Goal: Book appointment/travel/reservation

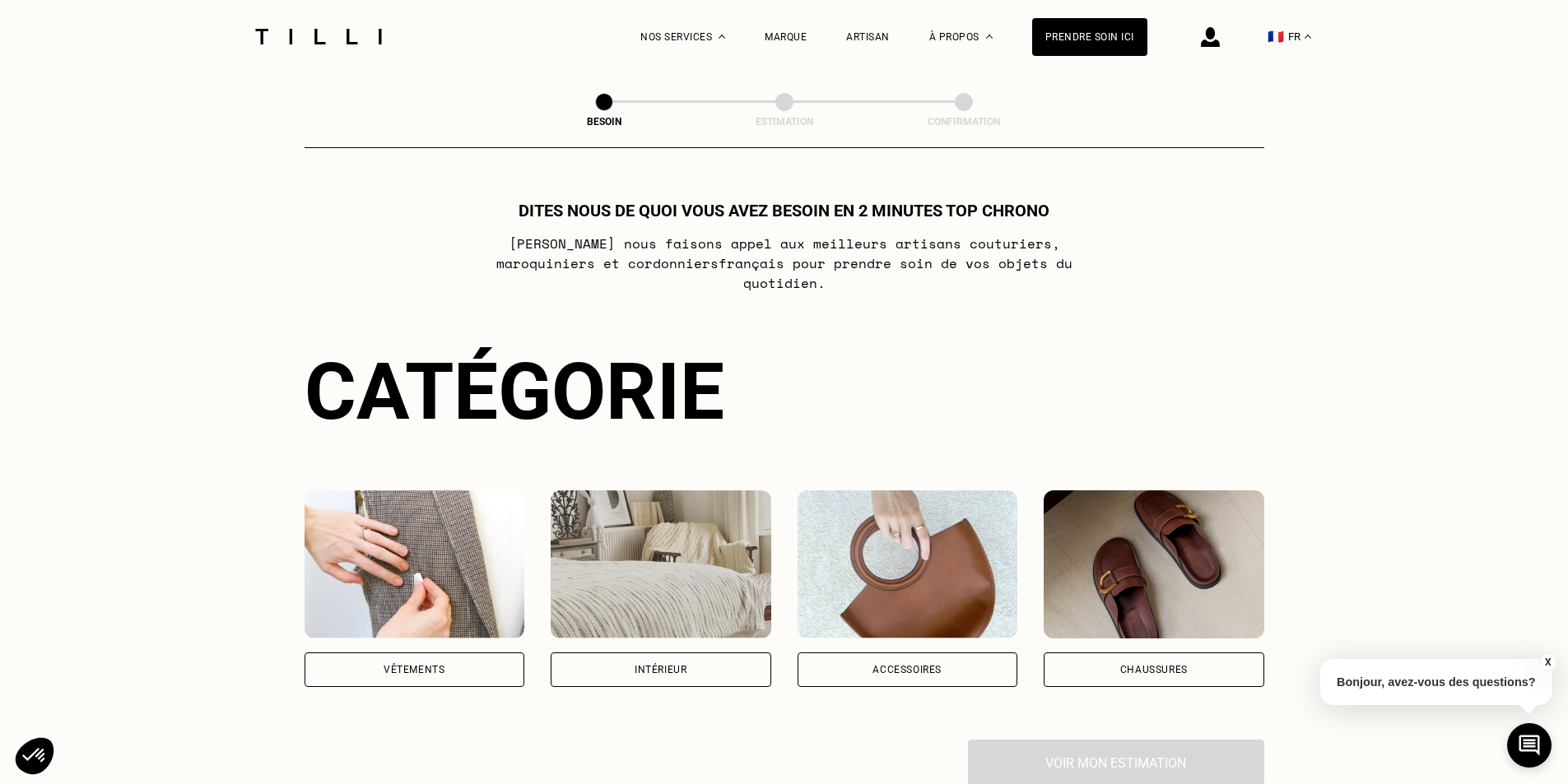
scroll to position [115, 0]
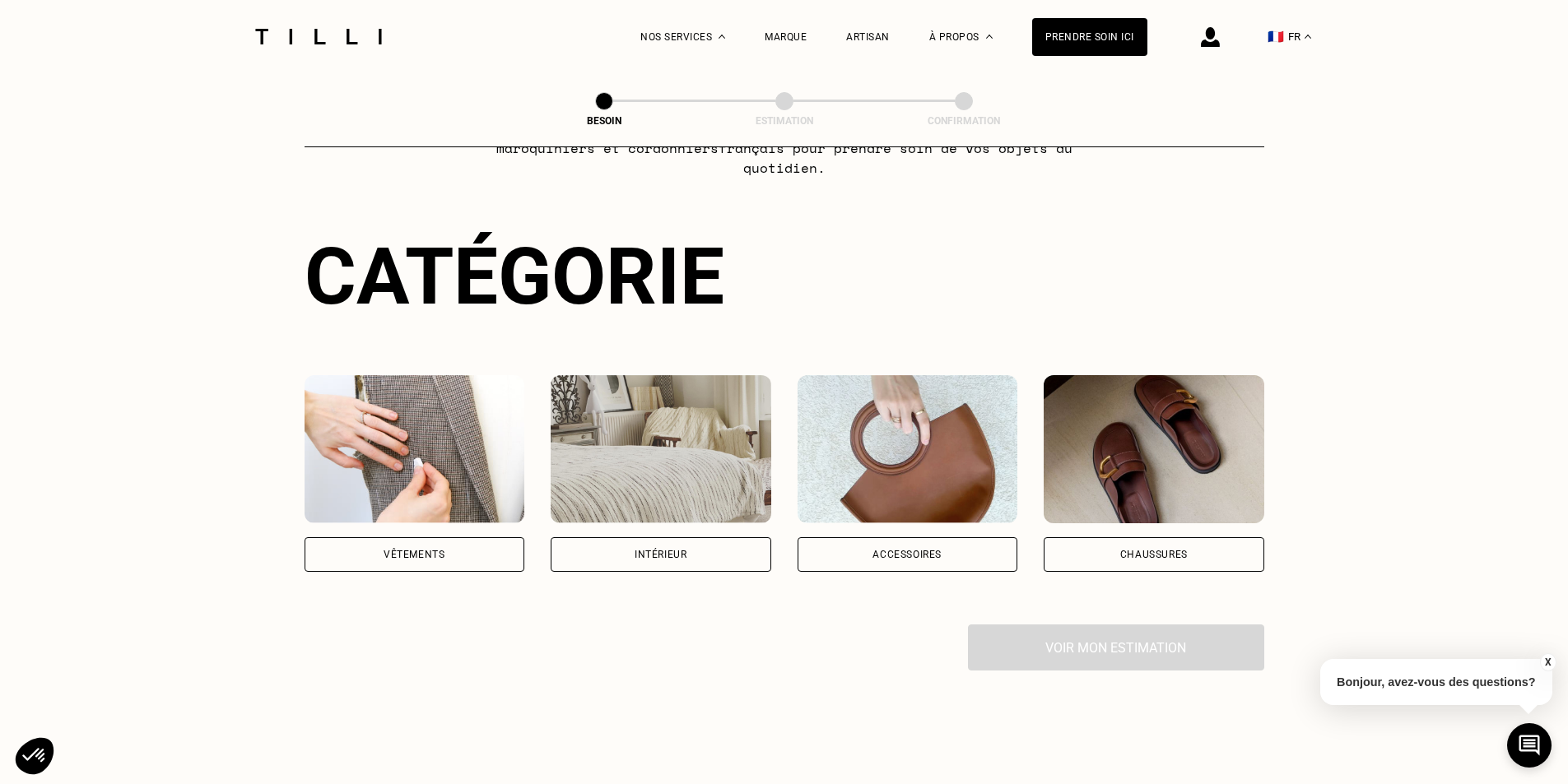
click at [486, 537] on div "Vêtements" at bounding box center [415, 555] width 221 height 35
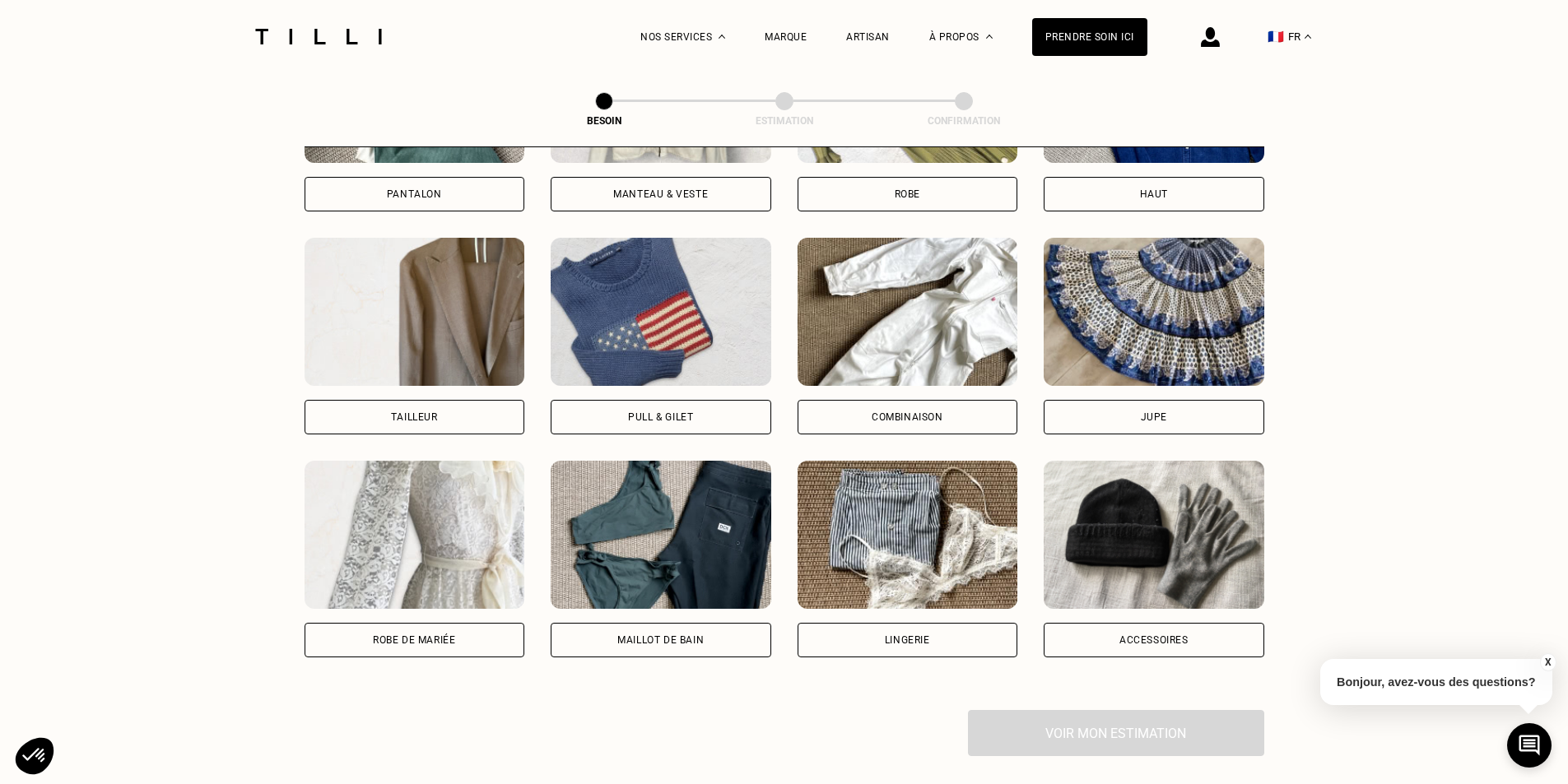
scroll to position [923, 0]
click at [392, 622] on div "Robe de mariée" at bounding box center [415, 640] width 221 height 35
select select "FR"
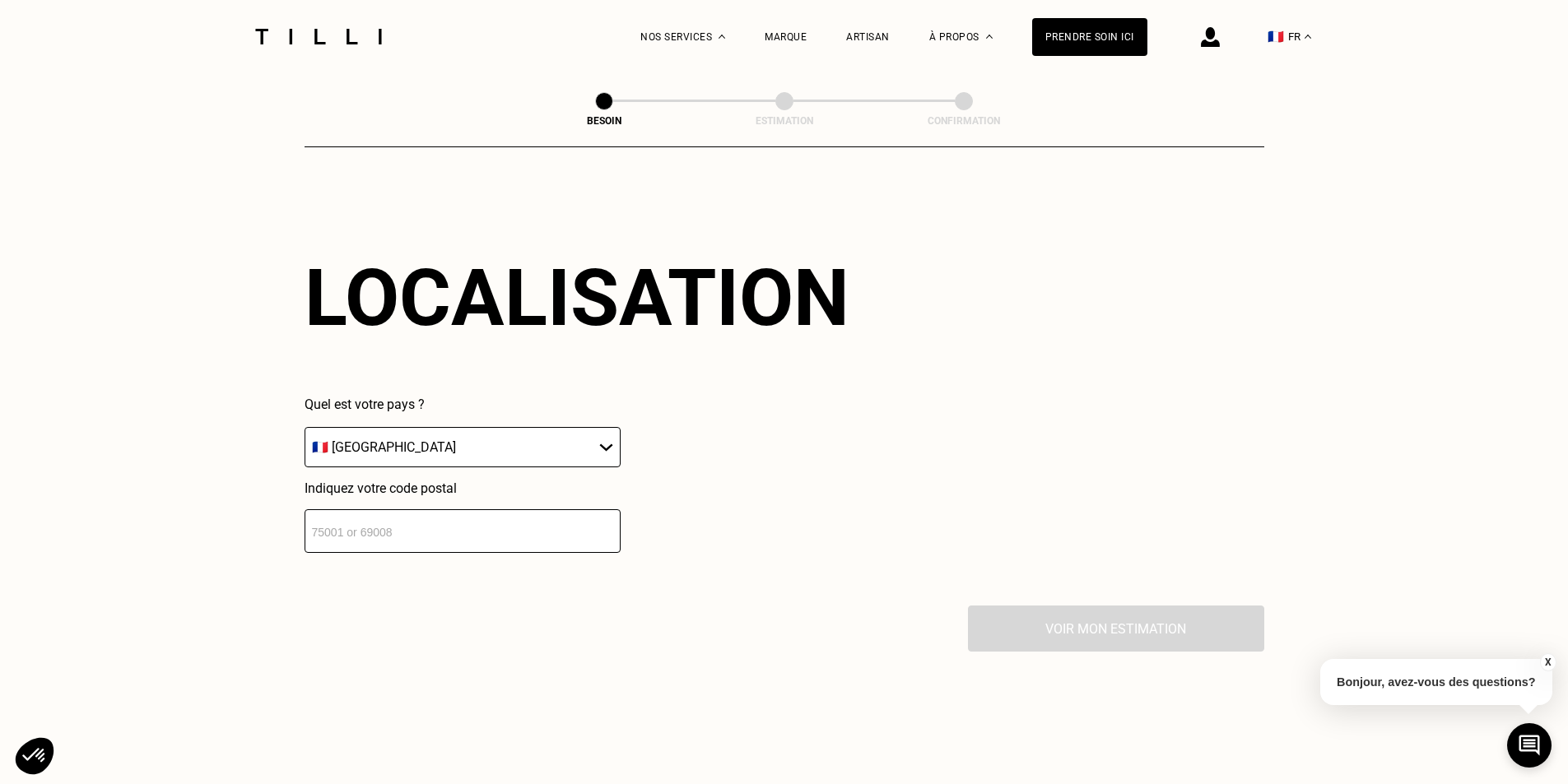
scroll to position [1569, 0]
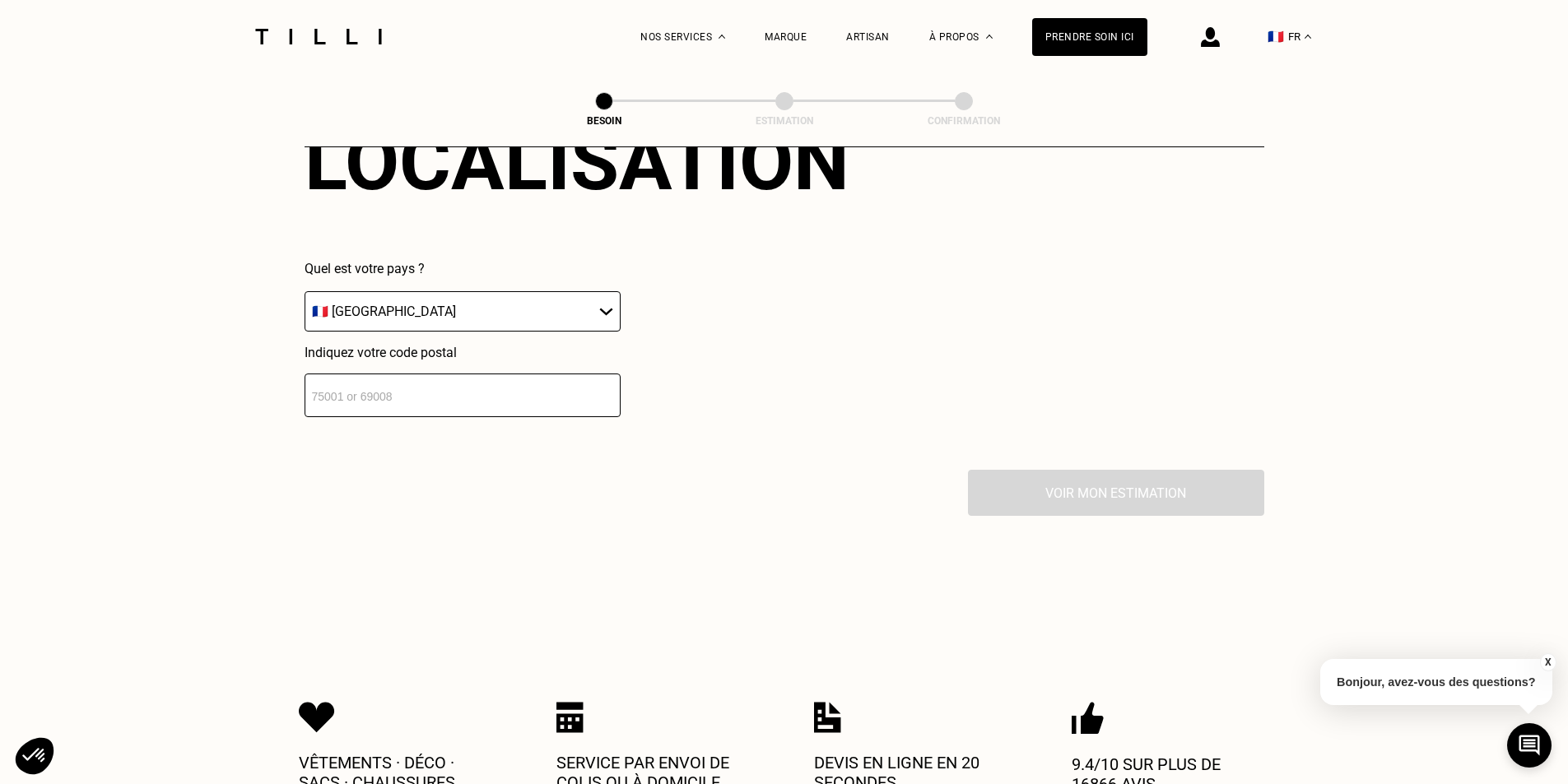
click at [463, 401] on input "number" at bounding box center [463, 395] width 316 height 44
type input "75015"
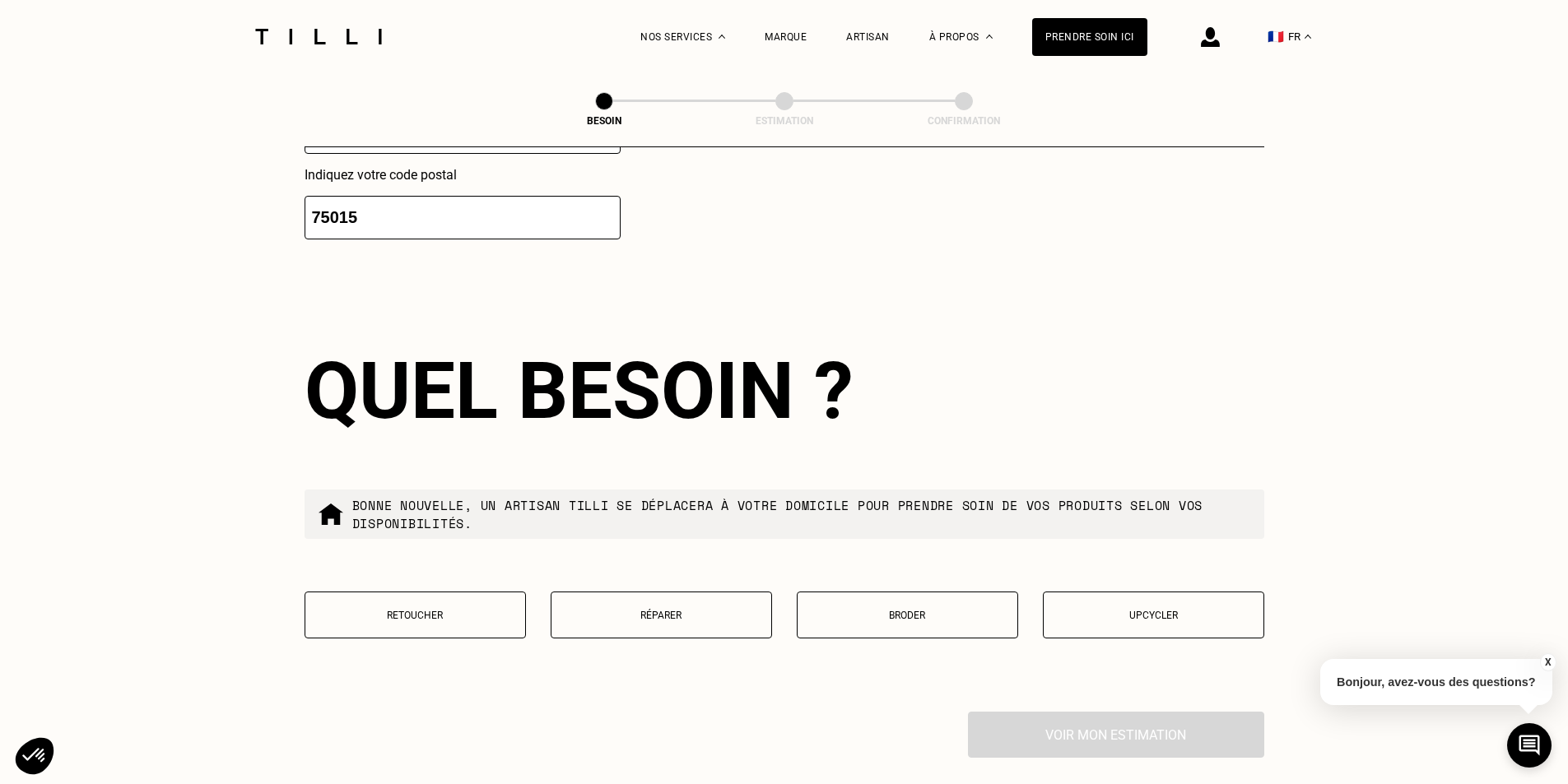
scroll to position [1764, 0]
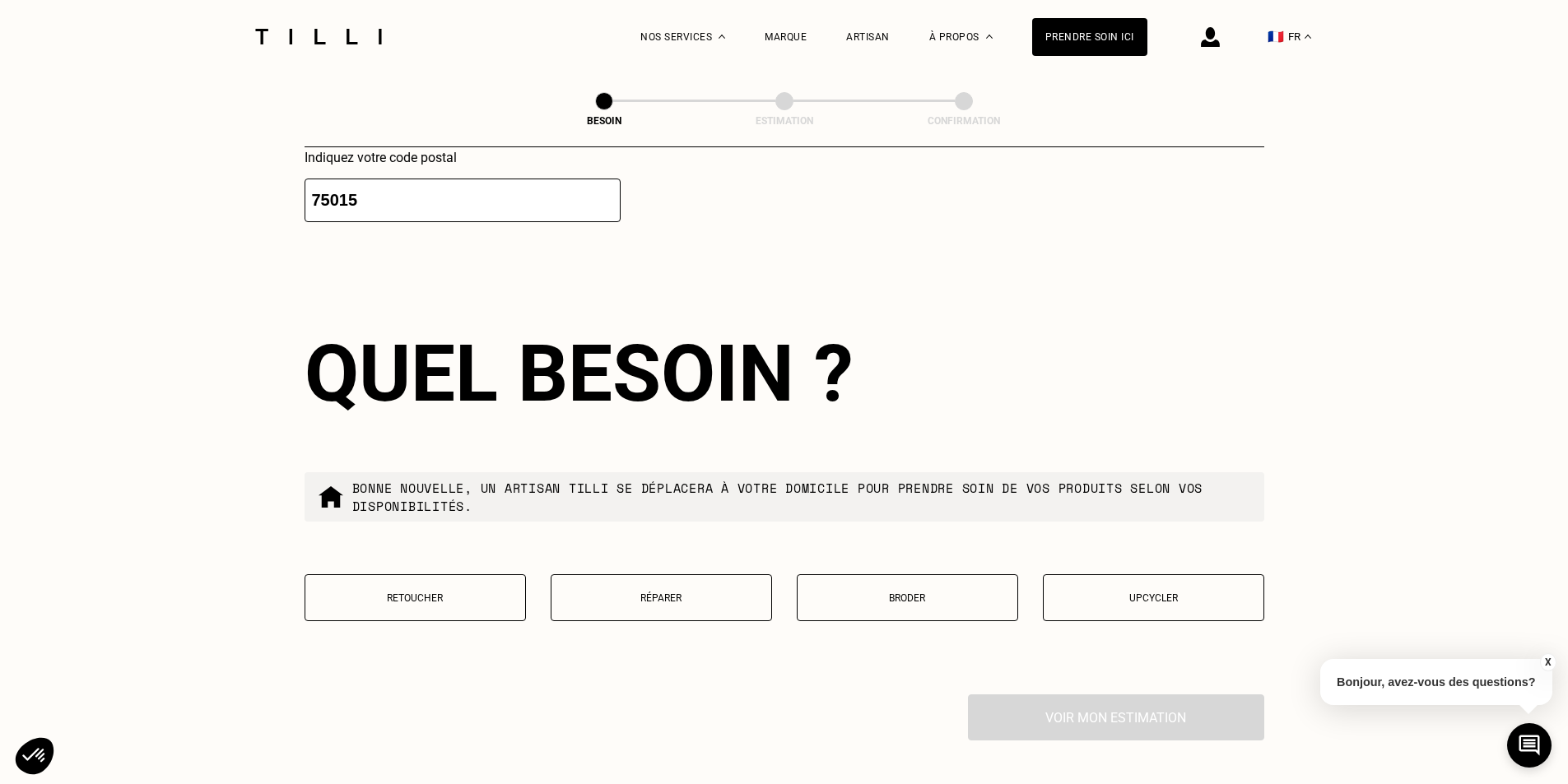
click at [460, 604] on button "Retoucher" at bounding box center [415, 597] width 222 height 46
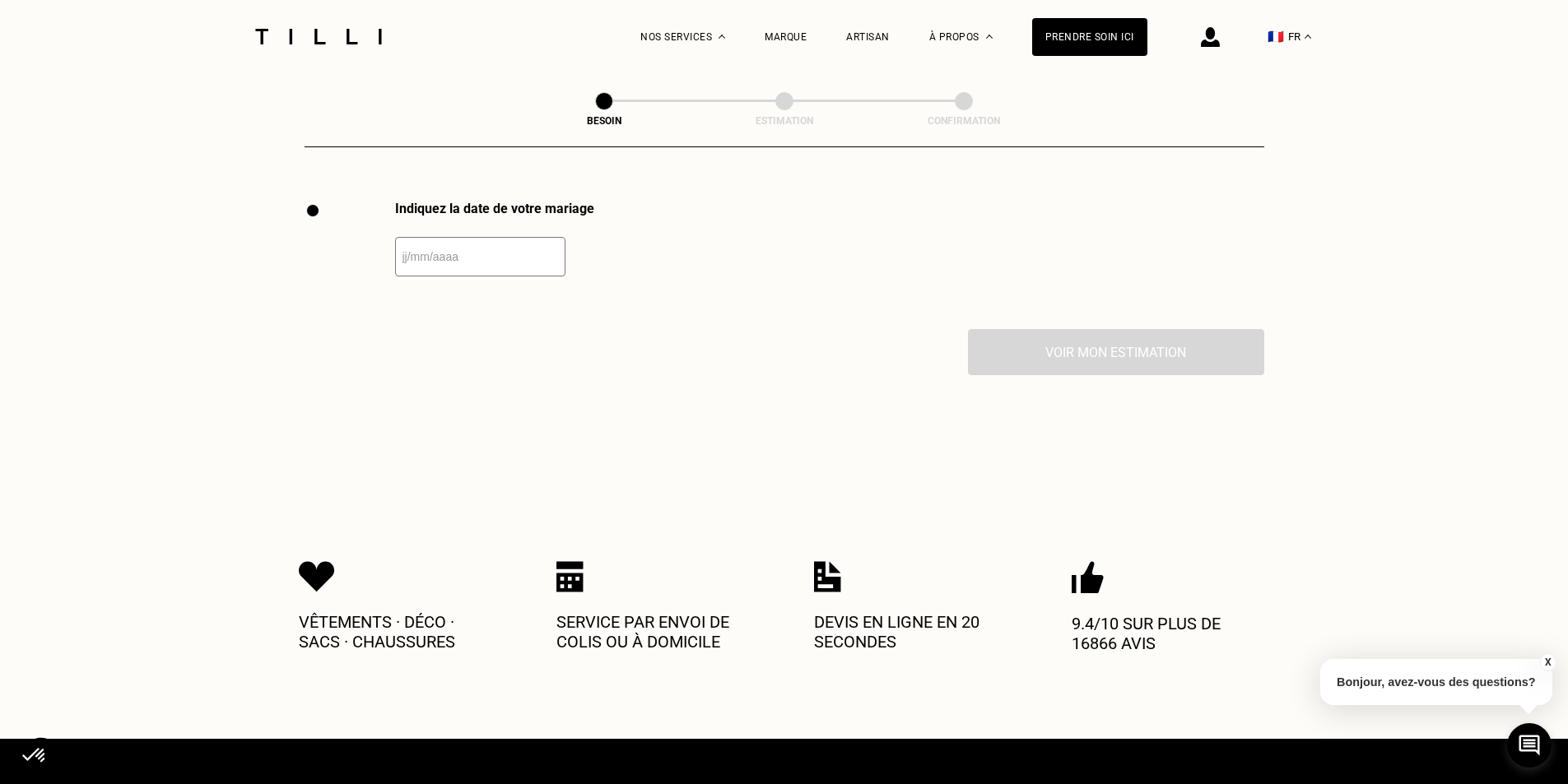
scroll to position [2265, 0]
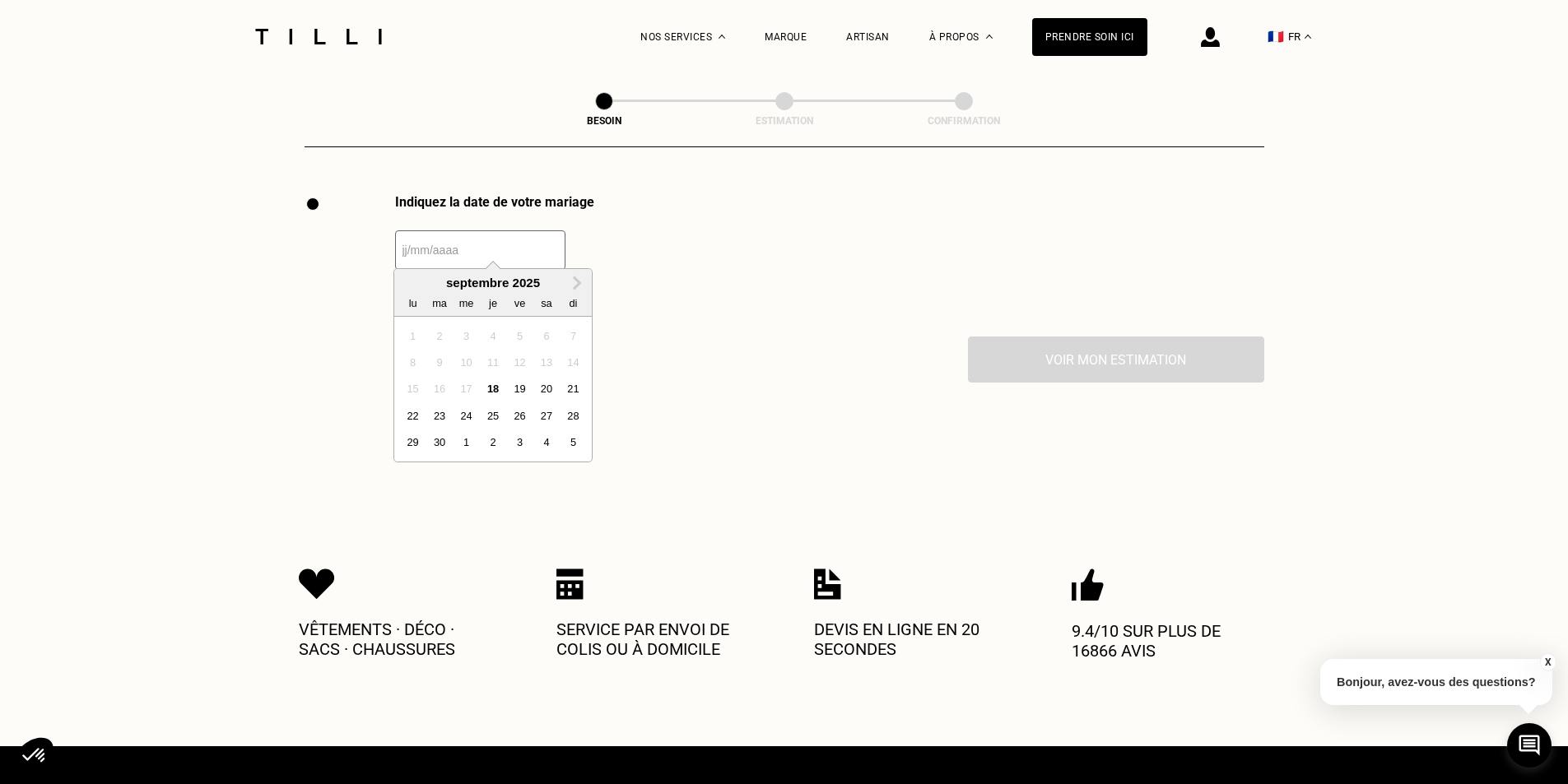
click at [463, 250] on input "text" at bounding box center [480, 250] width 170 height 40
click at [552, 444] on div "4" at bounding box center [546, 442] width 22 height 22
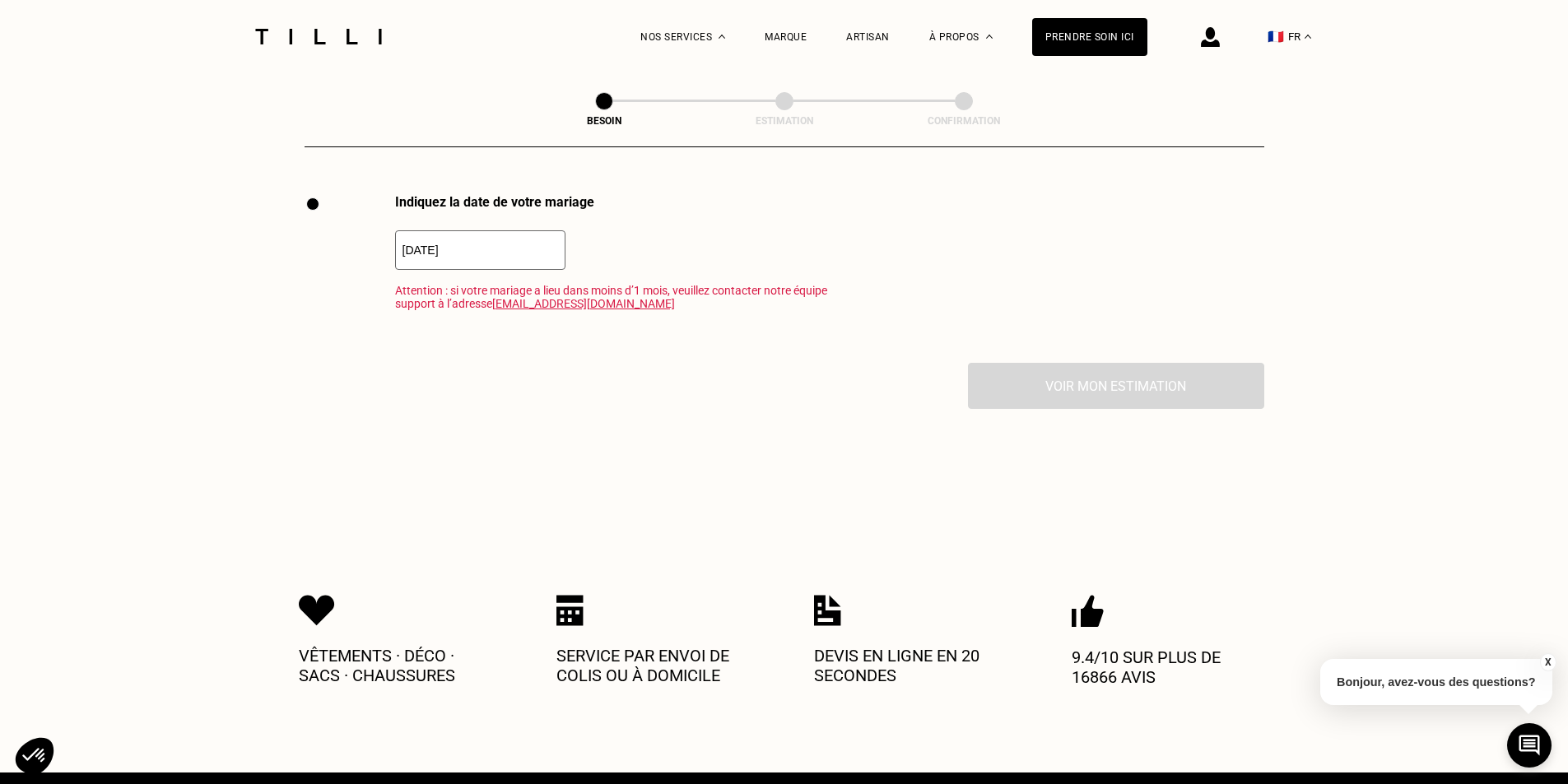
click at [547, 242] on input "[DATE]" at bounding box center [480, 250] width 170 height 40
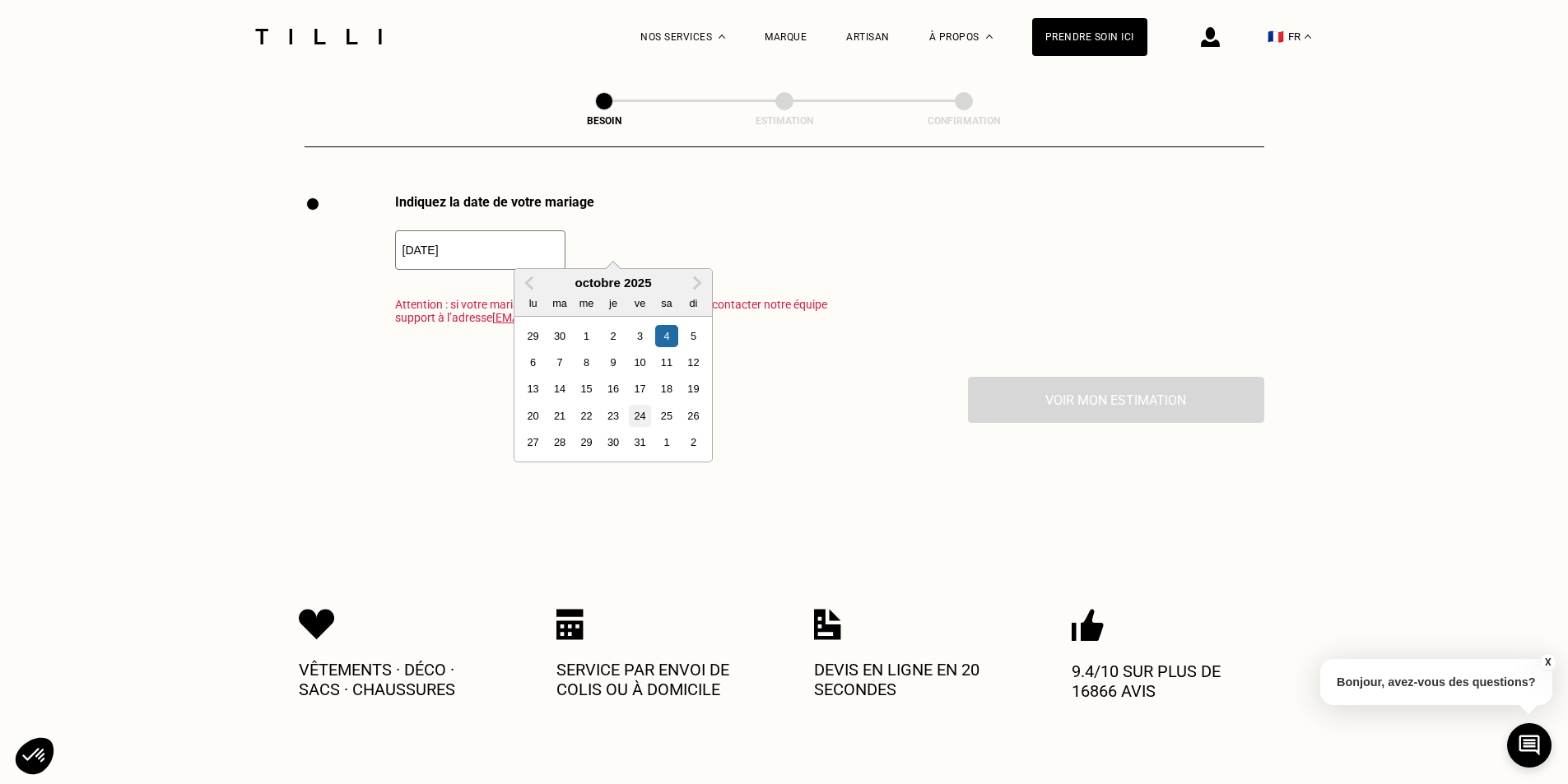
click at [631, 408] on div "24" at bounding box center [640, 415] width 22 height 22
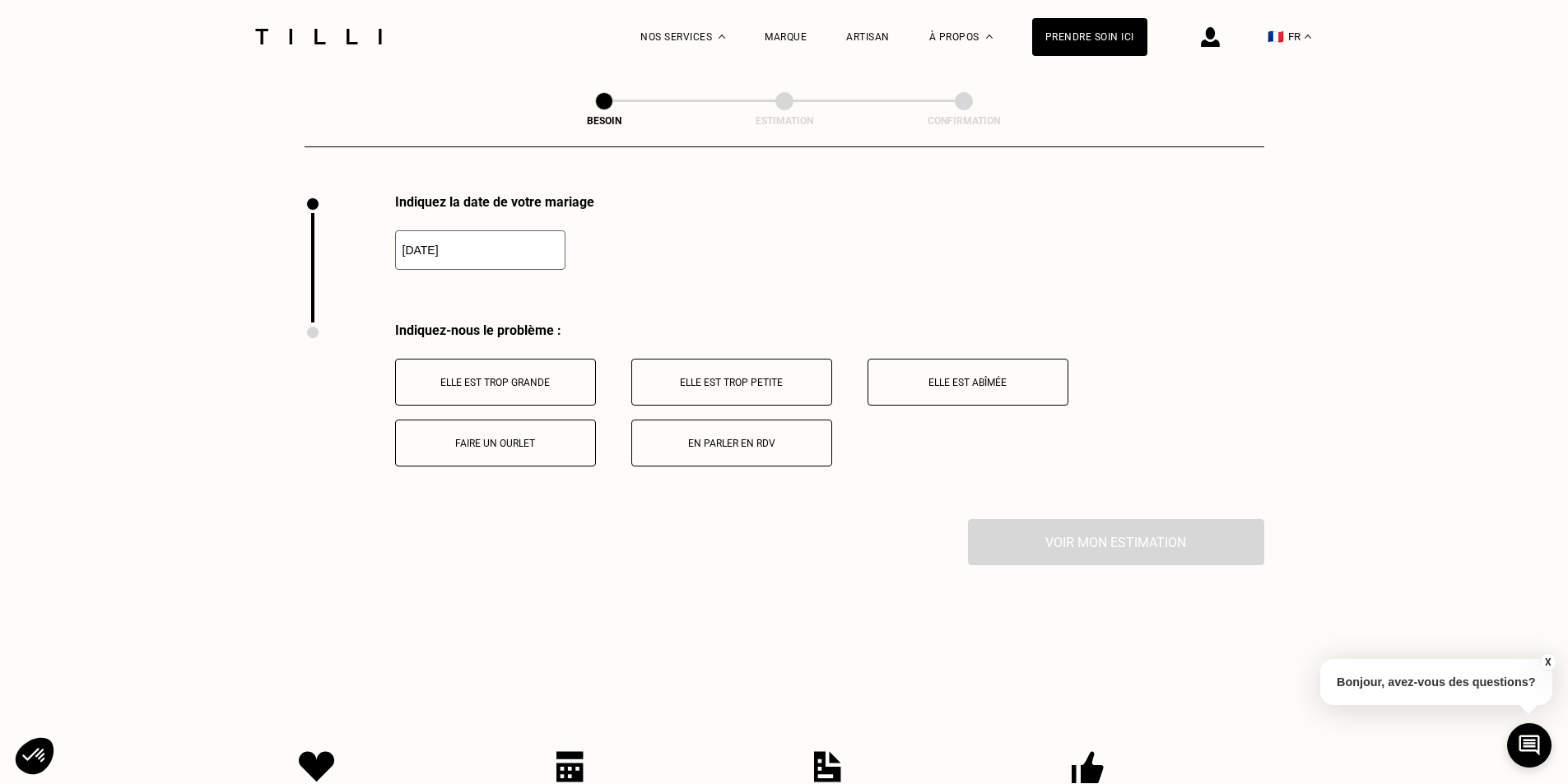
click at [508, 230] on input "[DATE]" at bounding box center [480, 250] width 170 height 40
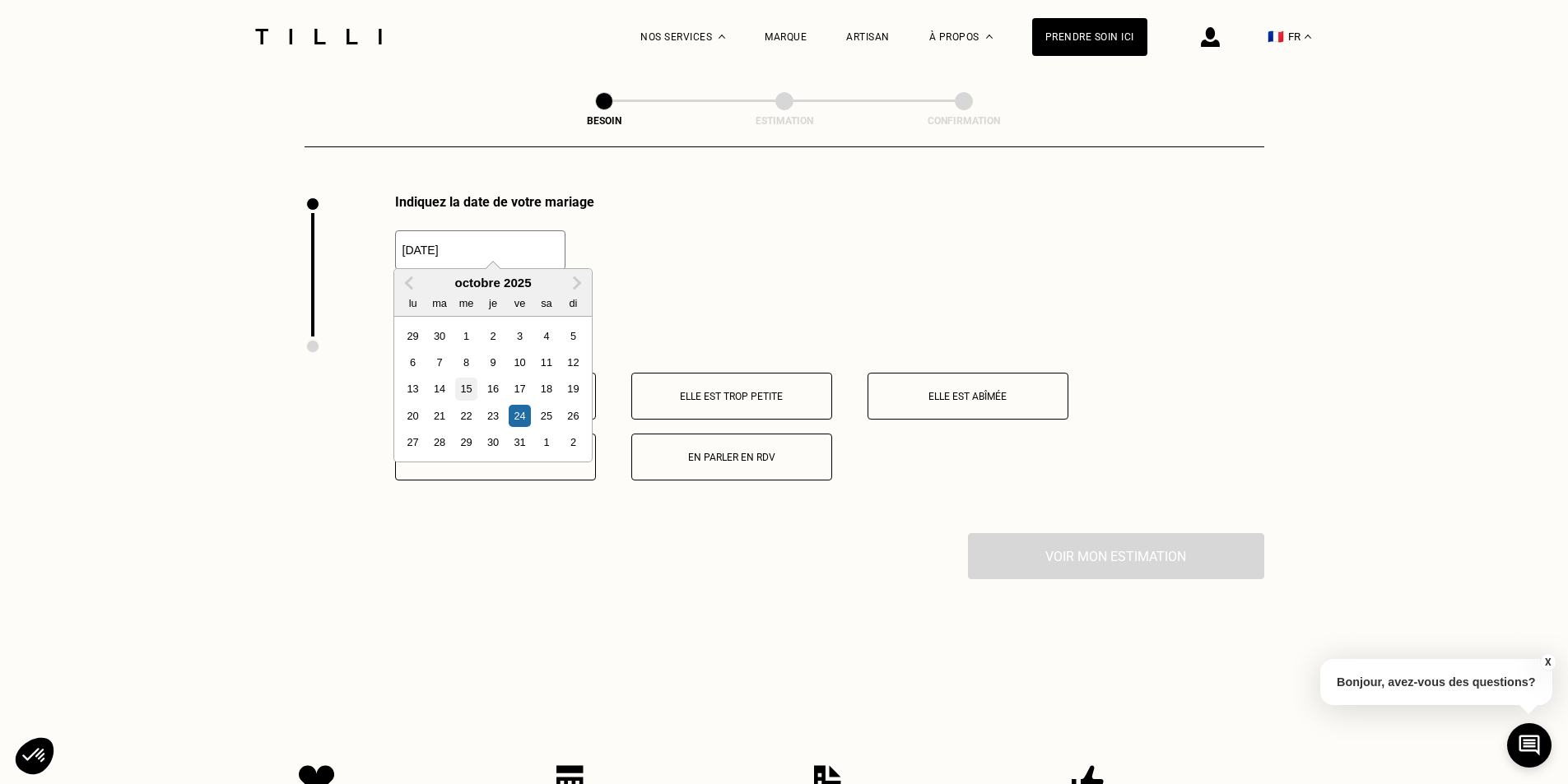
click at [471, 385] on div "15" at bounding box center [466, 388] width 22 height 22
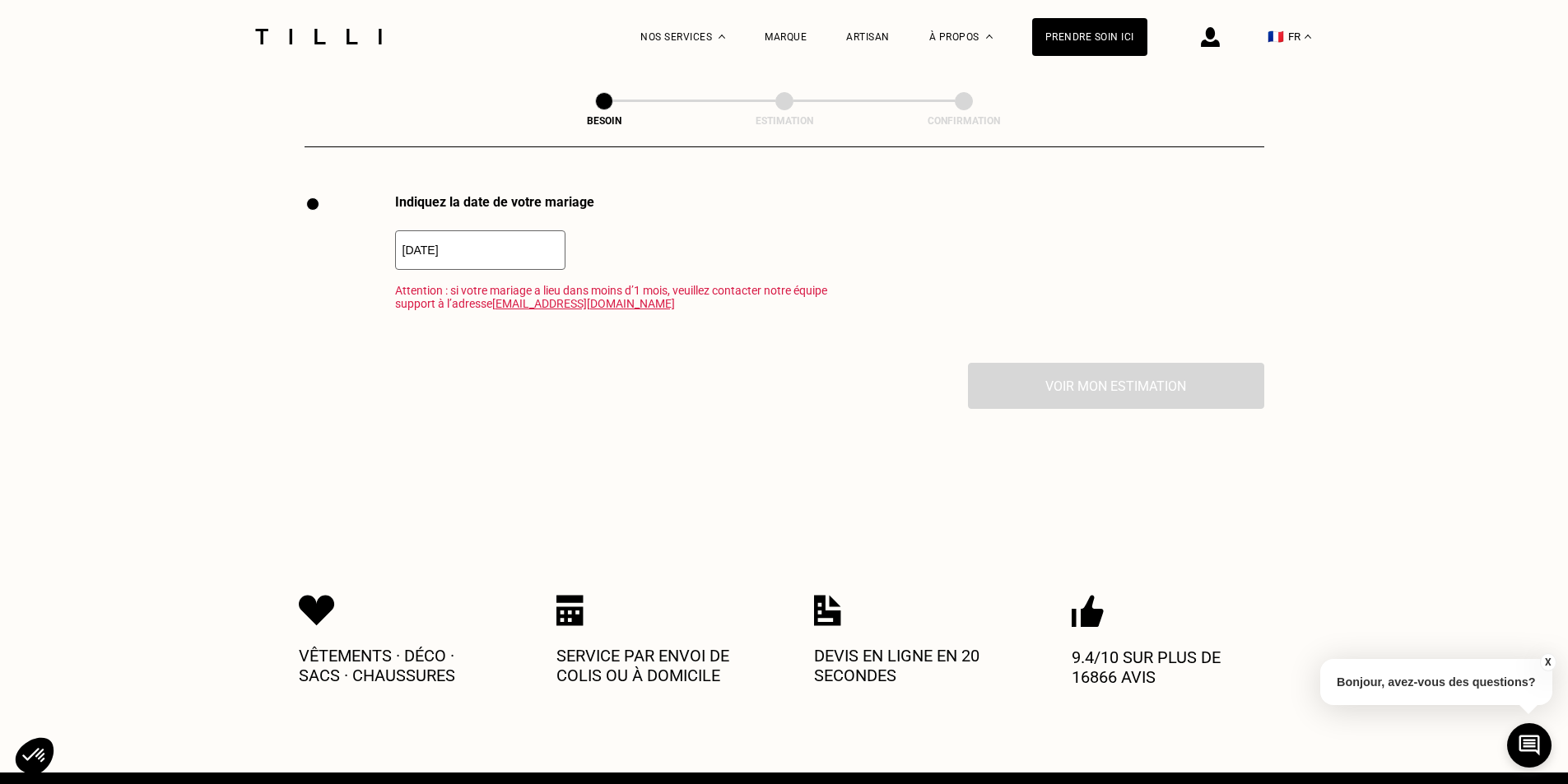
click at [535, 252] on input "[DATE]" at bounding box center [480, 250] width 170 height 40
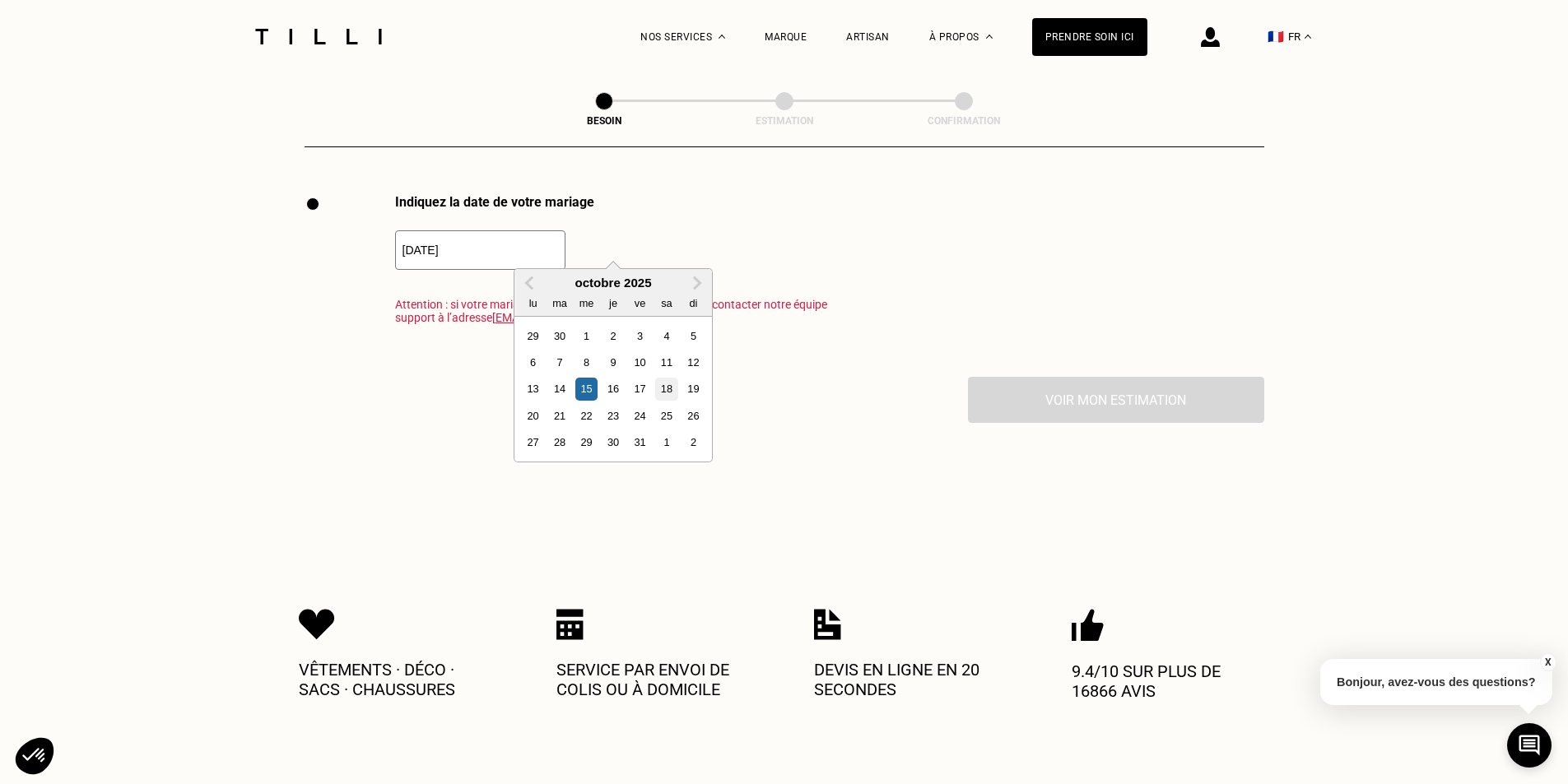
click at [659, 393] on div "18" at bounding box center [666, 388] width 22 height 22
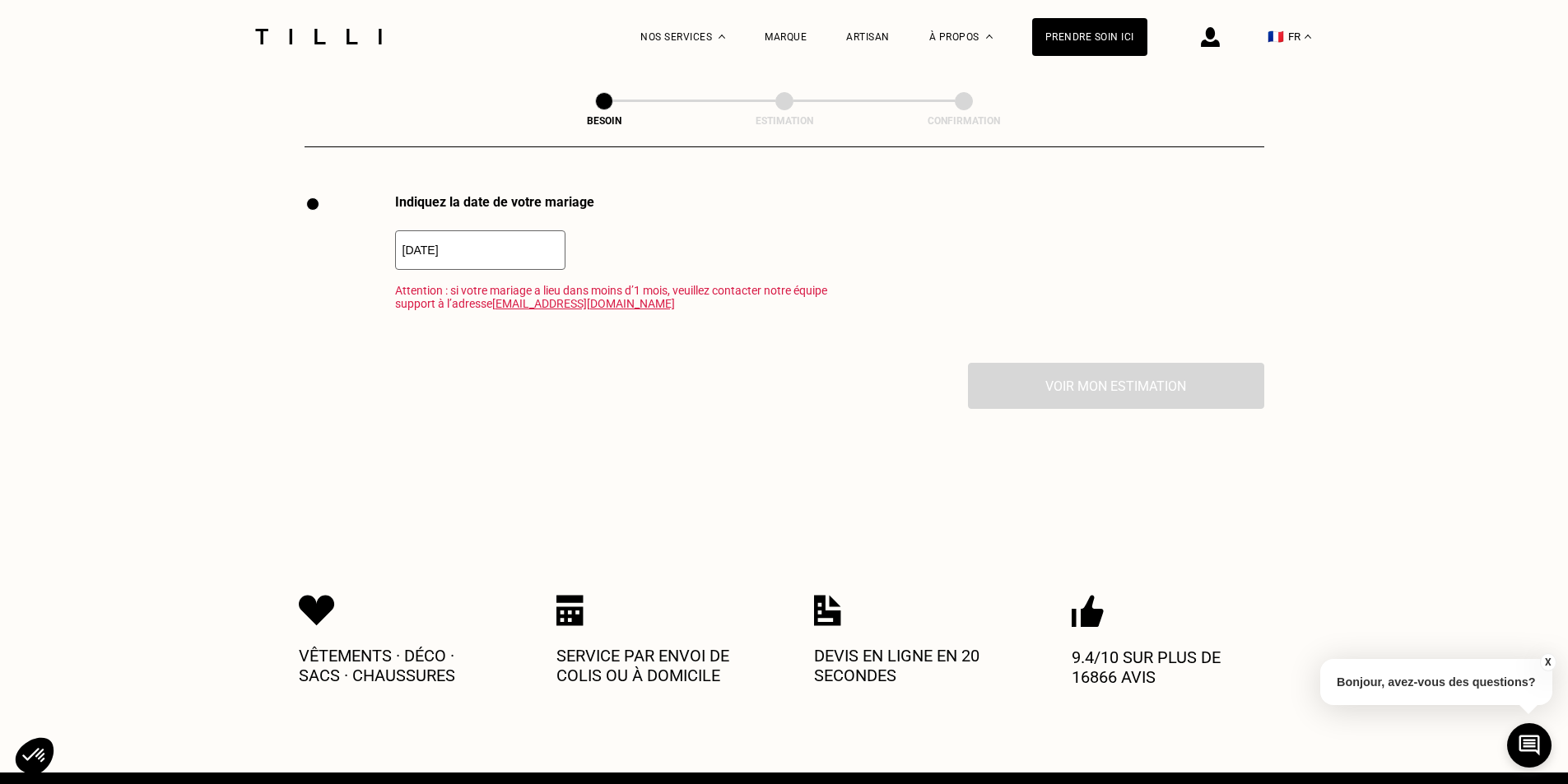
click at [498, 240] on input "[DATE]" at bounding box center [480, 250] width 170 height 40
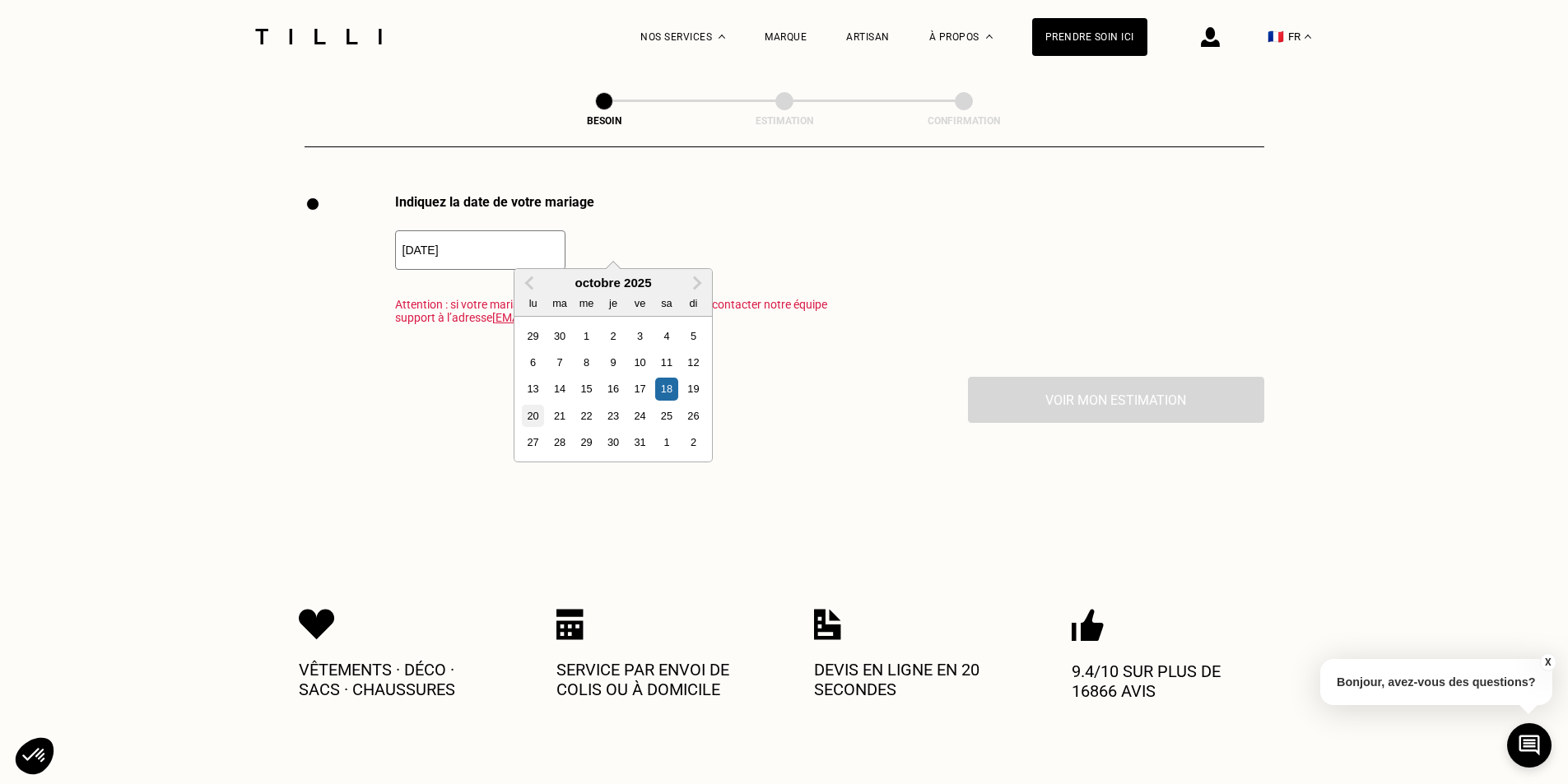
click at [525, 418] on div "20" at bounding box center [532, 415] width 22 height 22
type input "[DATE]"
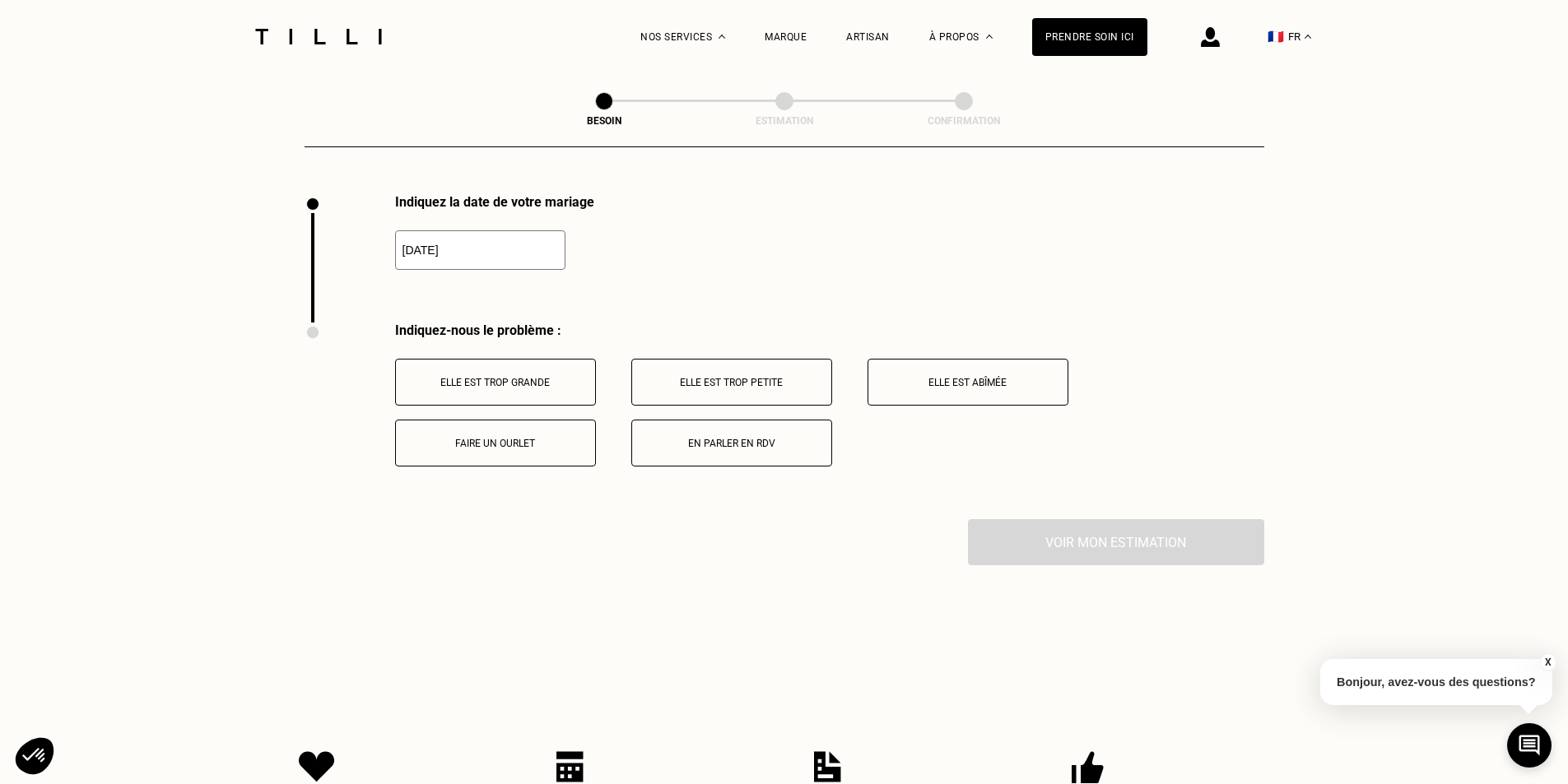
click at [542, 387] on button "Elle est trop grande" at bounding box center [495, 382] width 200 height 46
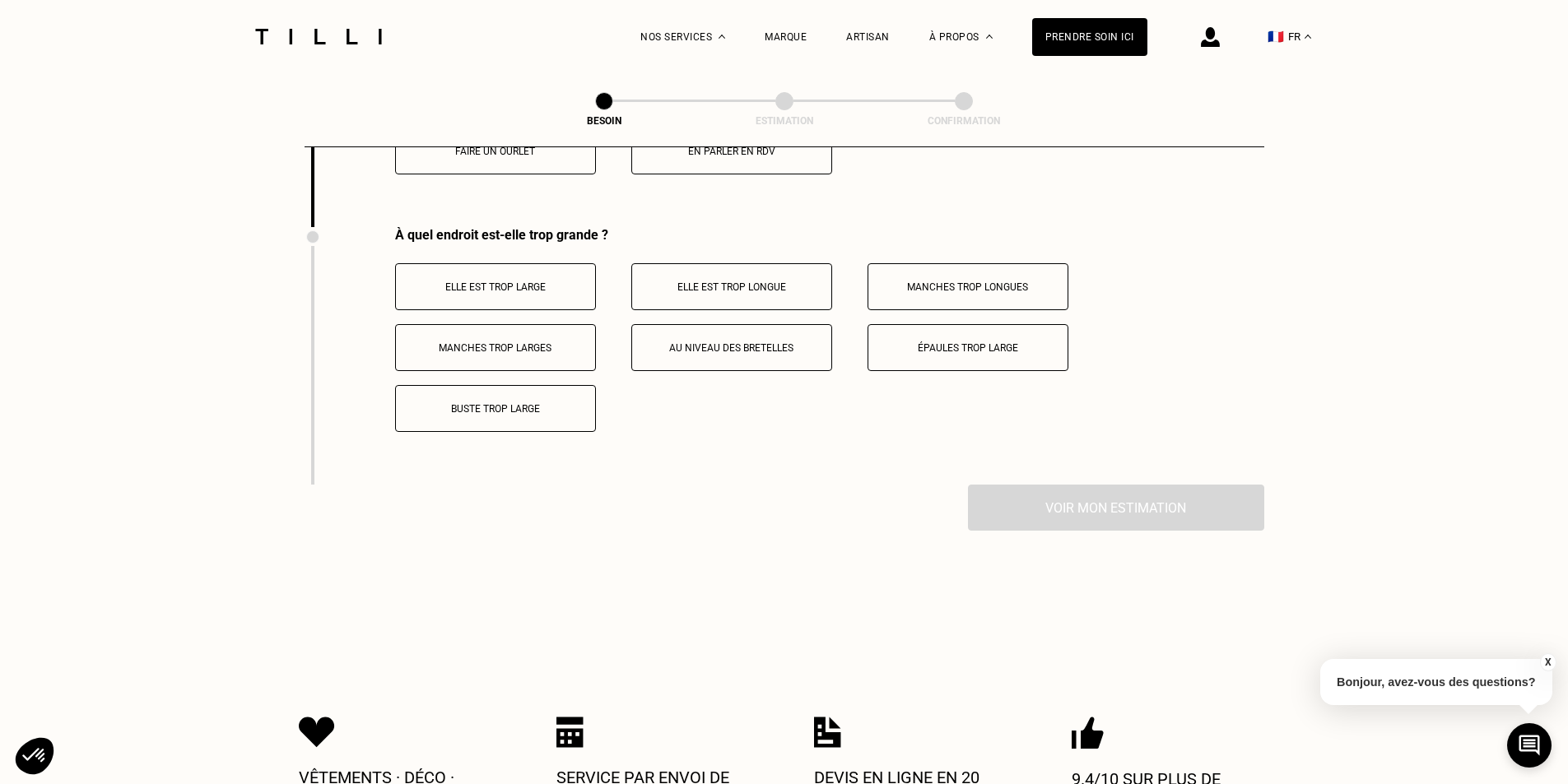
scroll to position [2556, 0]
click at [464, 265] on button "Elle est trop large" at bounding box center [495, 287] width 200 height 46
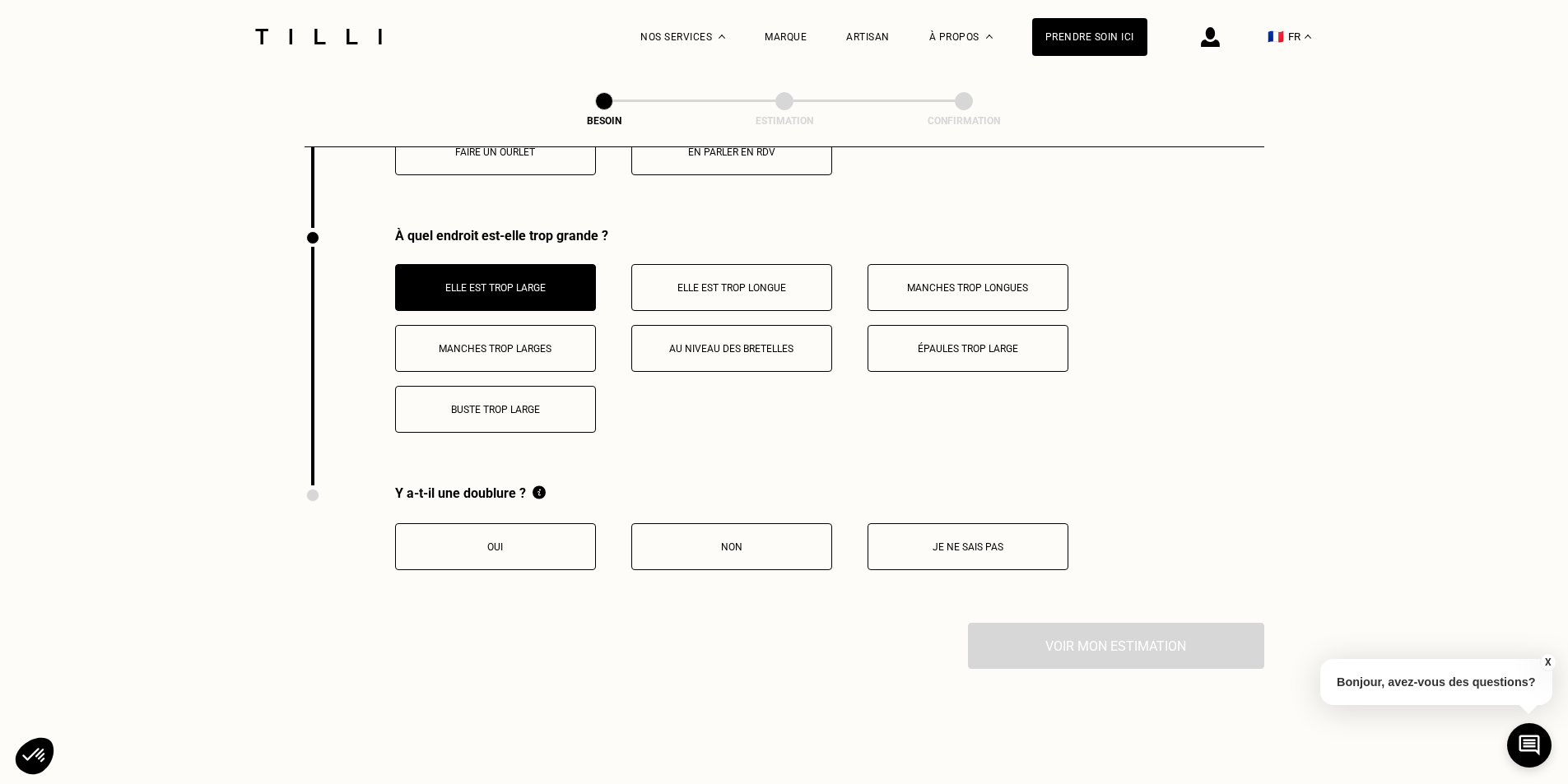
click at [518, 541] on p "Oui" at bounding box center [495, 547] width 183 height 12
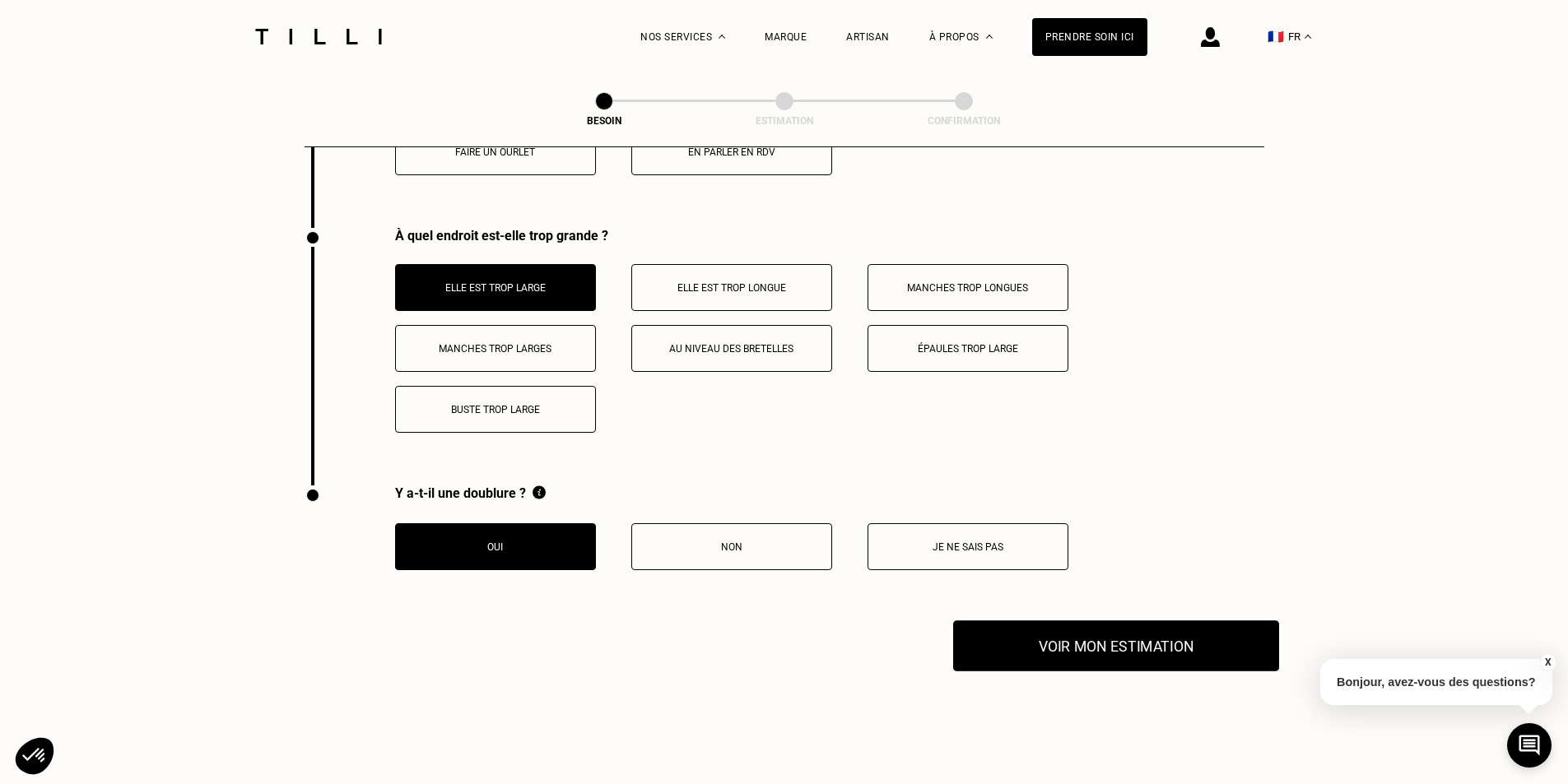
click at [1045, 648] on button "Voir mon estimation" at bounding box center [1116, 646] width 326 height 51
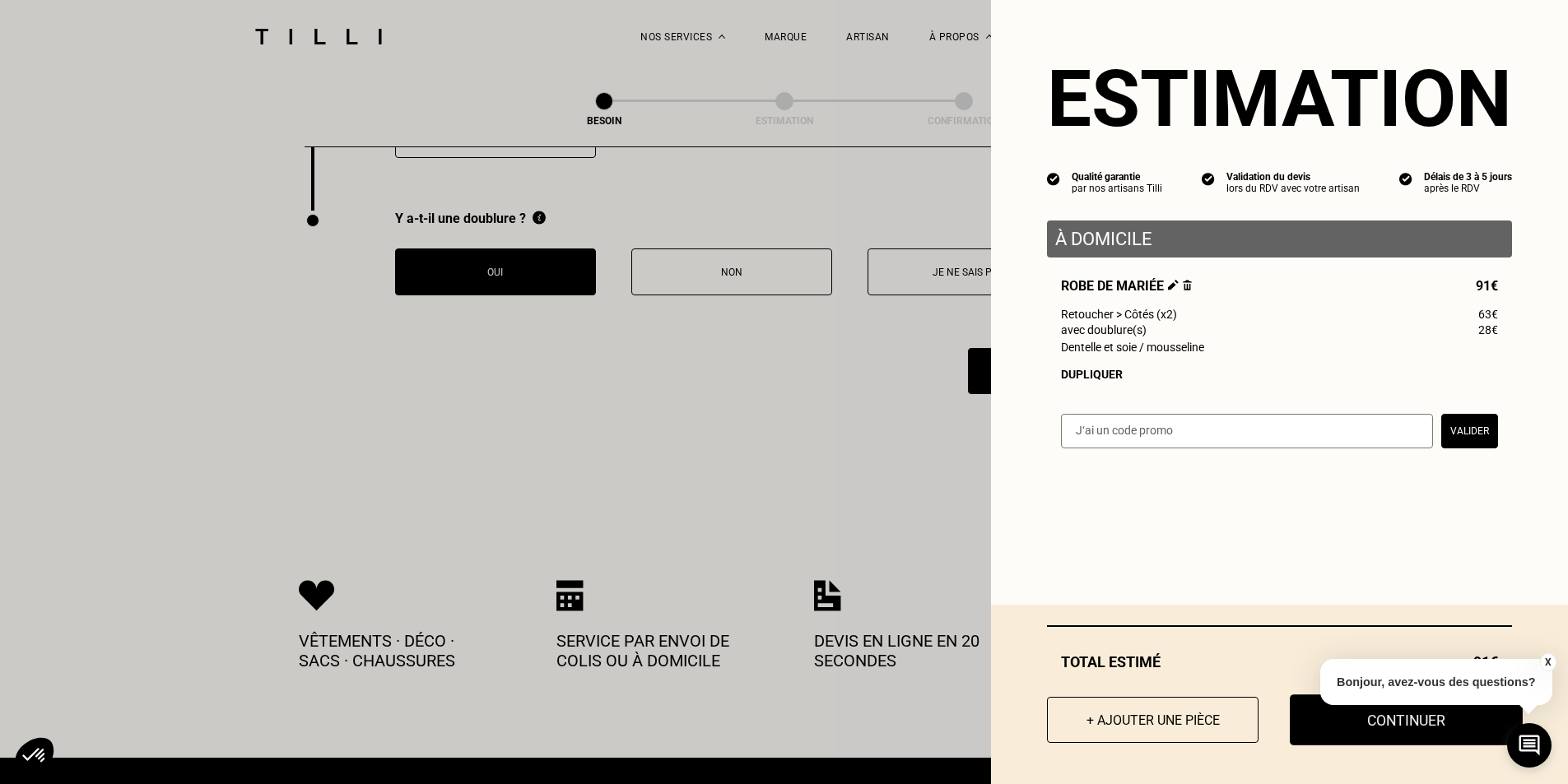
scroll to position [2843, 0]
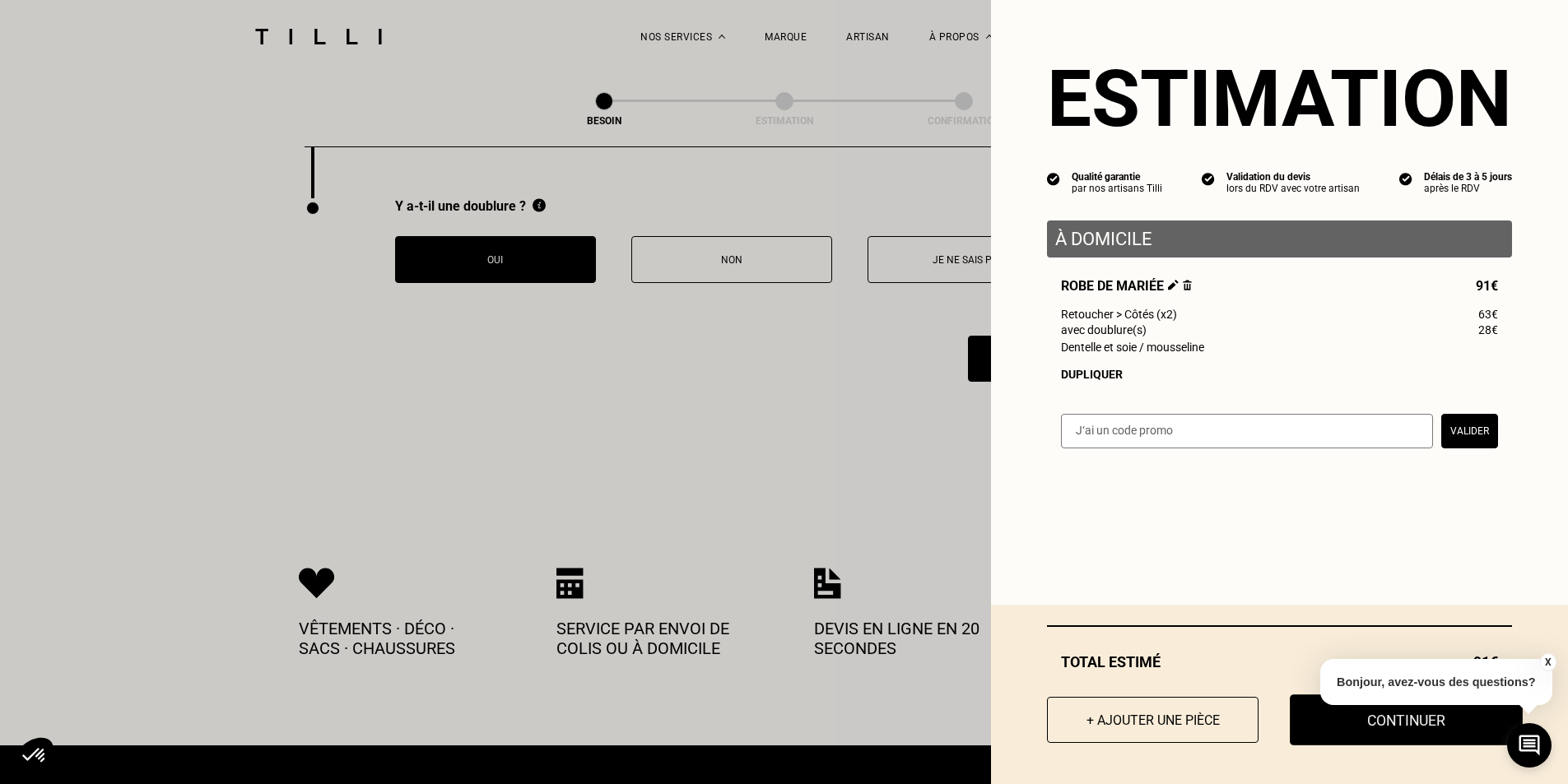
click at [1381, 741] on button "Continuer" at bounding box center [1405, 720] width 233 height 51
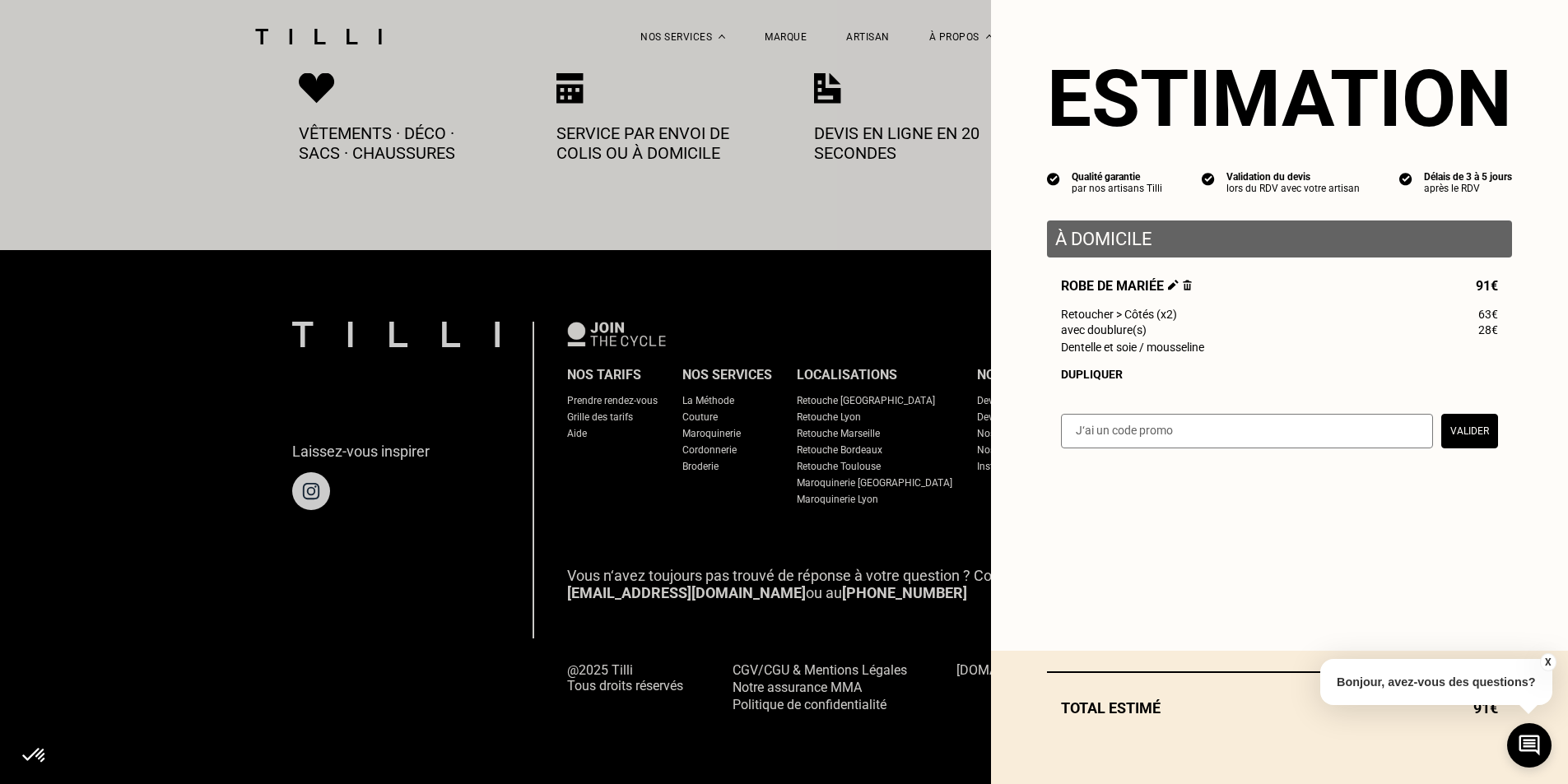
scroll to position [883, 0]
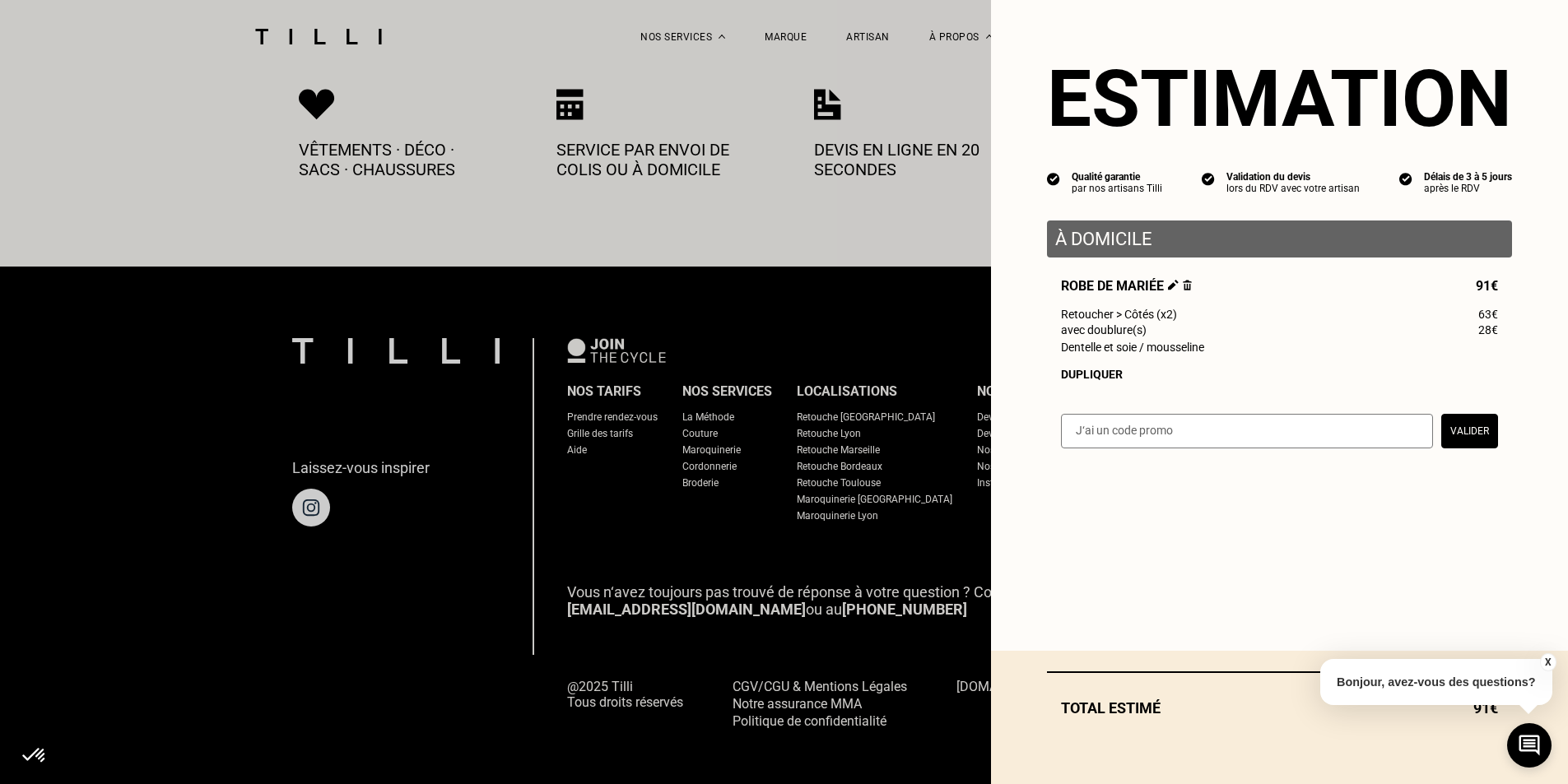
select select "FR"
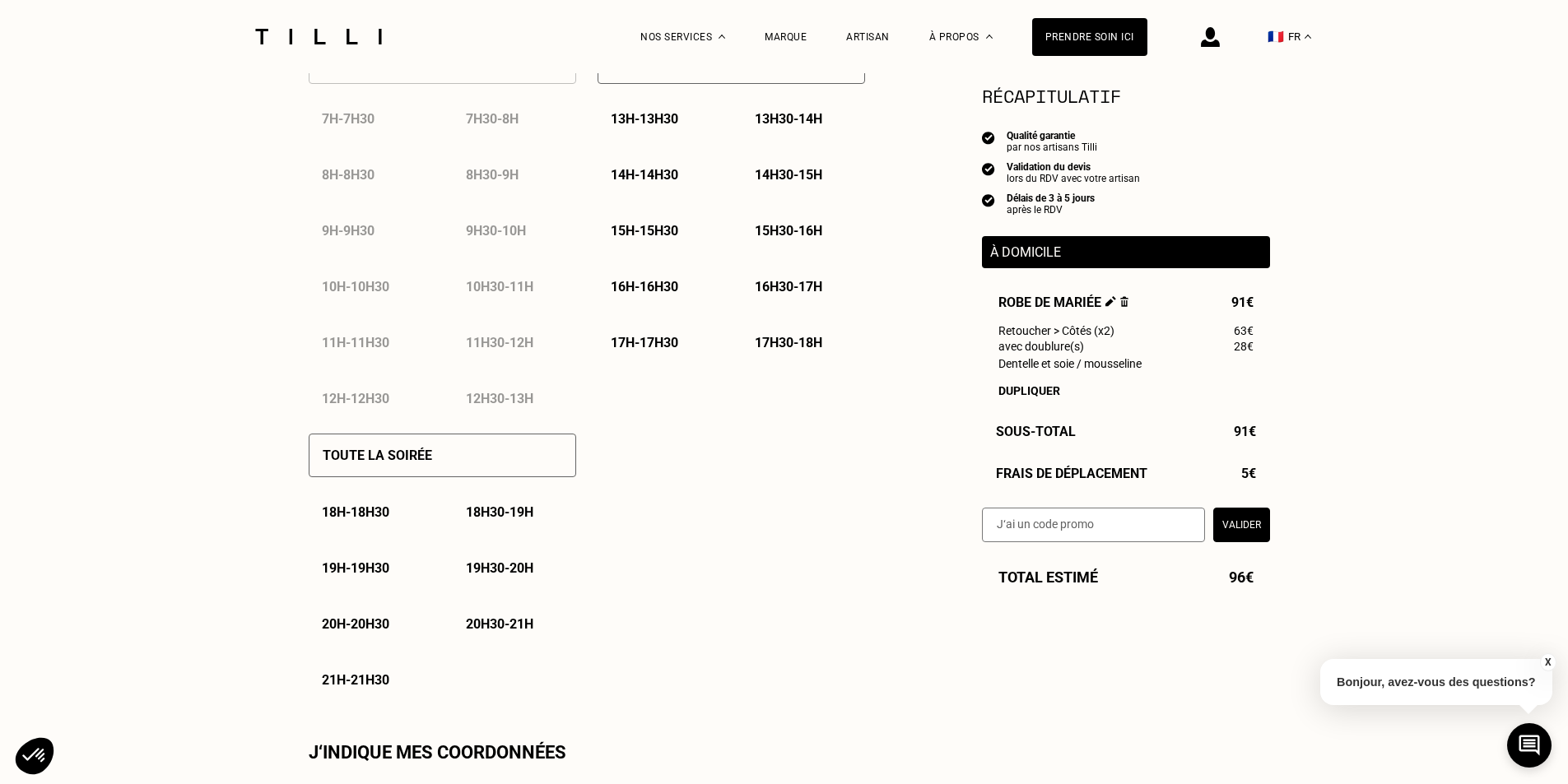
scroll to position [585, 0]
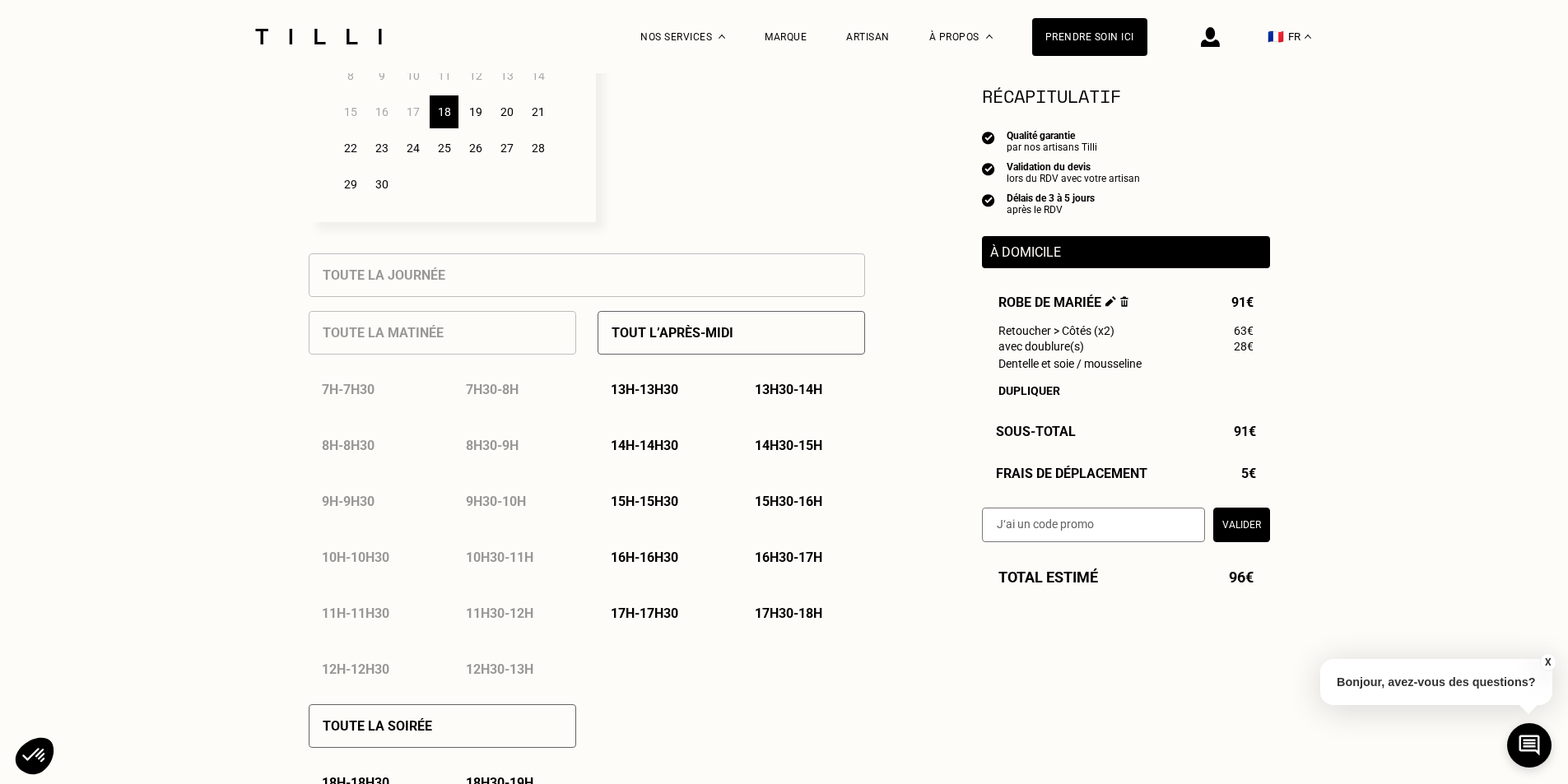
click at [689, 341] on p "Tout l’après-midi" at bounding box center [673, 333] width 122 height 15
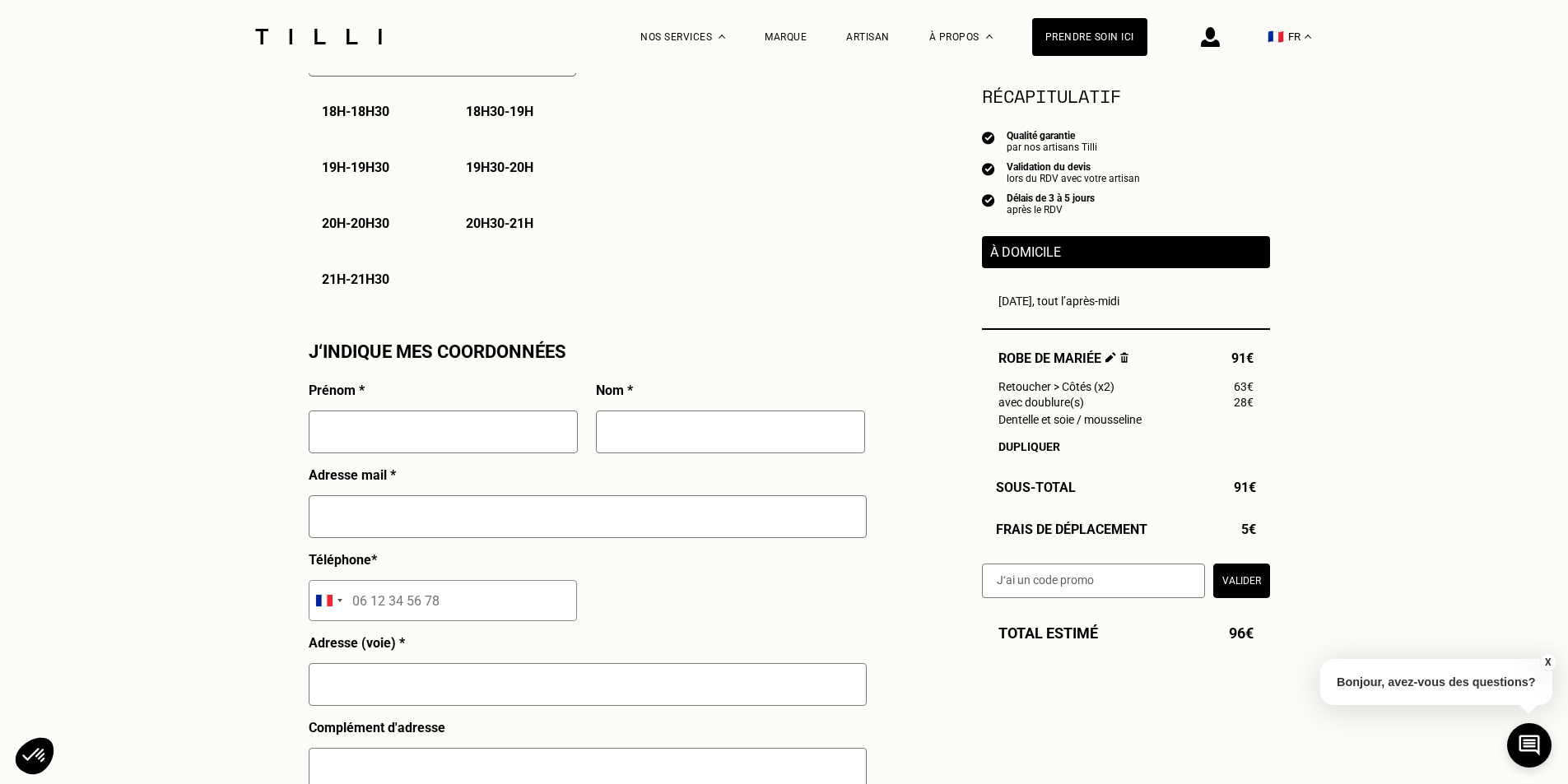
scroll to position [1356, 0]
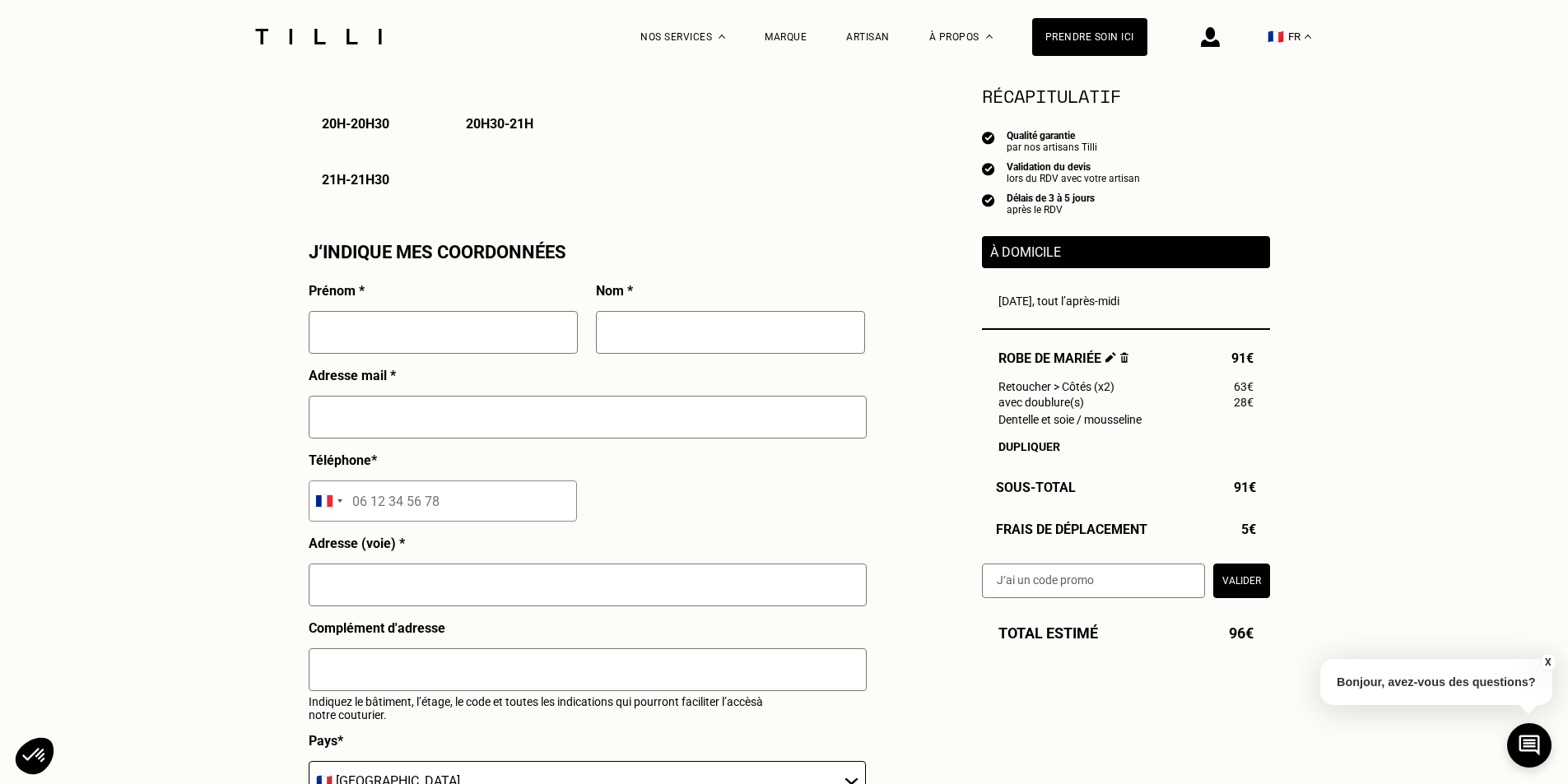
click at [467, 327] on input "text" at bounding box center [443, 332] width 269 height 43
type input "Marwa"
type input "SENHAJI"
type input "[EMAIL_ADDRESS][DOMAIN_NAME]"
type input "06 50 60 48 84"
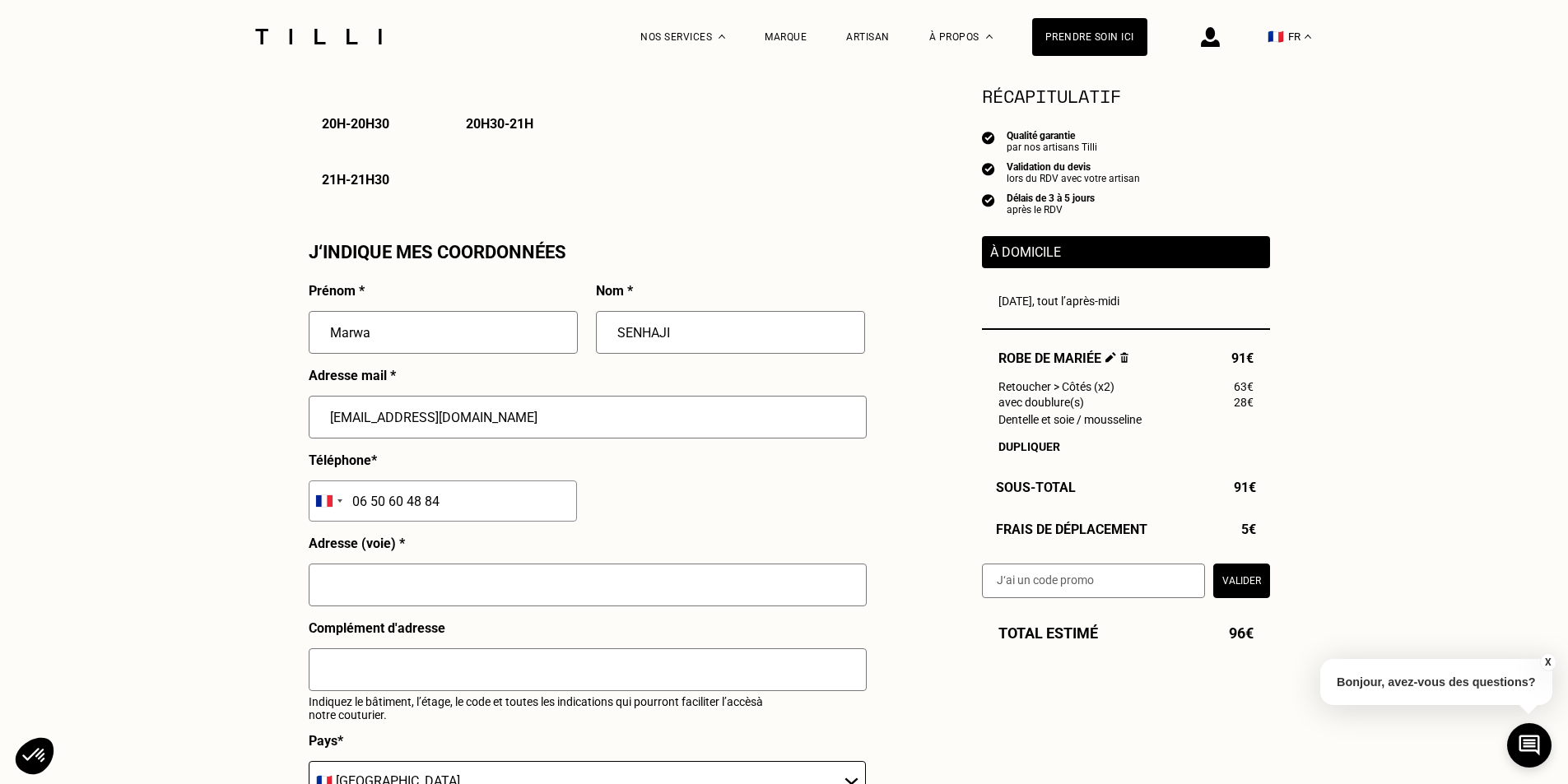
type input "[STREET_ADDRESS]"
type input "[GEOGRAPHIC_DATA]"
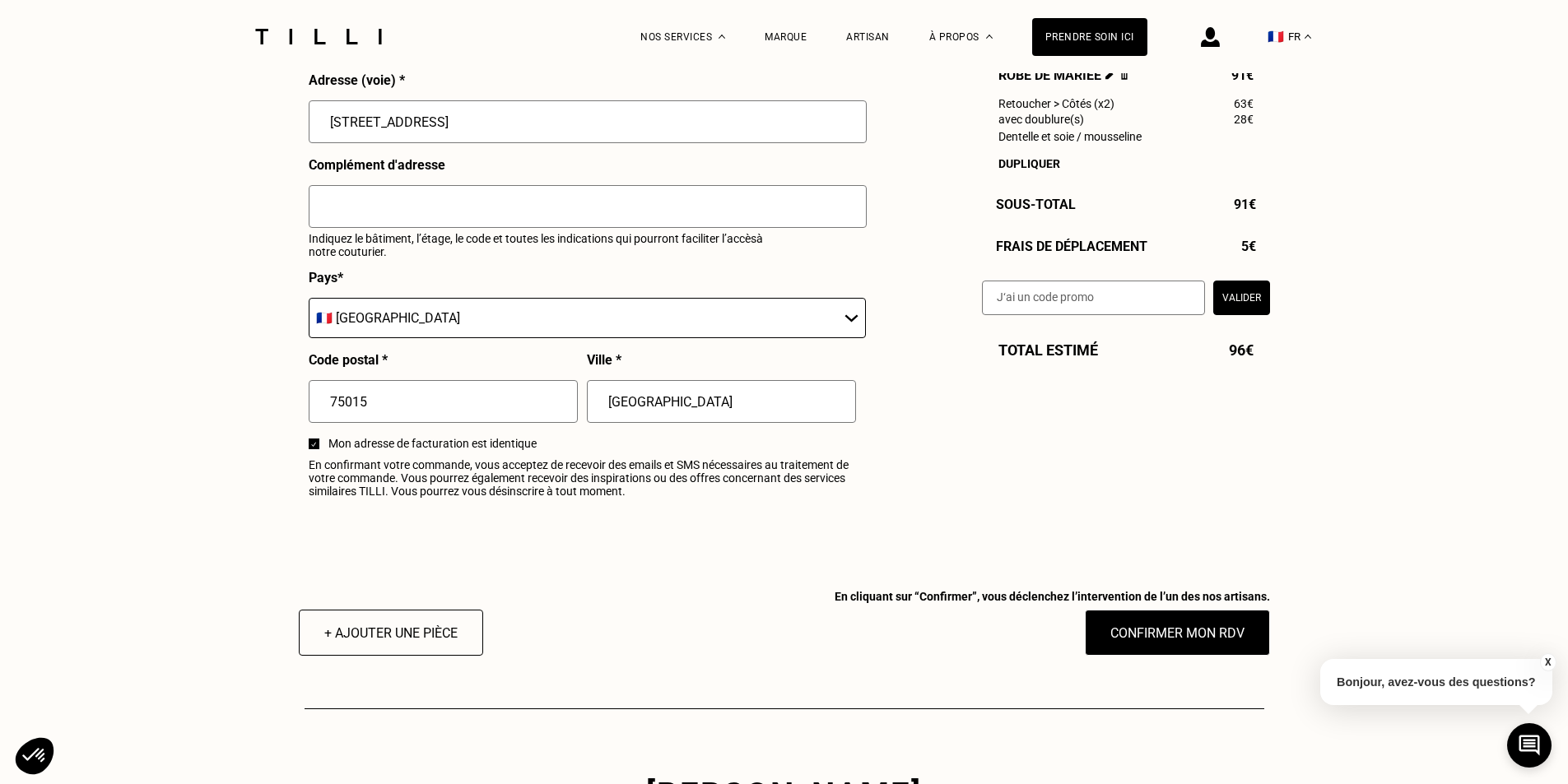
scroll to position [1842, 0]
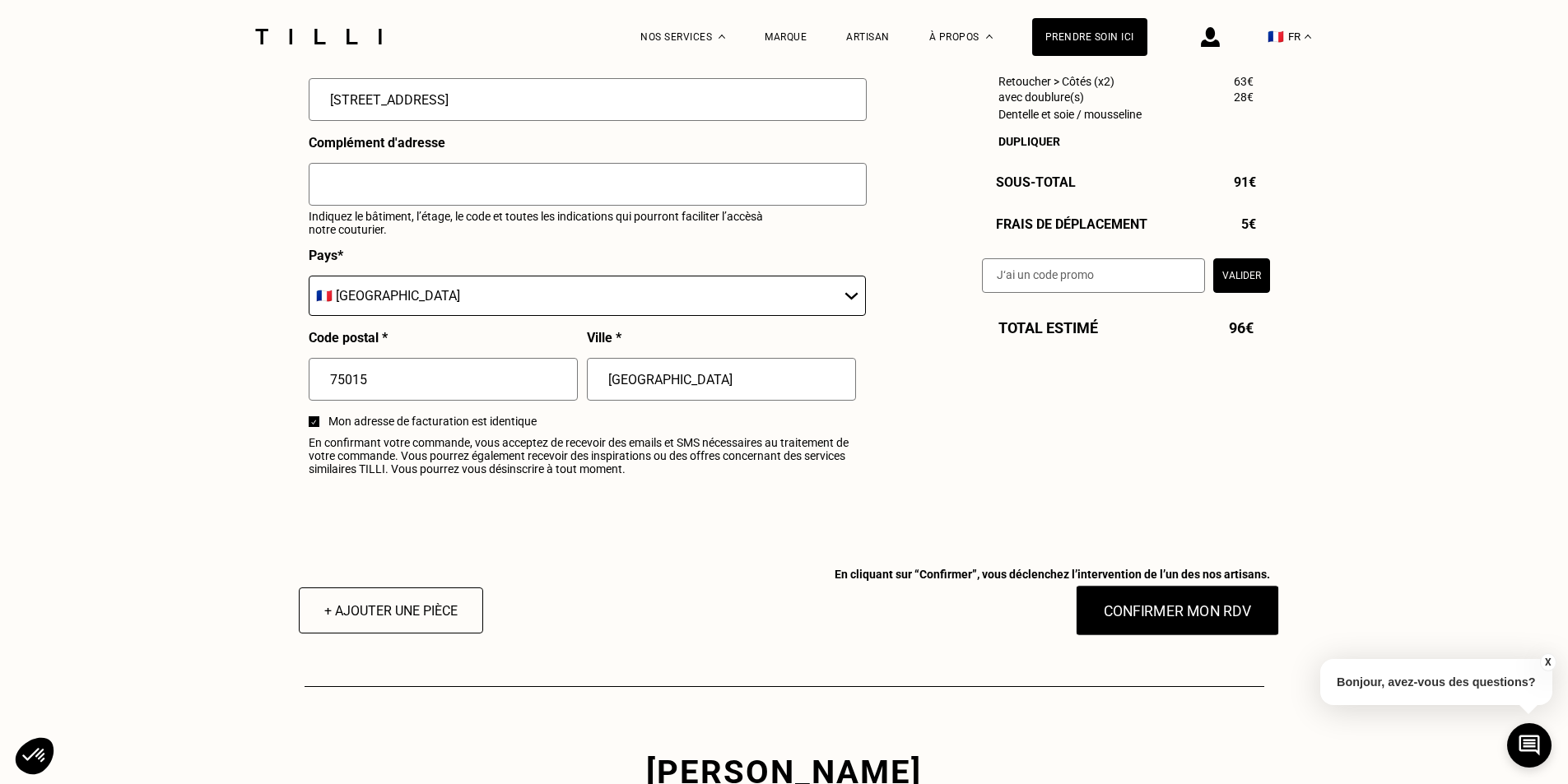
click at [1106, 627] on button "Confirmer mon RDV" at bounding box center [1176, 610] width 204 height 51
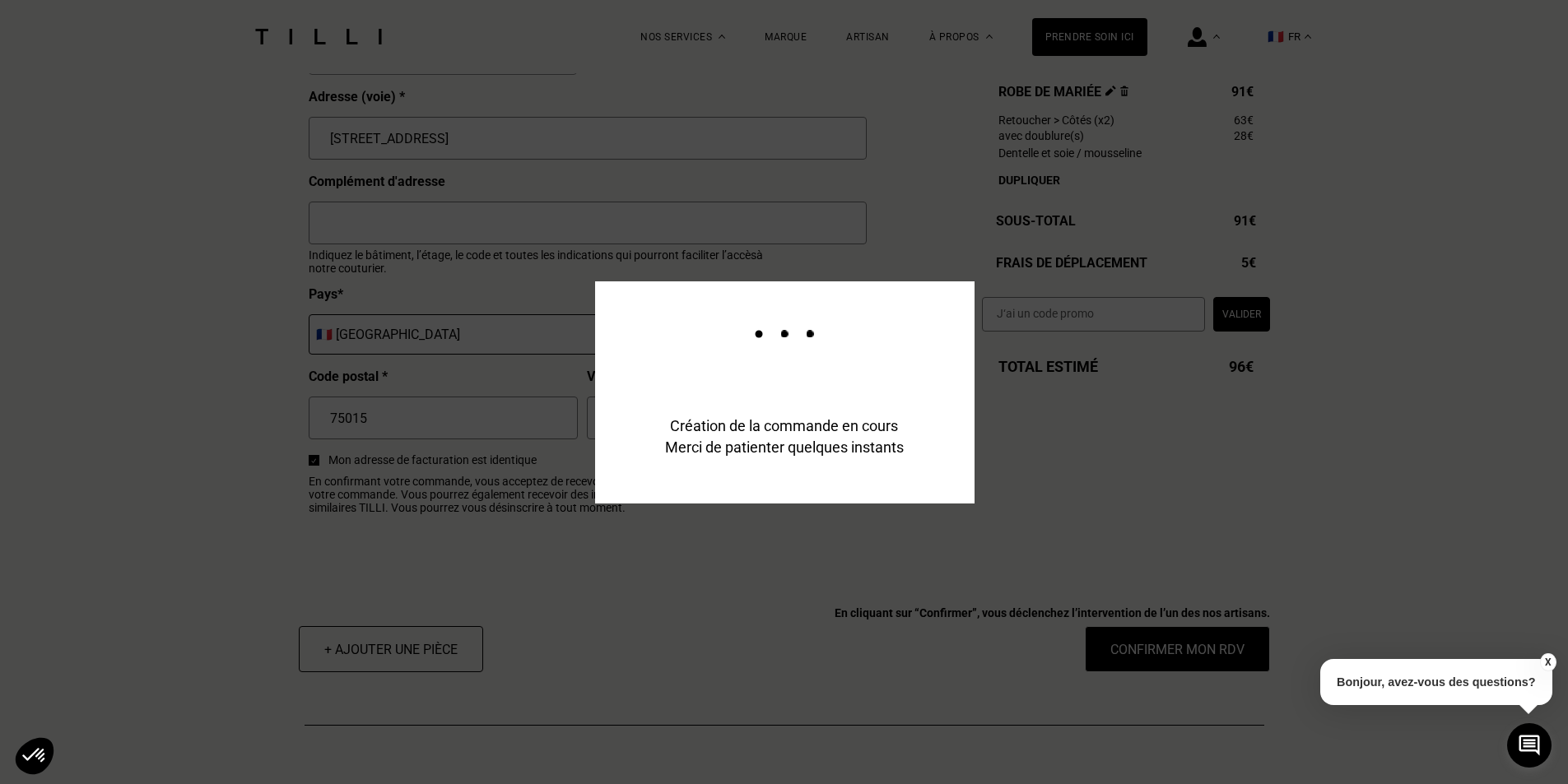
scroll to position [1882, 0]
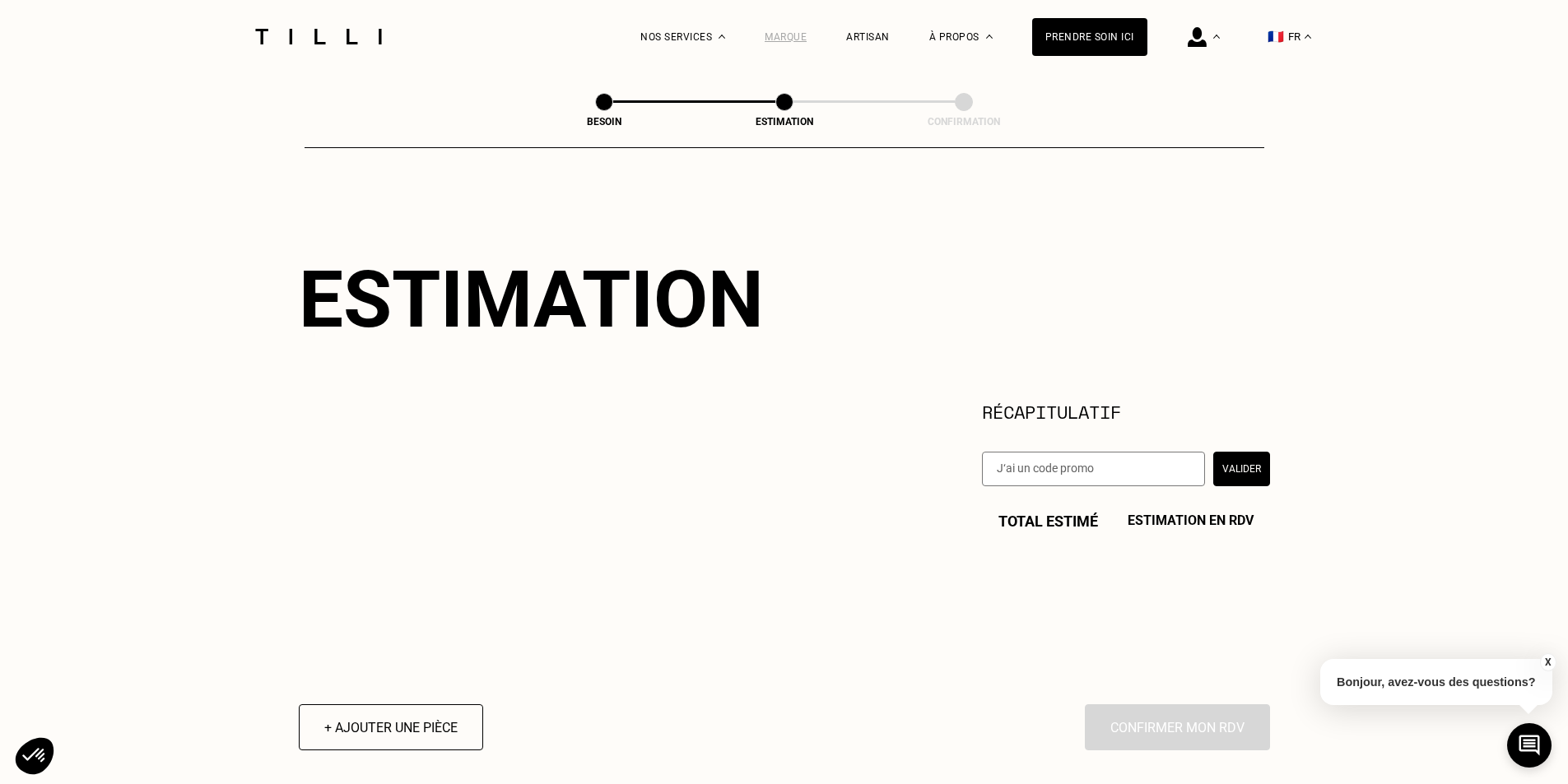
click at [791, 33] on div "Marque" at bounding box center [785, 37] width 42 height 12
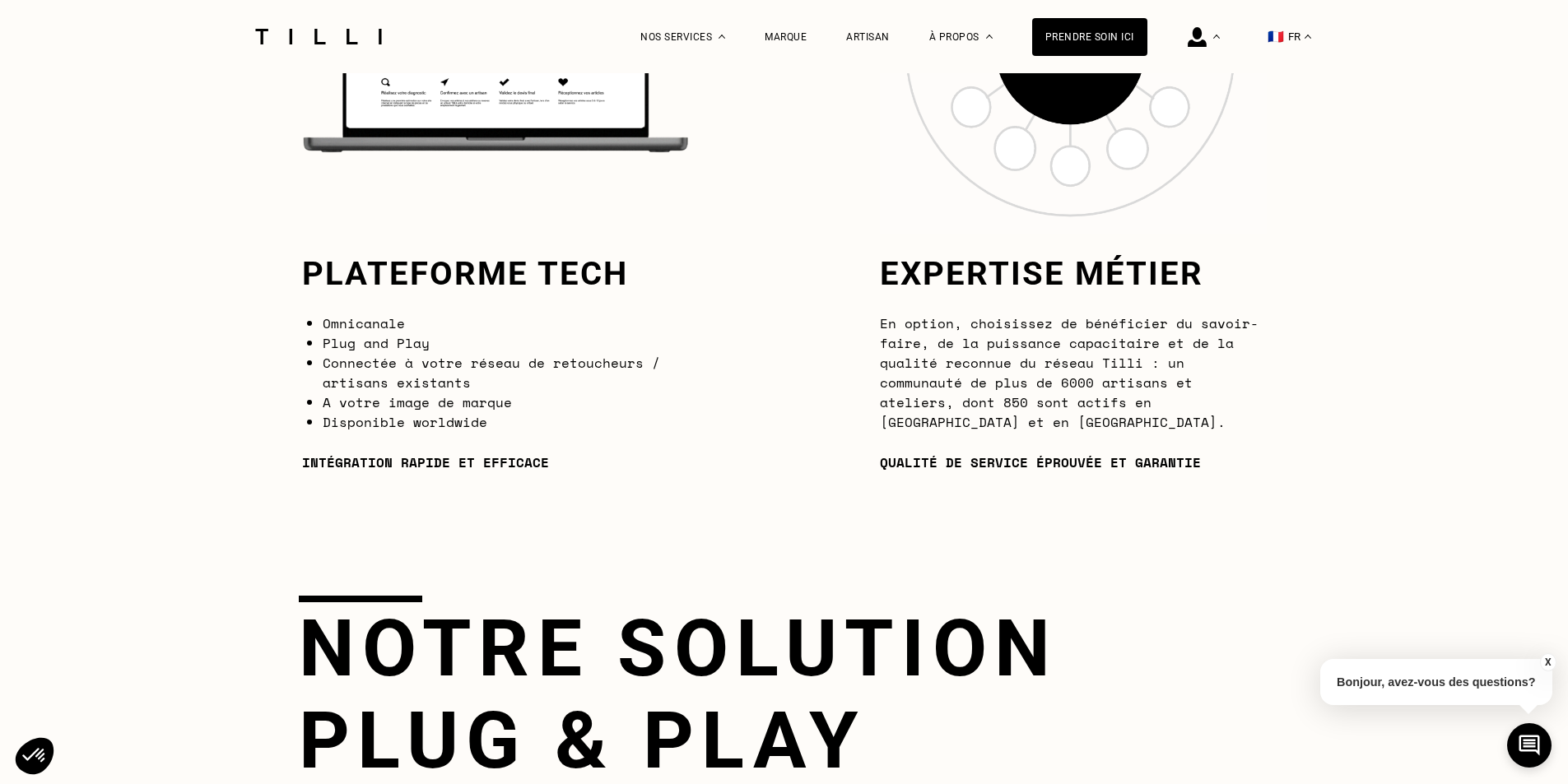
scroll to position [1635, 0]
click at [559, 376] on li "Connectée à votre réseau de retoucheurs / artisans existants" at bounding box center [505, 372] width 366 height 40
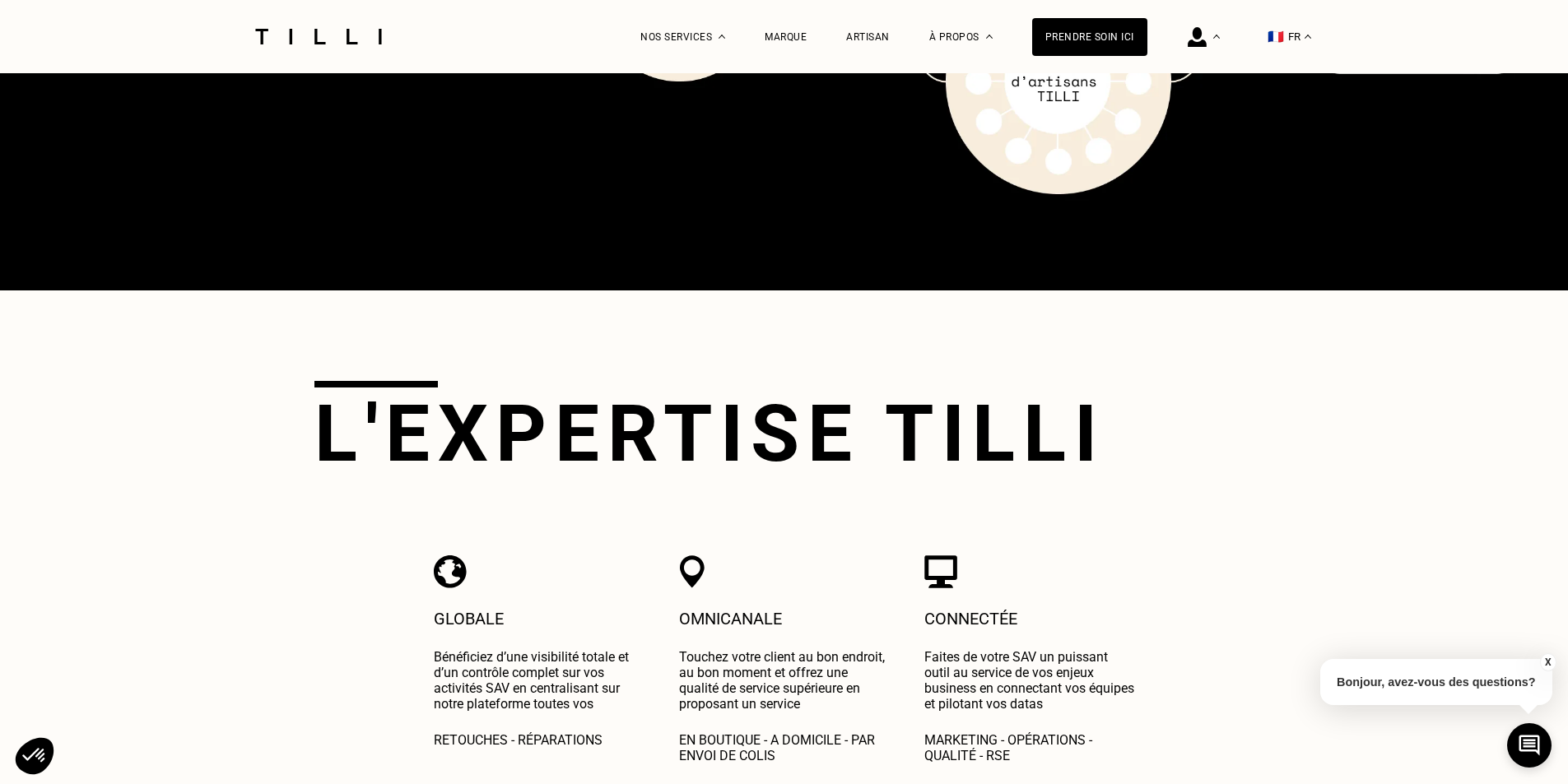
scroll to position [3030, 0]
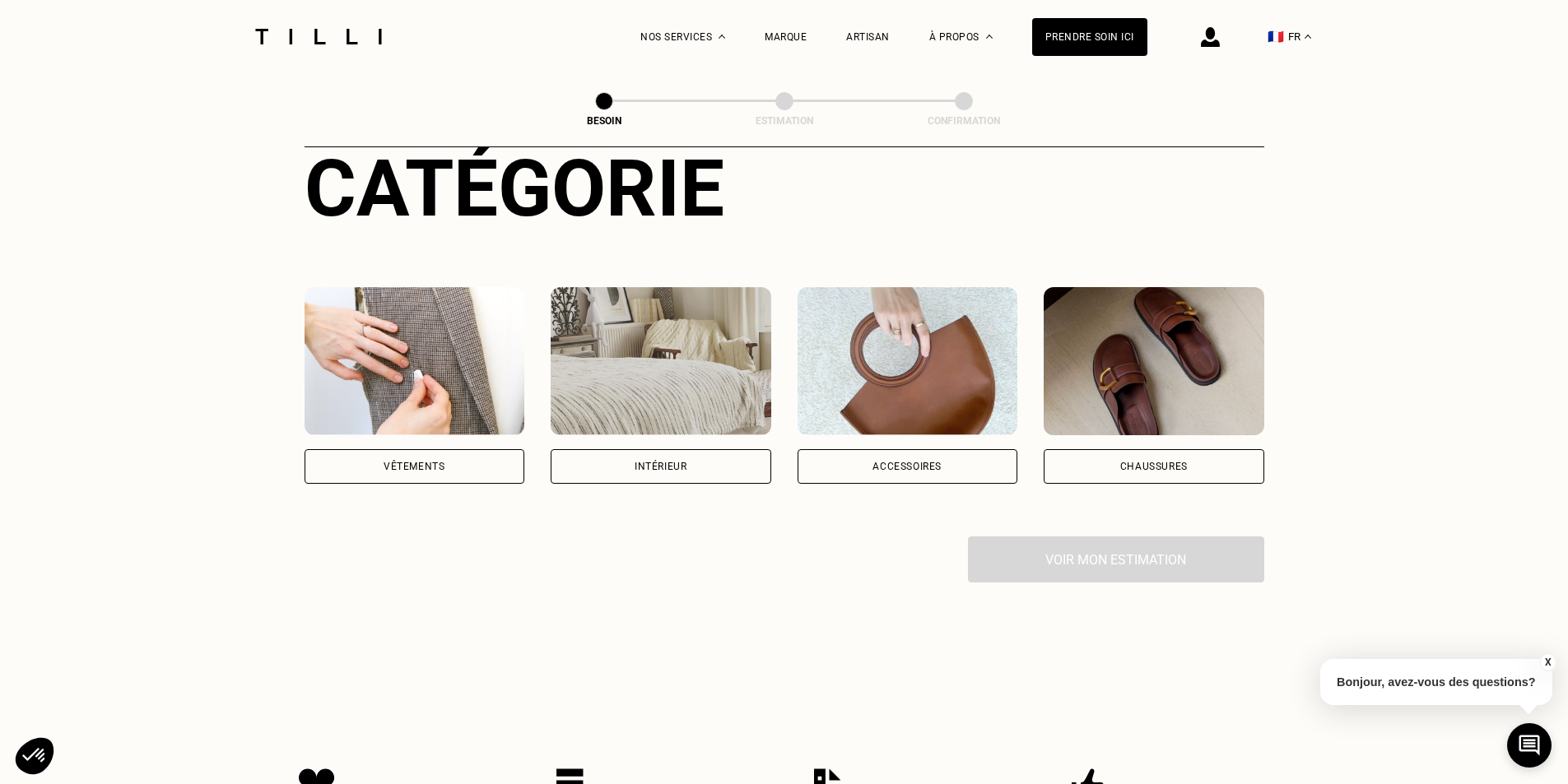
scroll to position [205, 0]
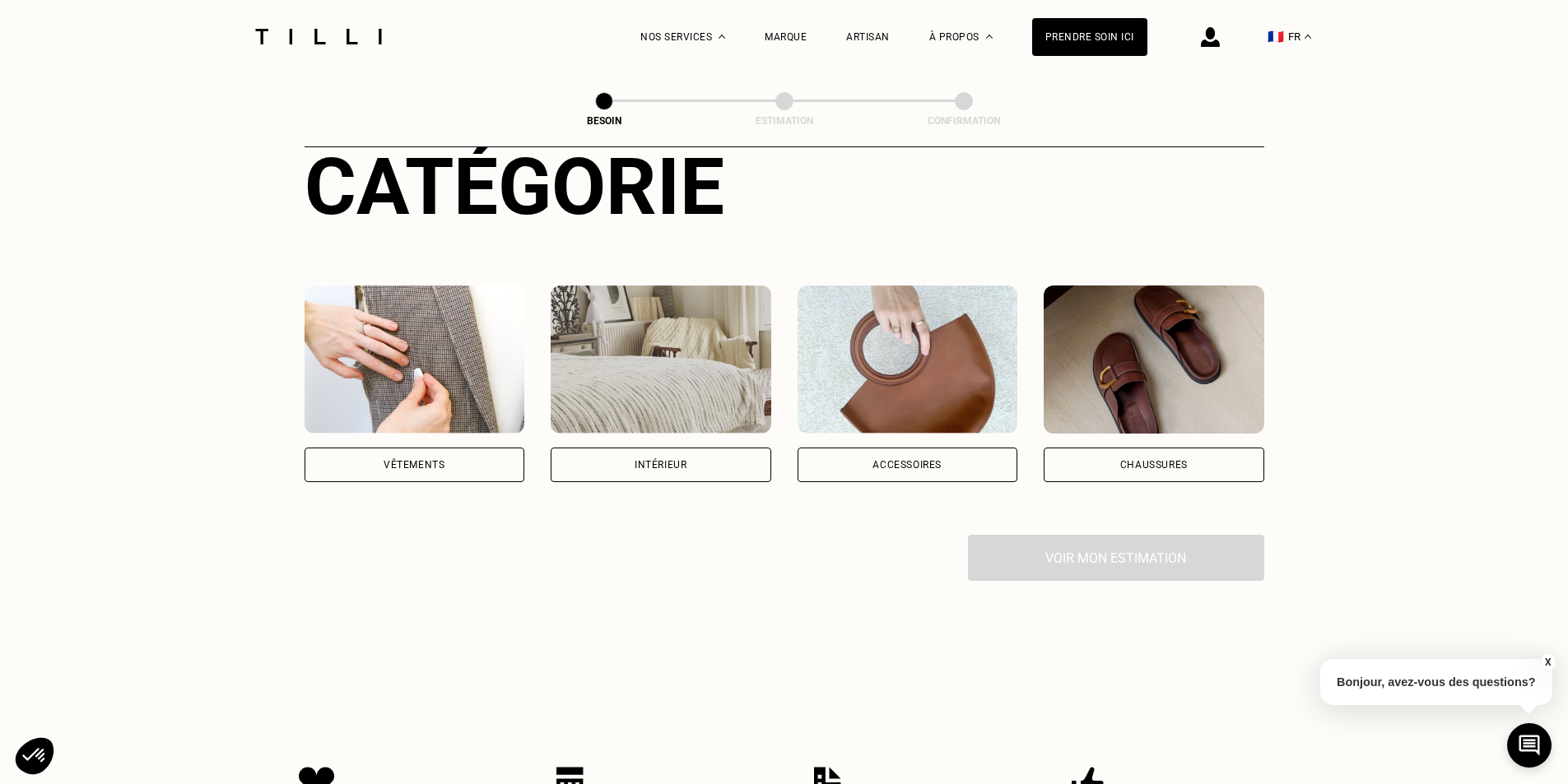
click at [459, 461] on div "Vêtements" at bounding box center [415, 466] width 221 height 35
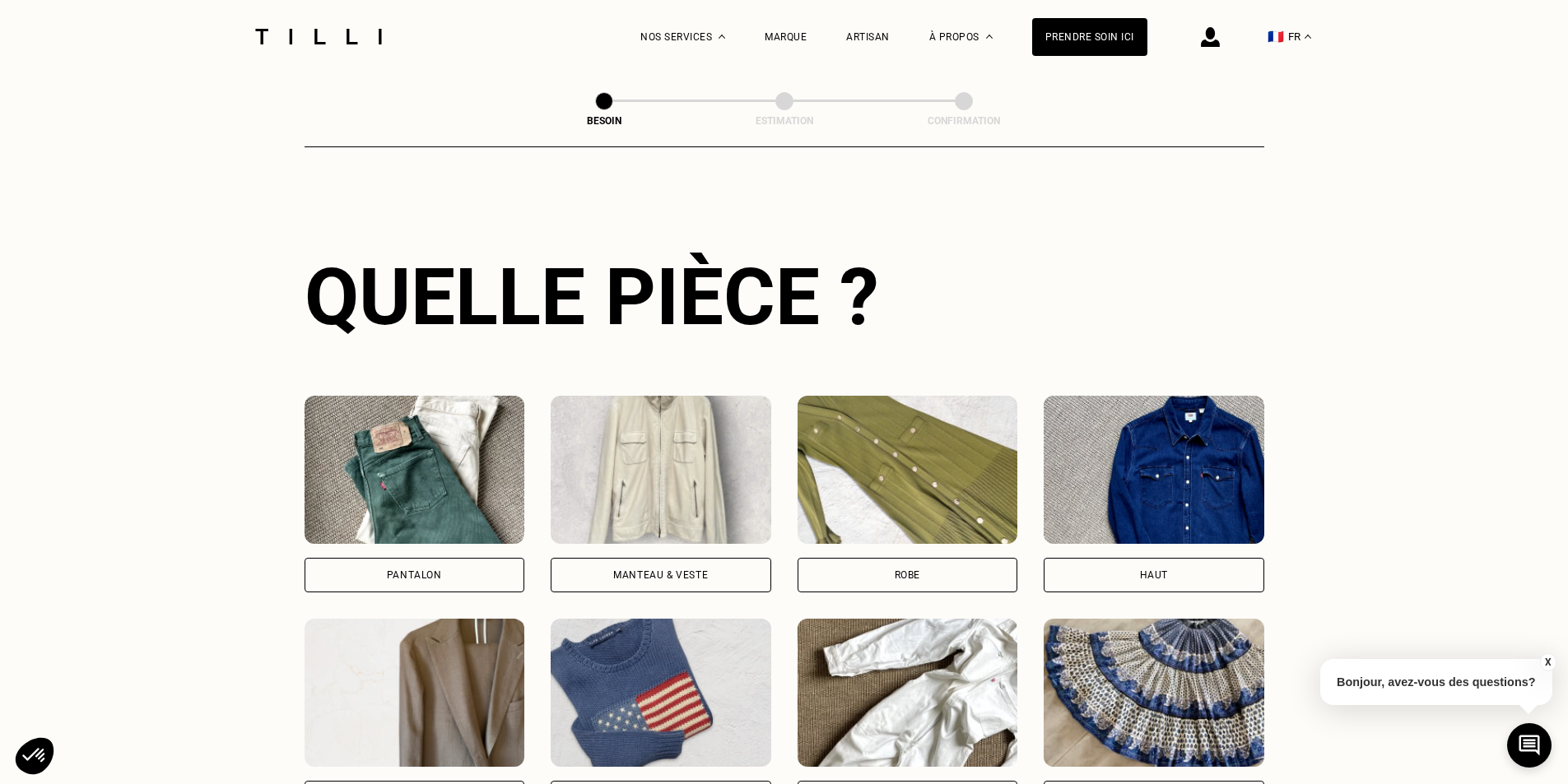
scroll to position [718, 0]
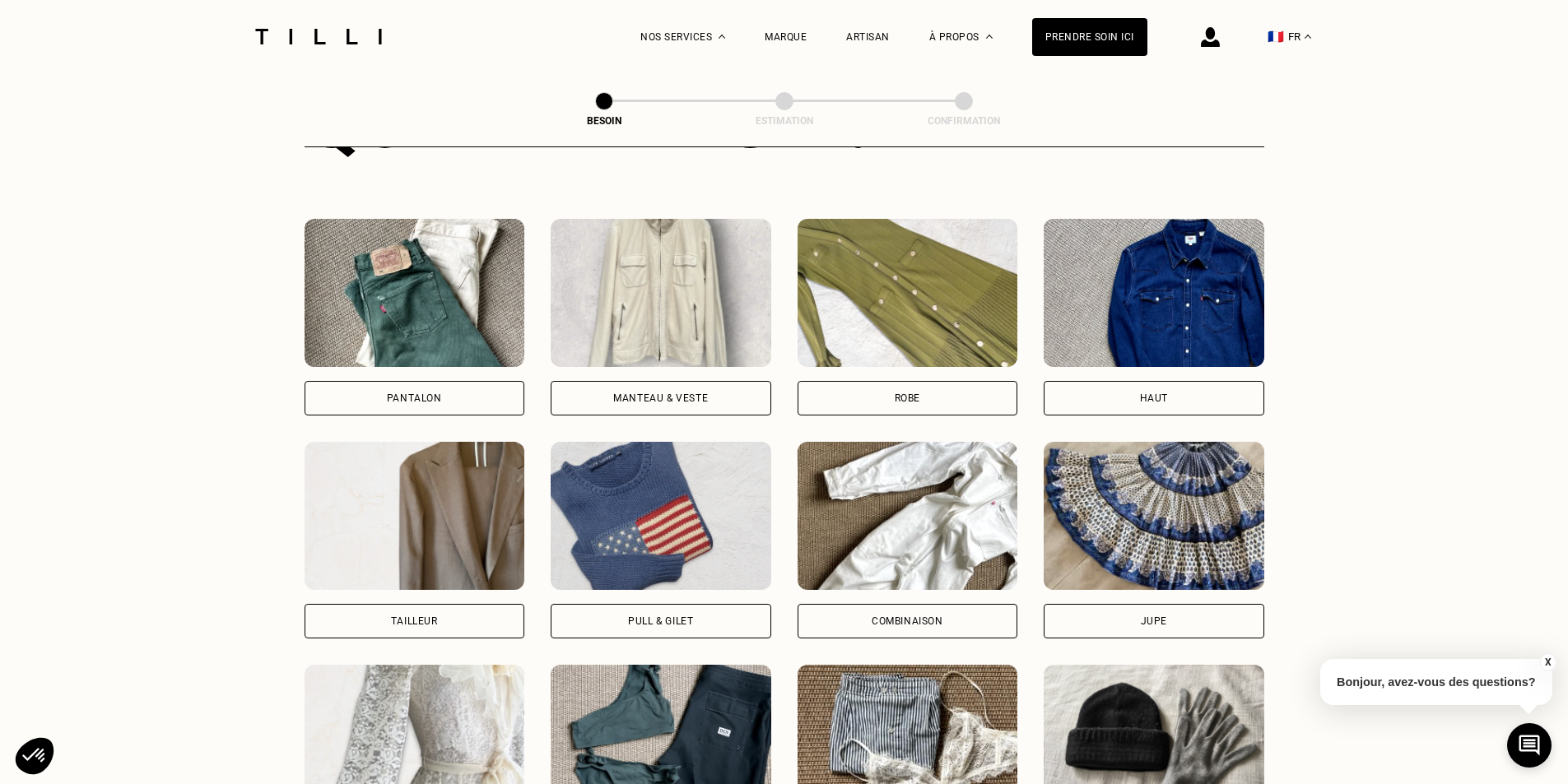
click at [894, 393] on div "Robe" at bounding box center [907, 398] width 25 height 10
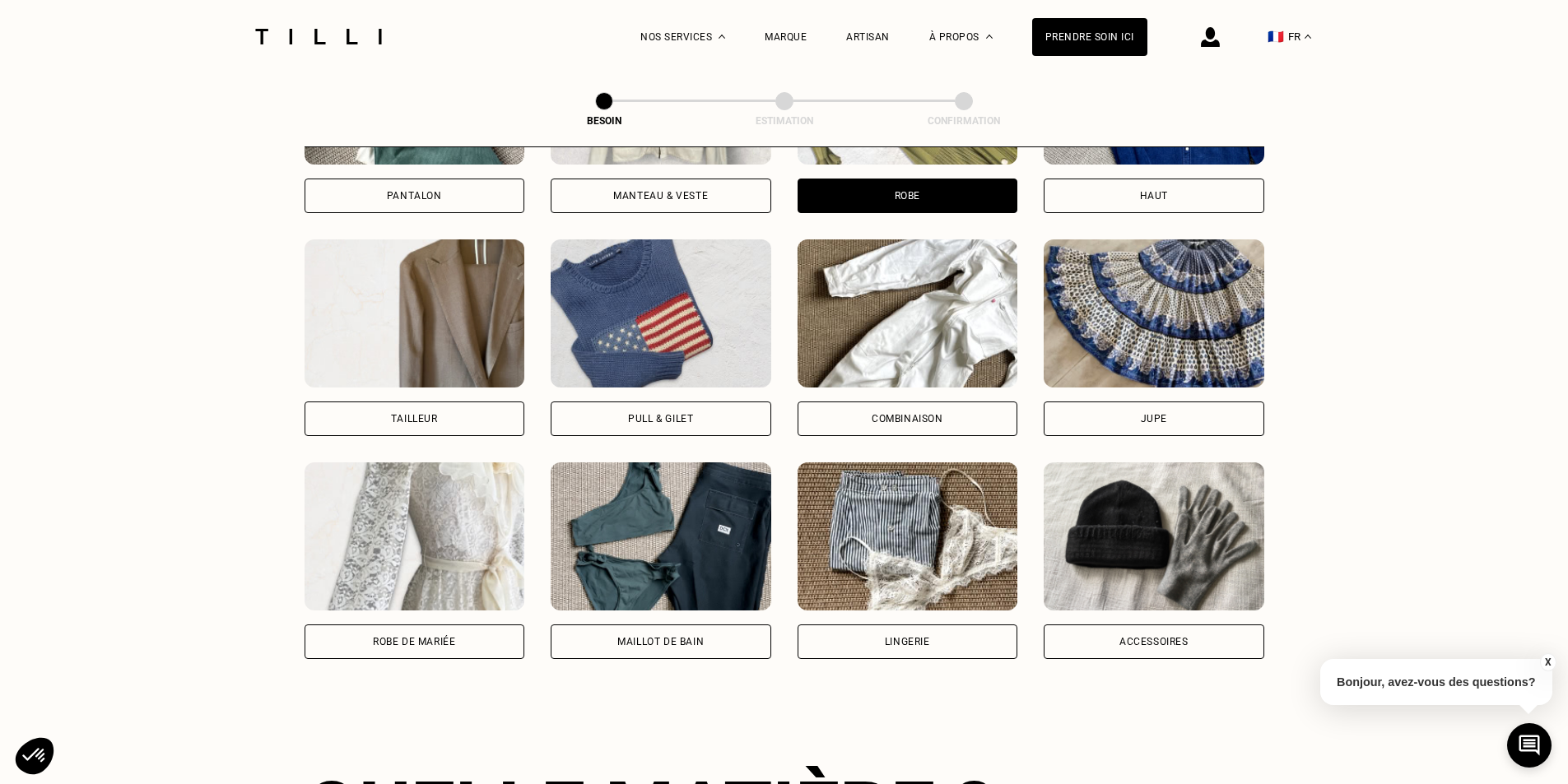
scroll to position [920, 0]
click at [415, 638] on div "Robe de mariée" at bounding box center [413, 643] width 82 height 10
select select "FR"
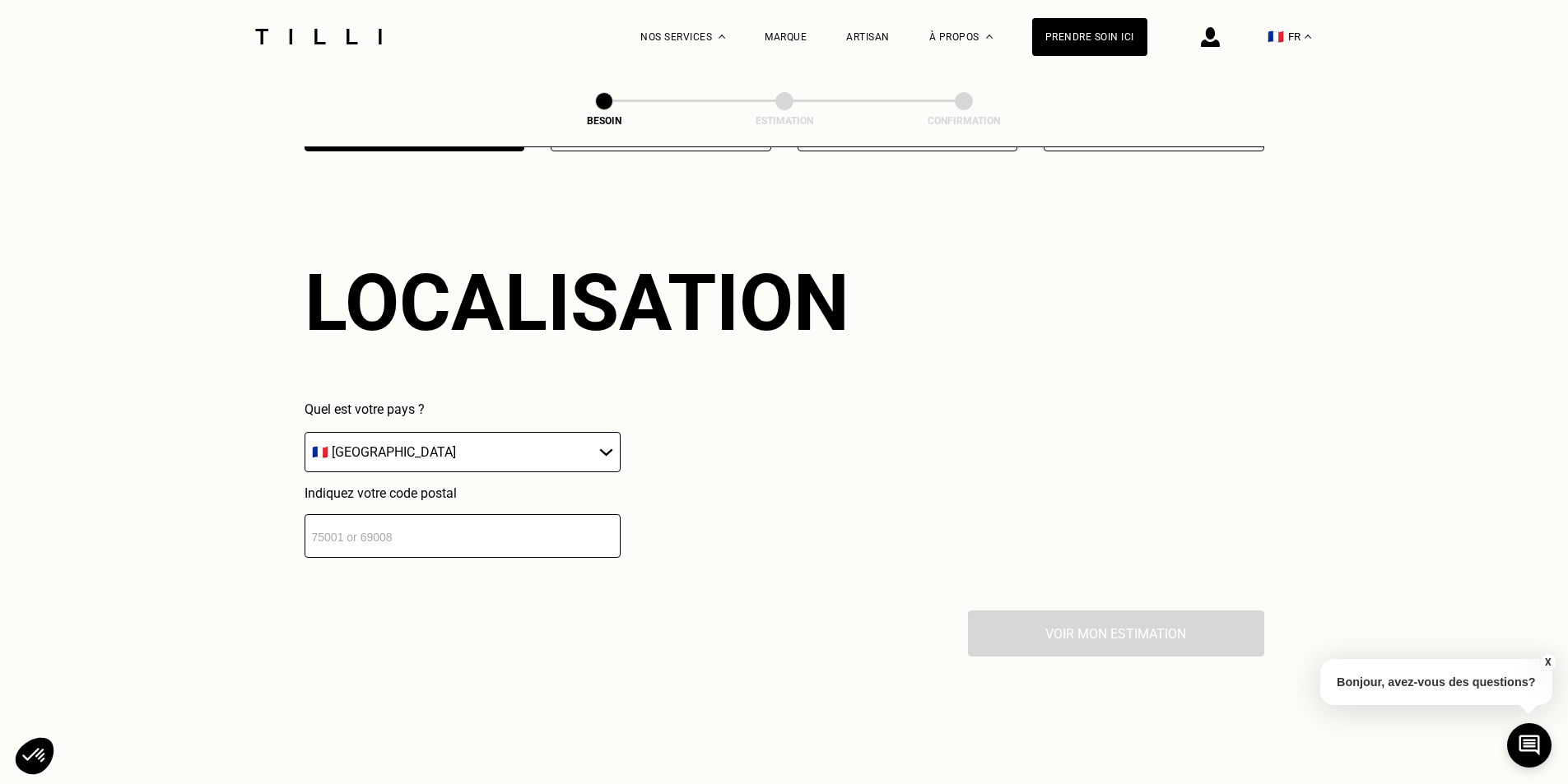
scroll to position [1433, 0]
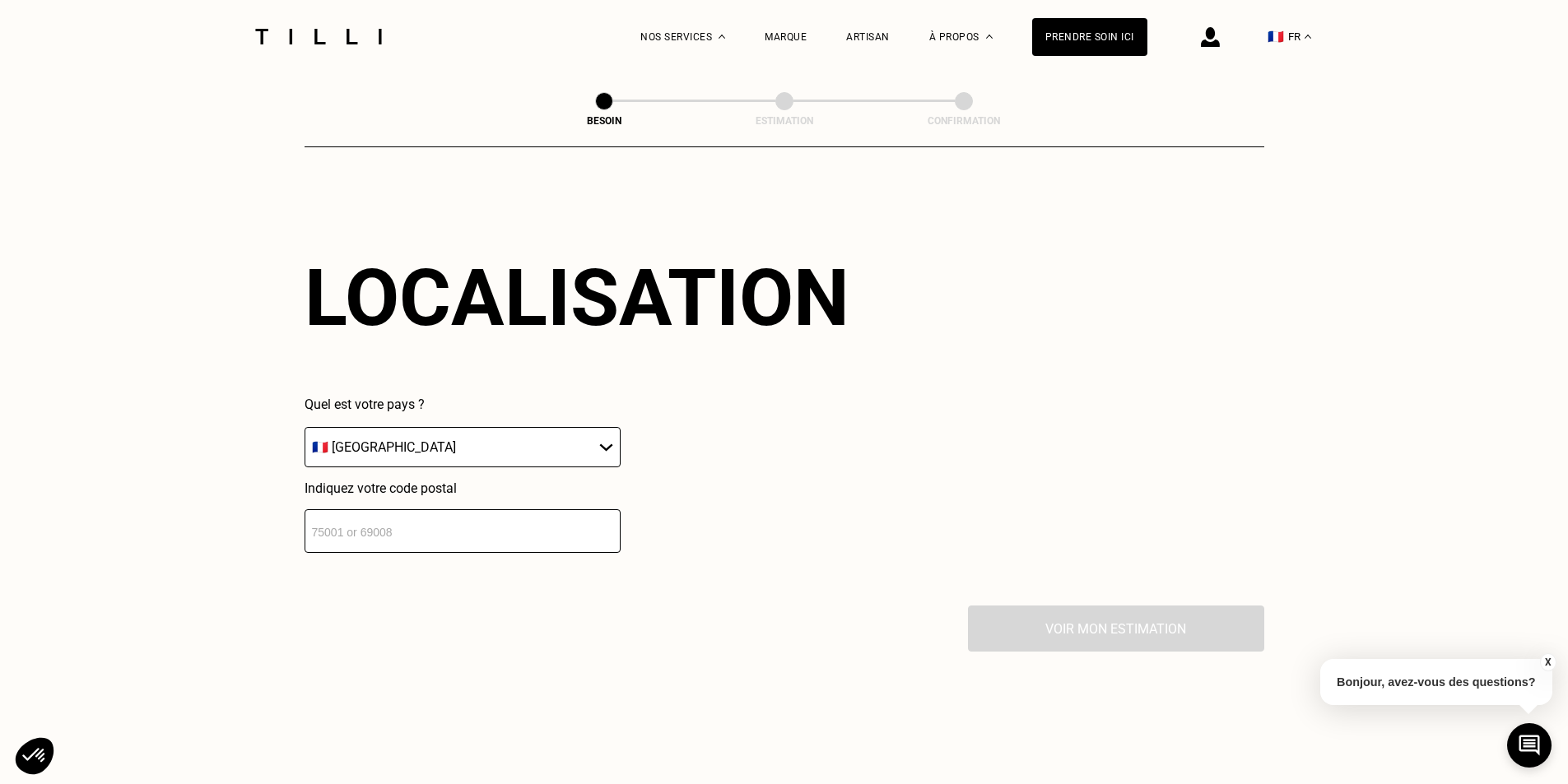
click at [572, 514] on input "number" at bounding box center [463, 530] width 316 height 44
type input "75015"
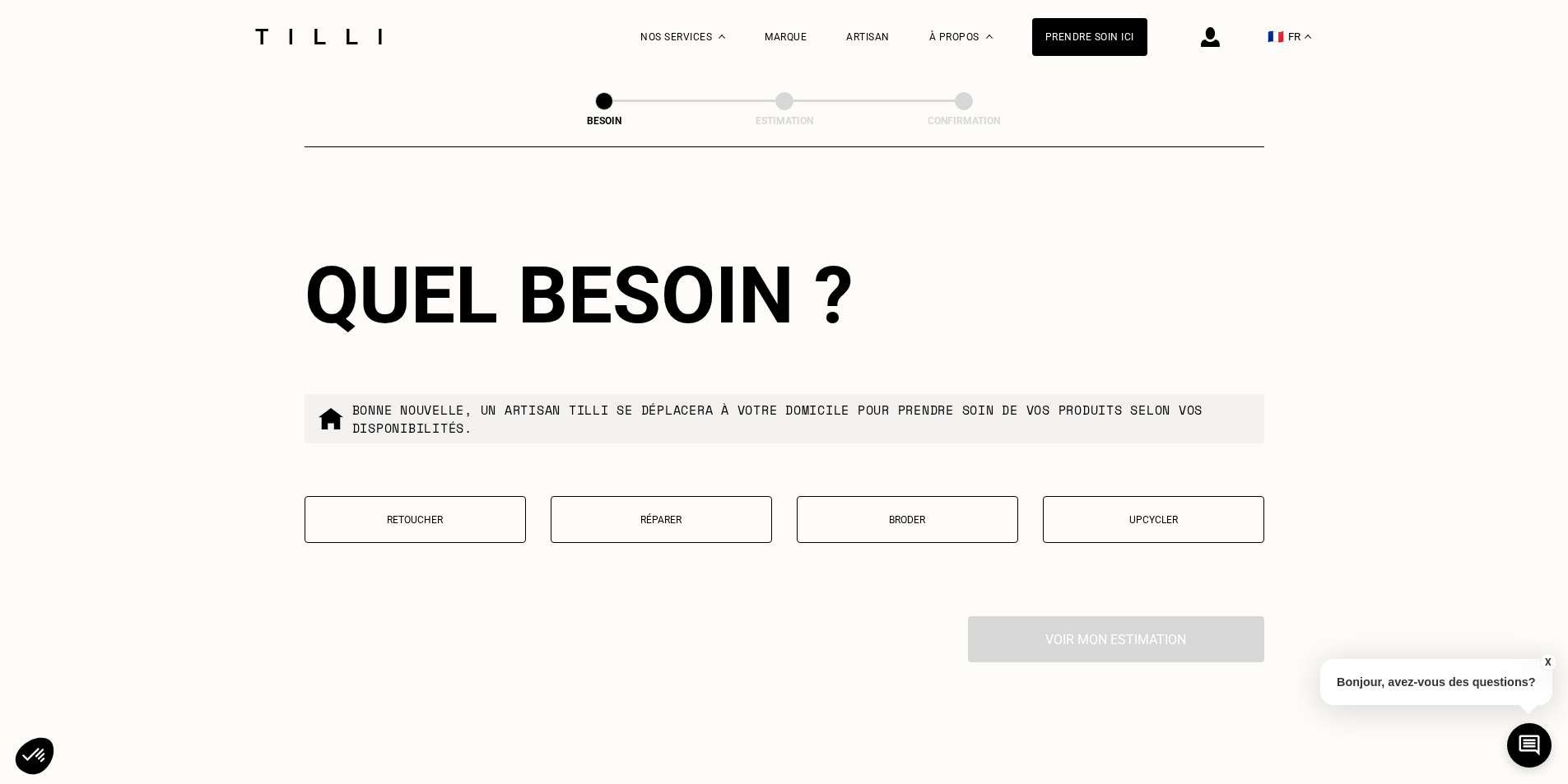
scroll to position [1925, 0]
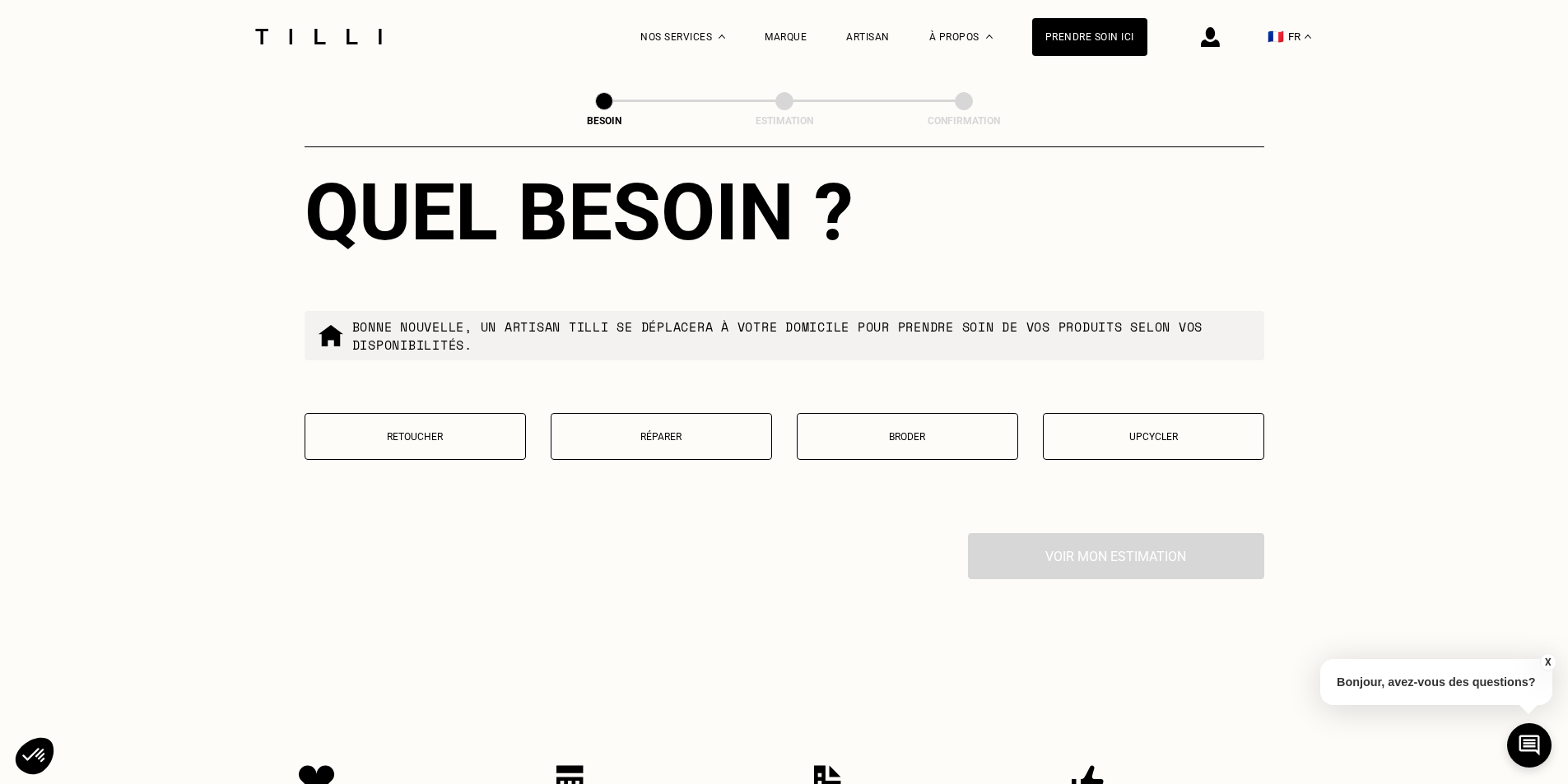
click at [475, 432] on p "Retoucher" at bounding box center [415, 437] width 203 height 12
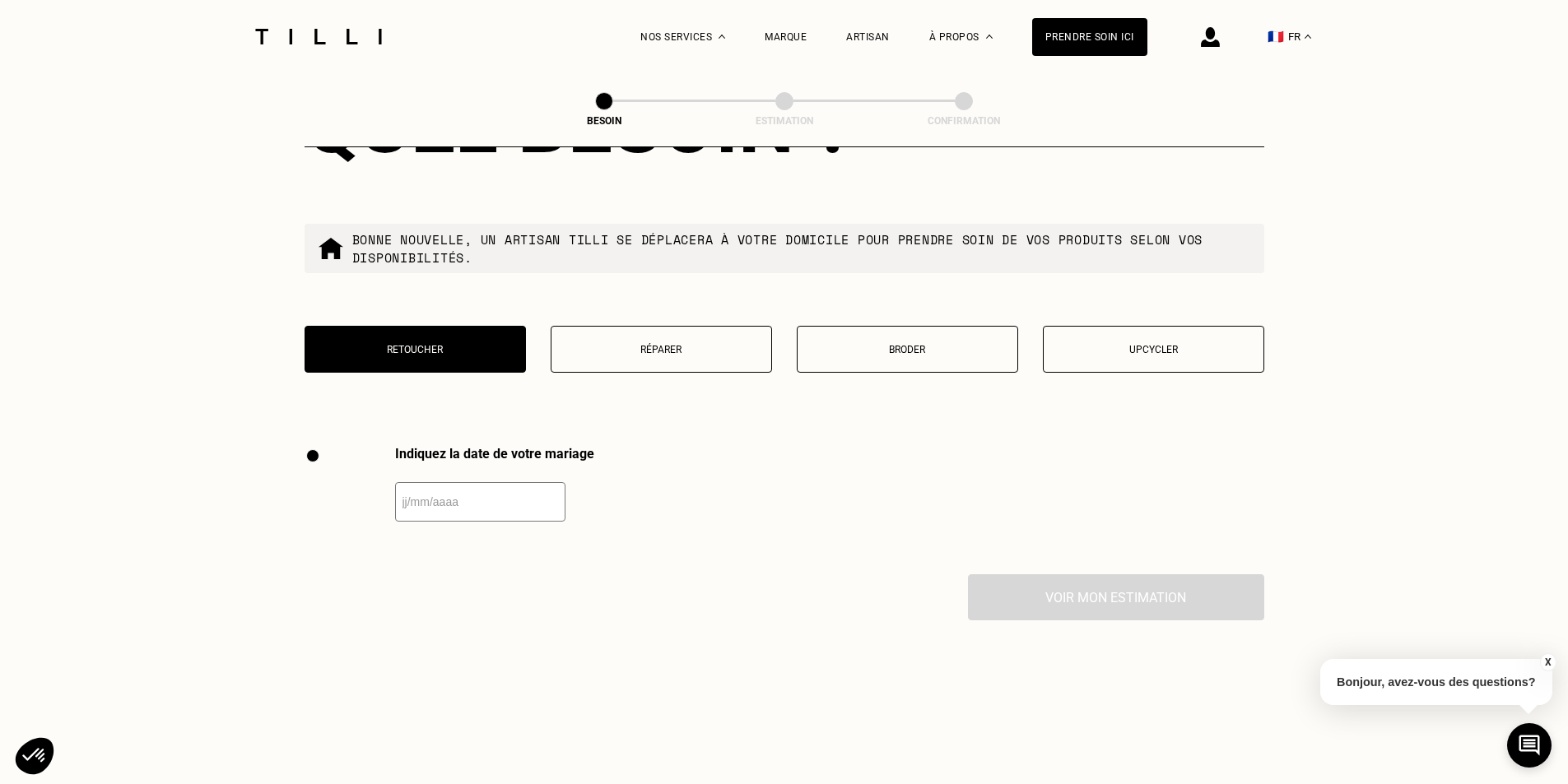
scroll to position [1947, 0]
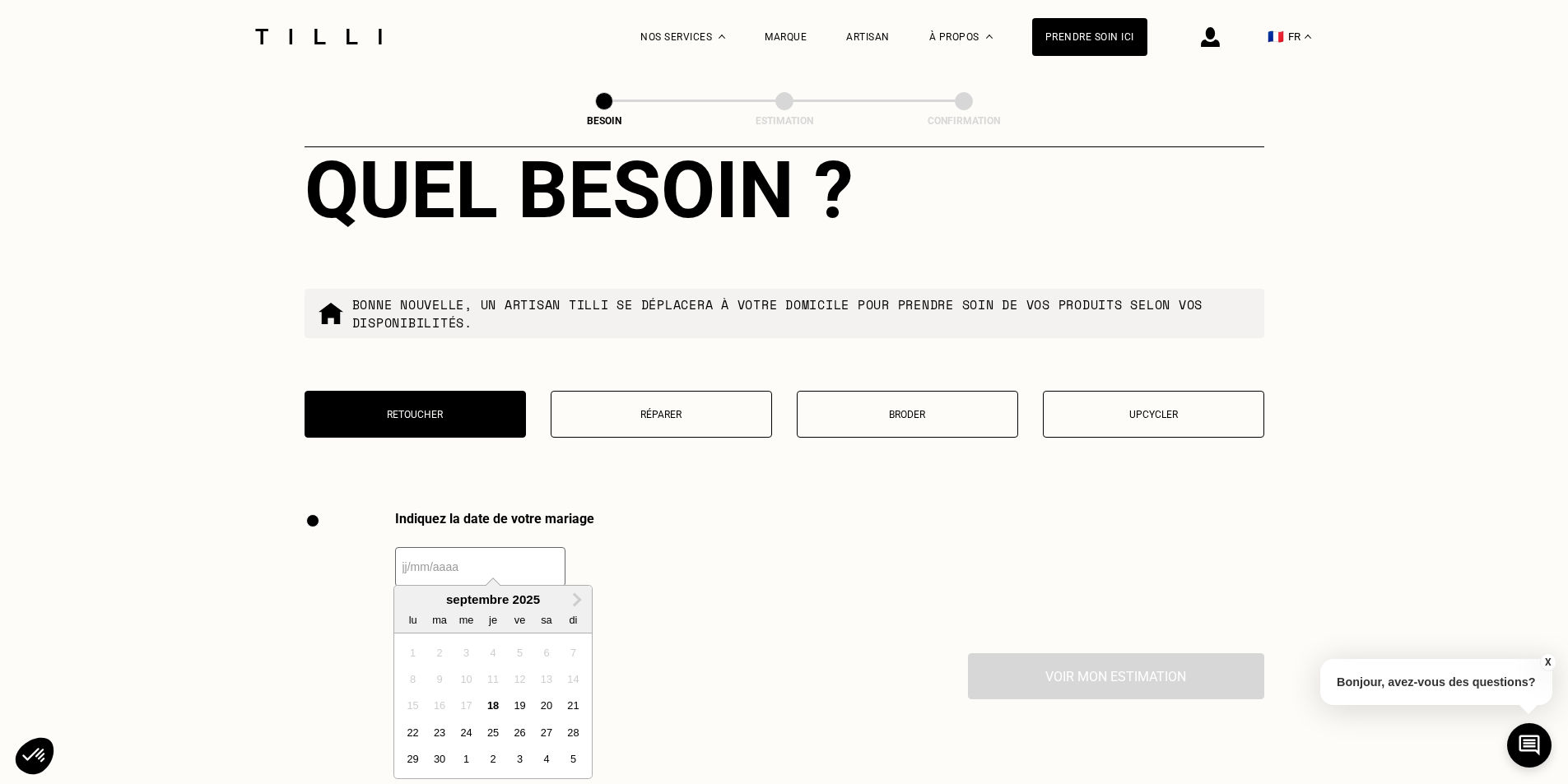
click at [502, 563] on input "text" at bounding box center [480, 566] width 170 height 40
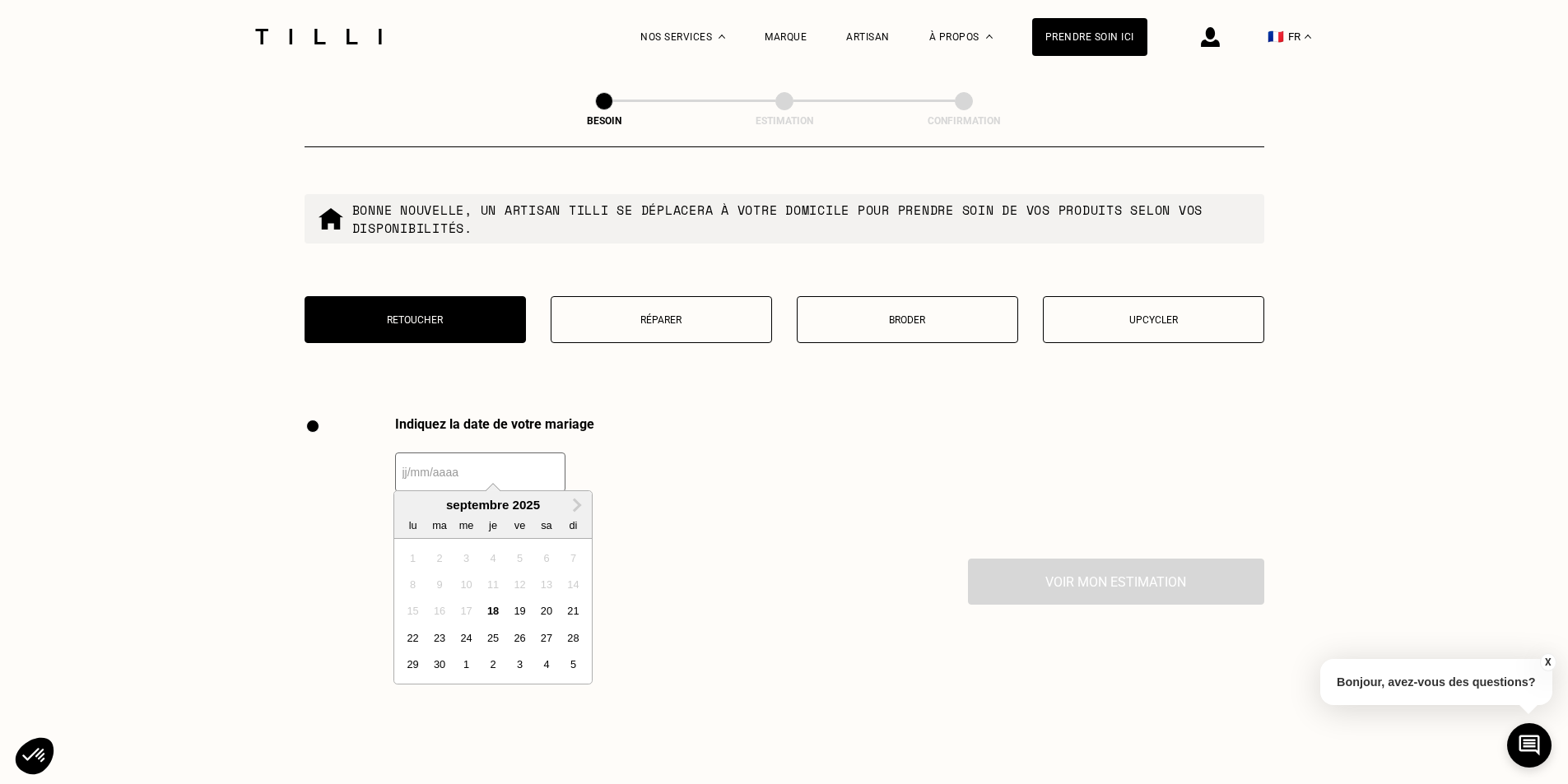
scroll to position [2045, 0]
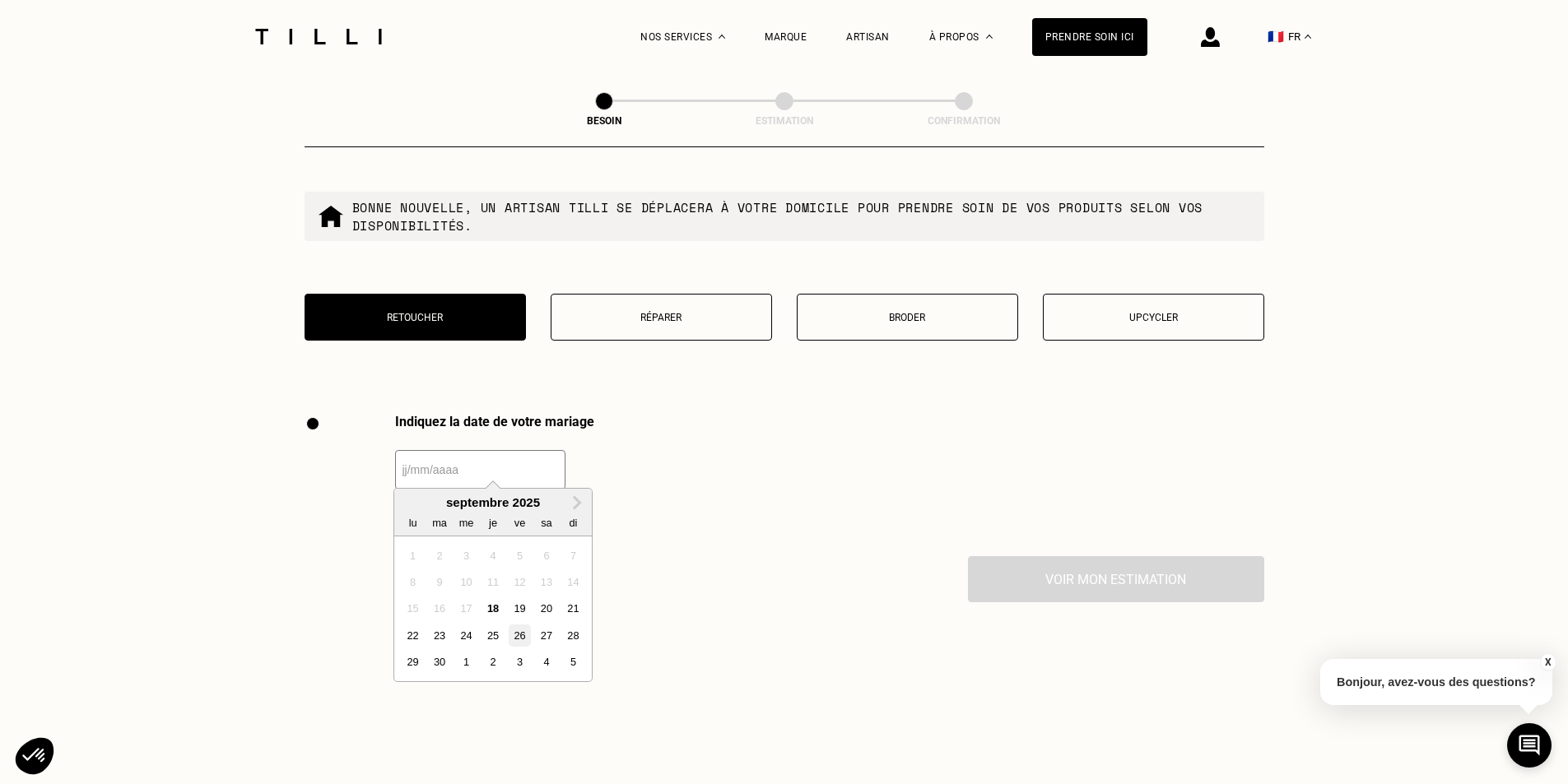
click at [522, 635] on div "26" at bounding box center [519, 635] width 22 height 22
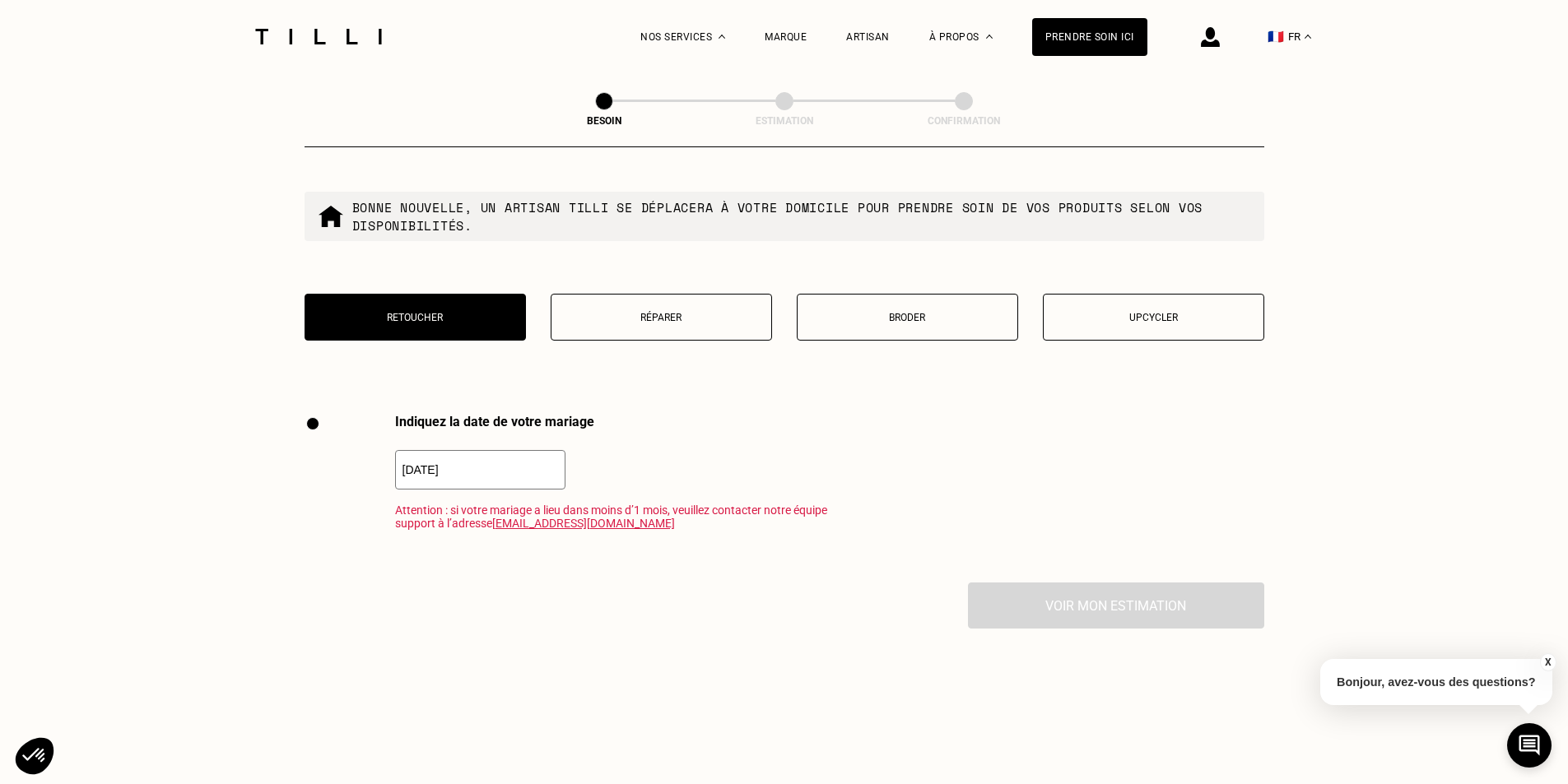
click at [565, 517] on link "[EMAIL_ADDRESS][DOMAIN_NAME]" at bounding box center [583, 524] width 183 height 14
click at [506, 461] on input "26/09/2025" at bounding box center [480, 469] width 170 height 40
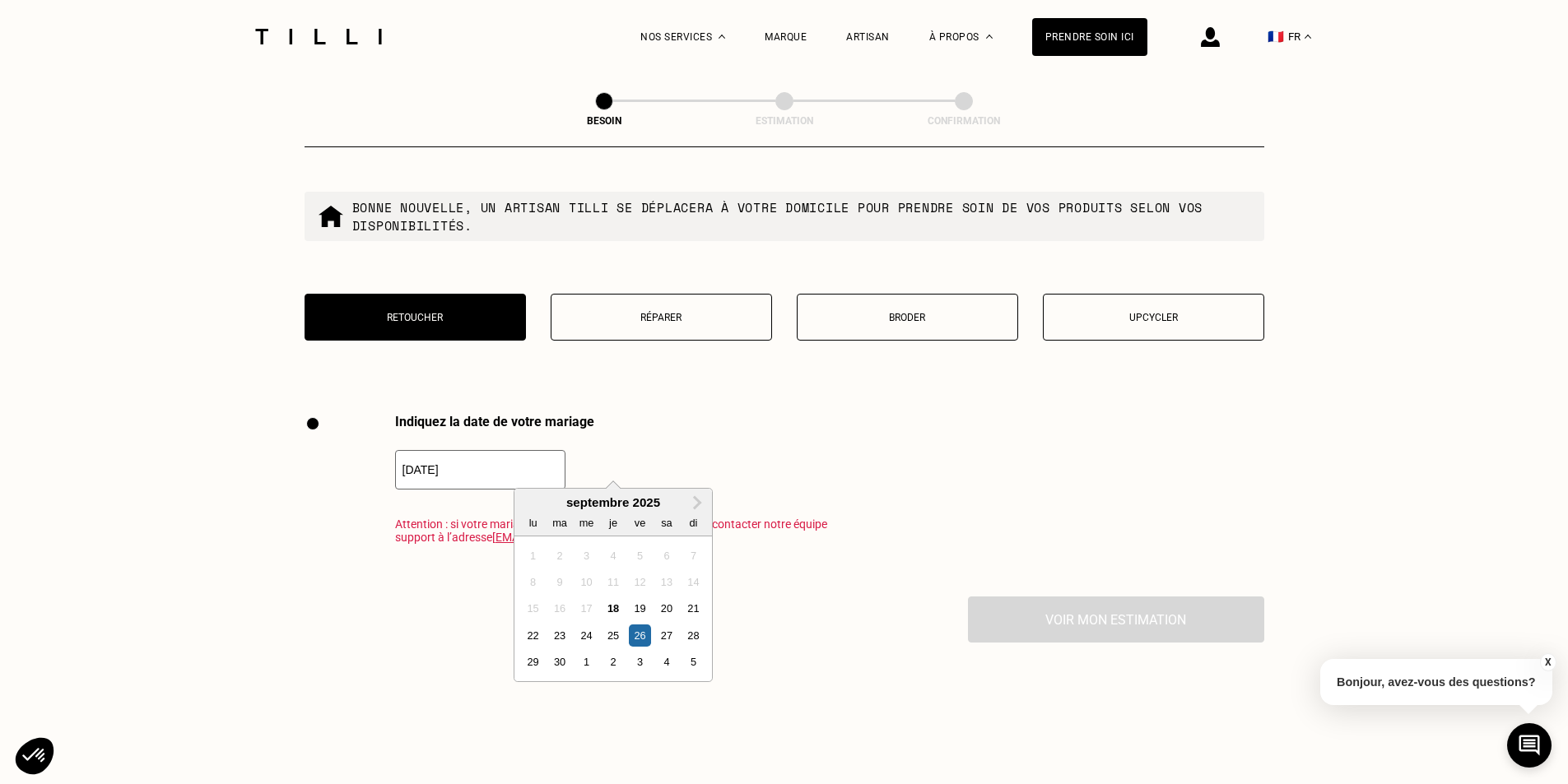
click at [533, 450] on input "26/09/2025" at bounding box center [480, 469] width 170 height 40
click at [695, 506] on span "Next Month" at bounding box center [695, 502] width 0 height 19
click at [535, 634] on div "20" at bounding box center [532, 635] width 22 height 22
type input "[DATE]"
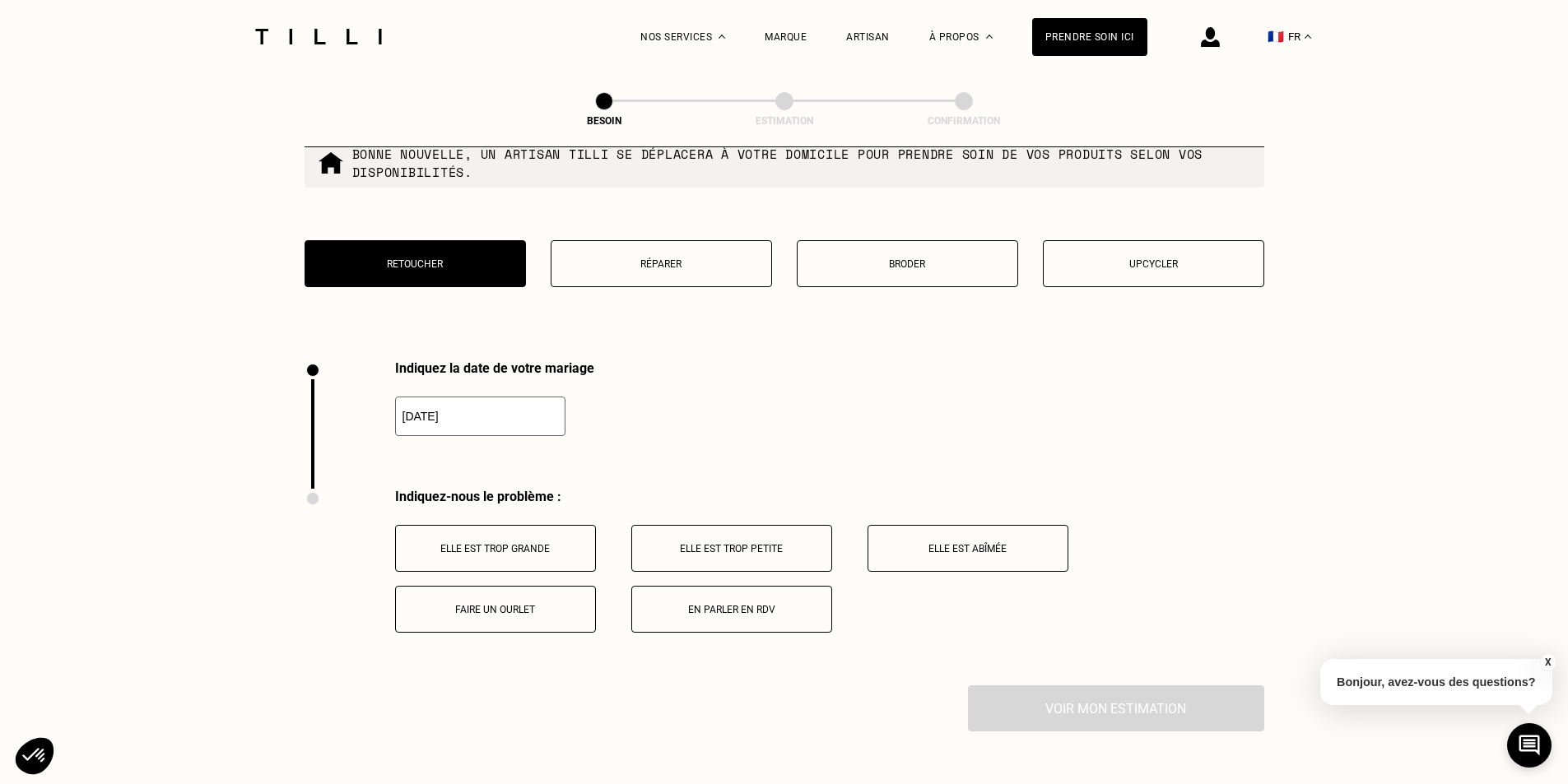
scroll to position [2099, 0]
click at [554, 543] on p "Elle est trop grande" at bounding box center [495, 548] width 183 height 12
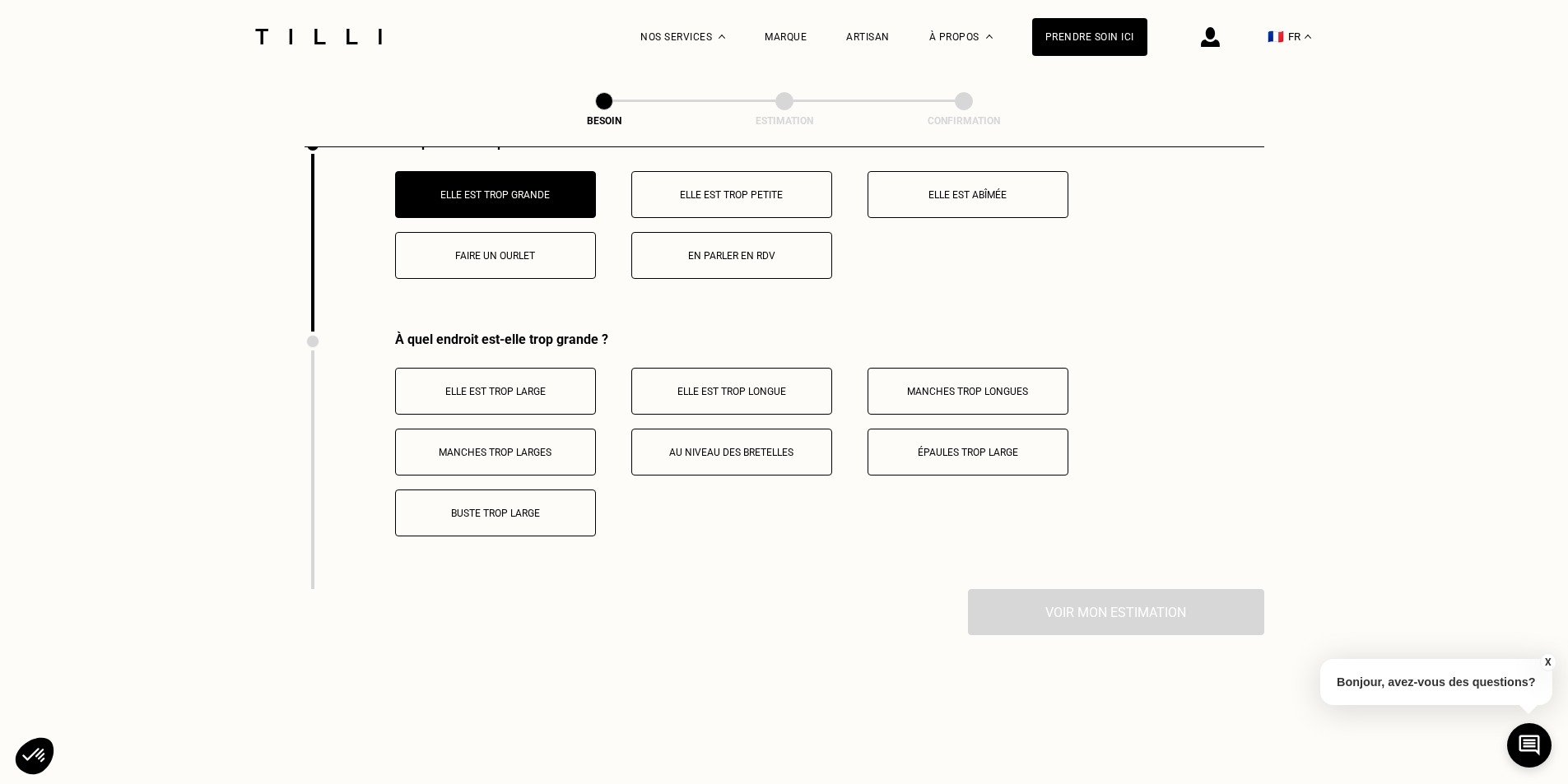
scroll to position [2451, 0]
click at [731, 268] on button "En parler en RDV" at bounding box center [731, 256] width 200 height 46
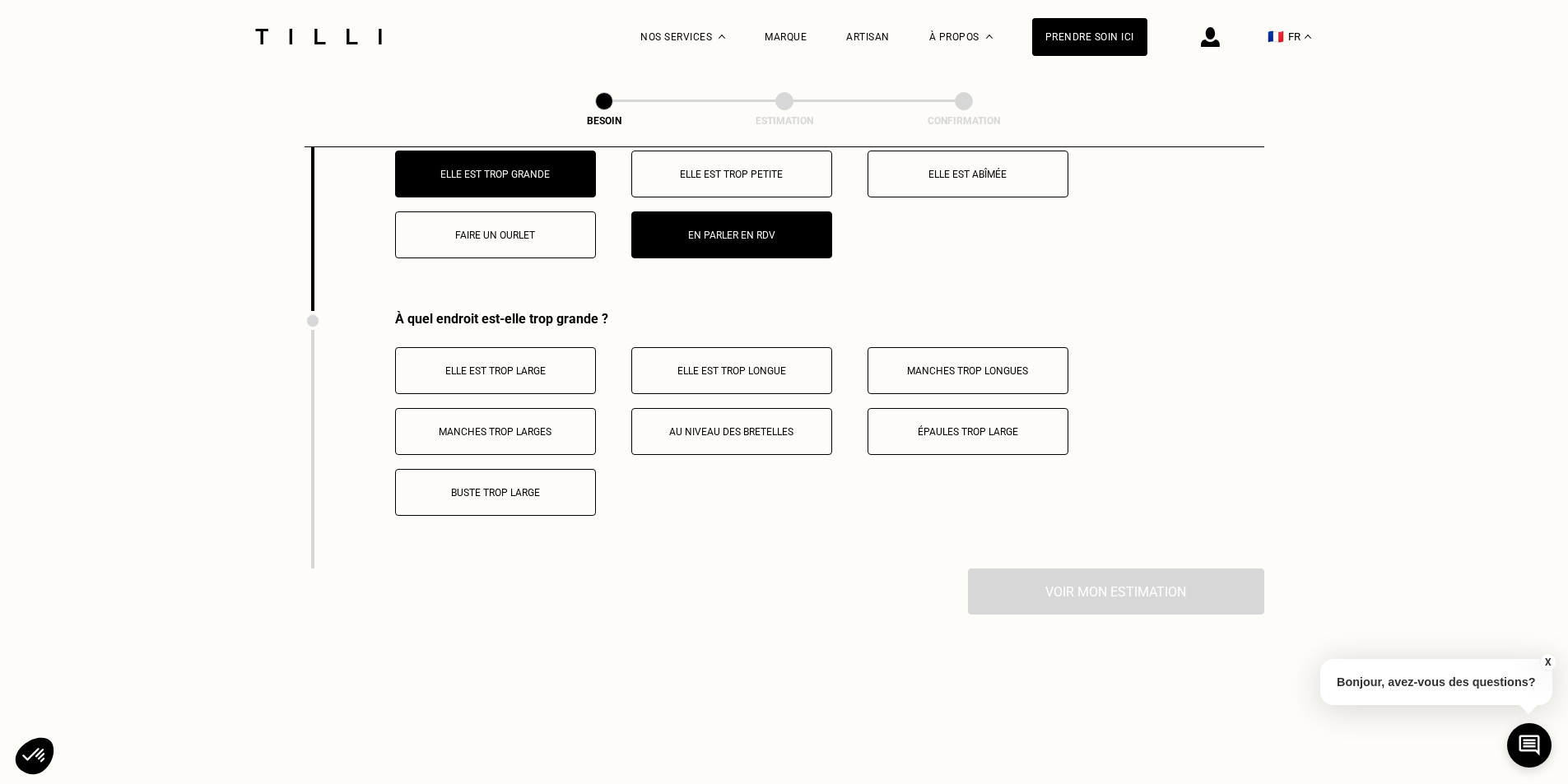
scroll to position [2363, 0]
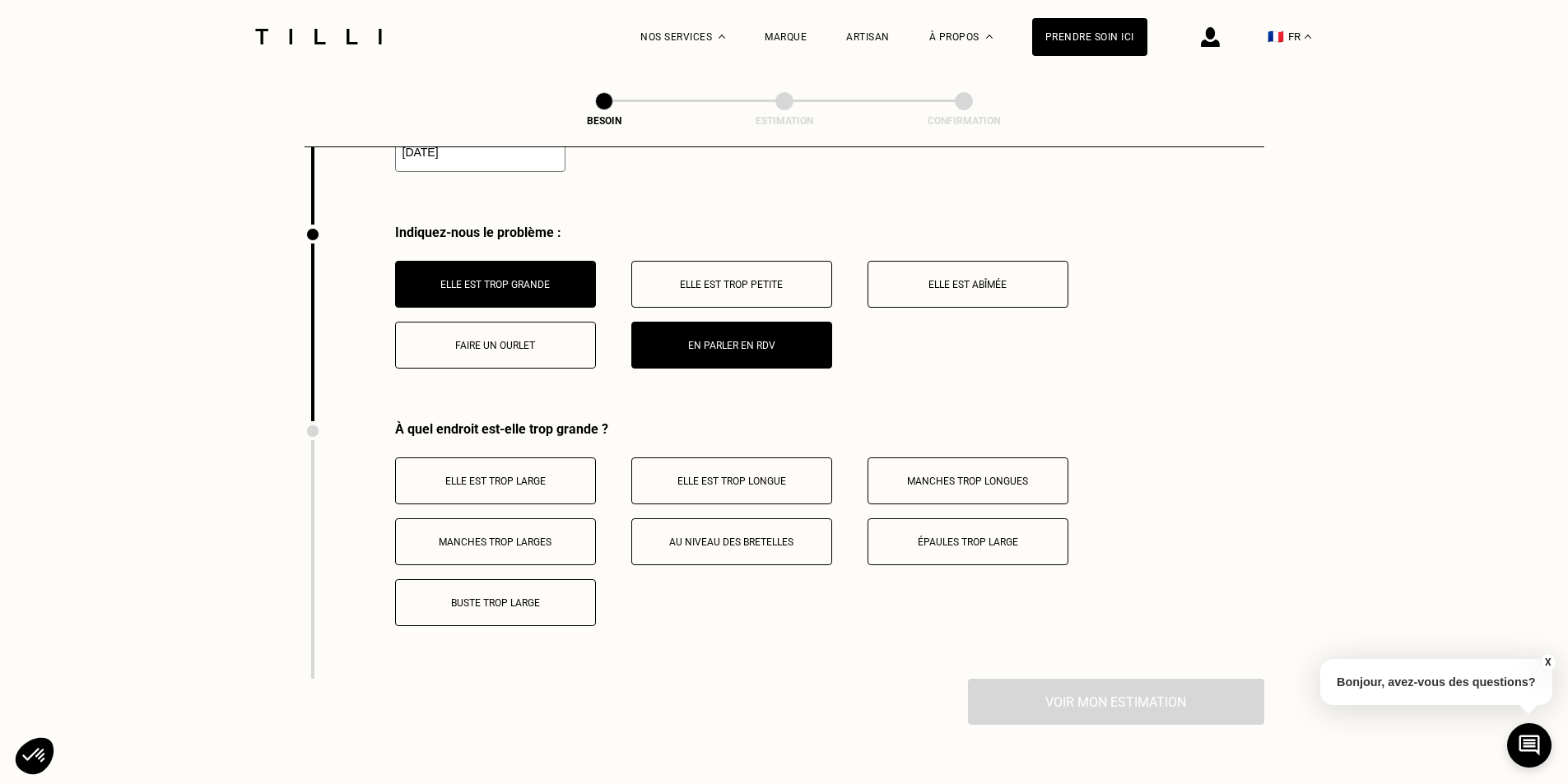
click at [498, 279] on p "Elle est trop grande" at bounding box center [495, 285] width 183 height 12
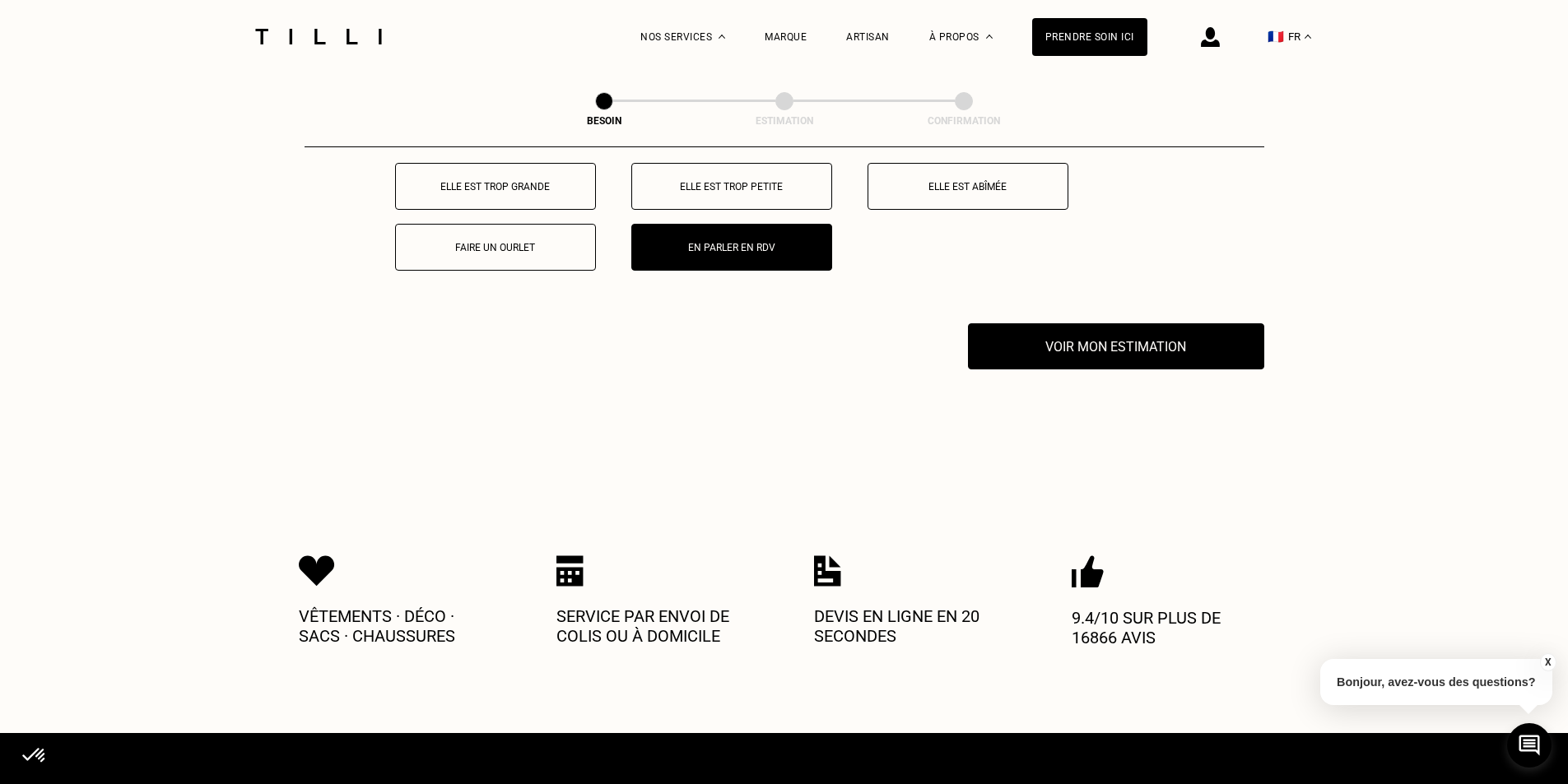
scroll to position [2454, 0]
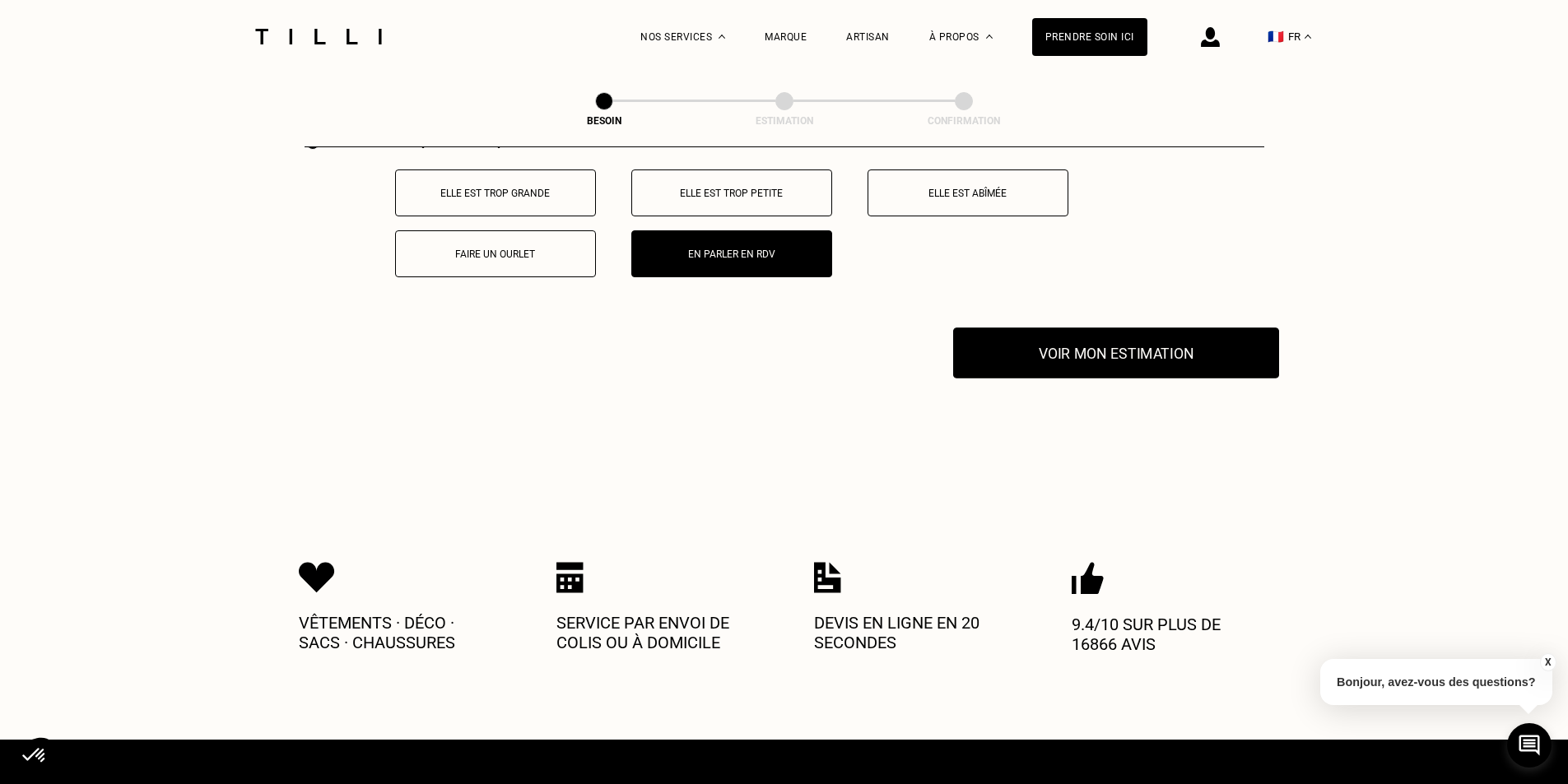
click at [1070, 334] on button "Voir mon estimation" at bounding box center [1116, 352] width 326 height 51
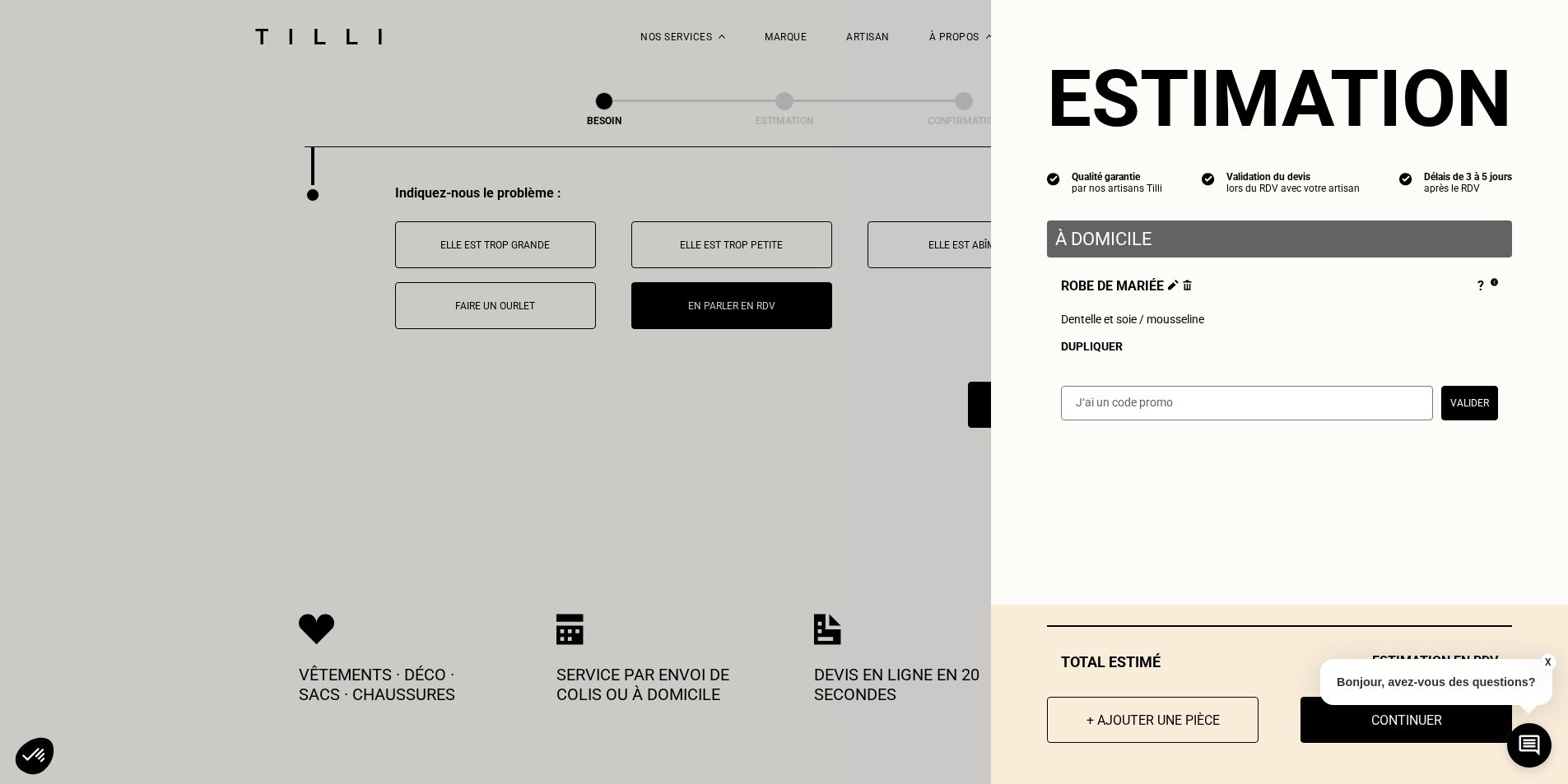
scroll to position [2406, 0]
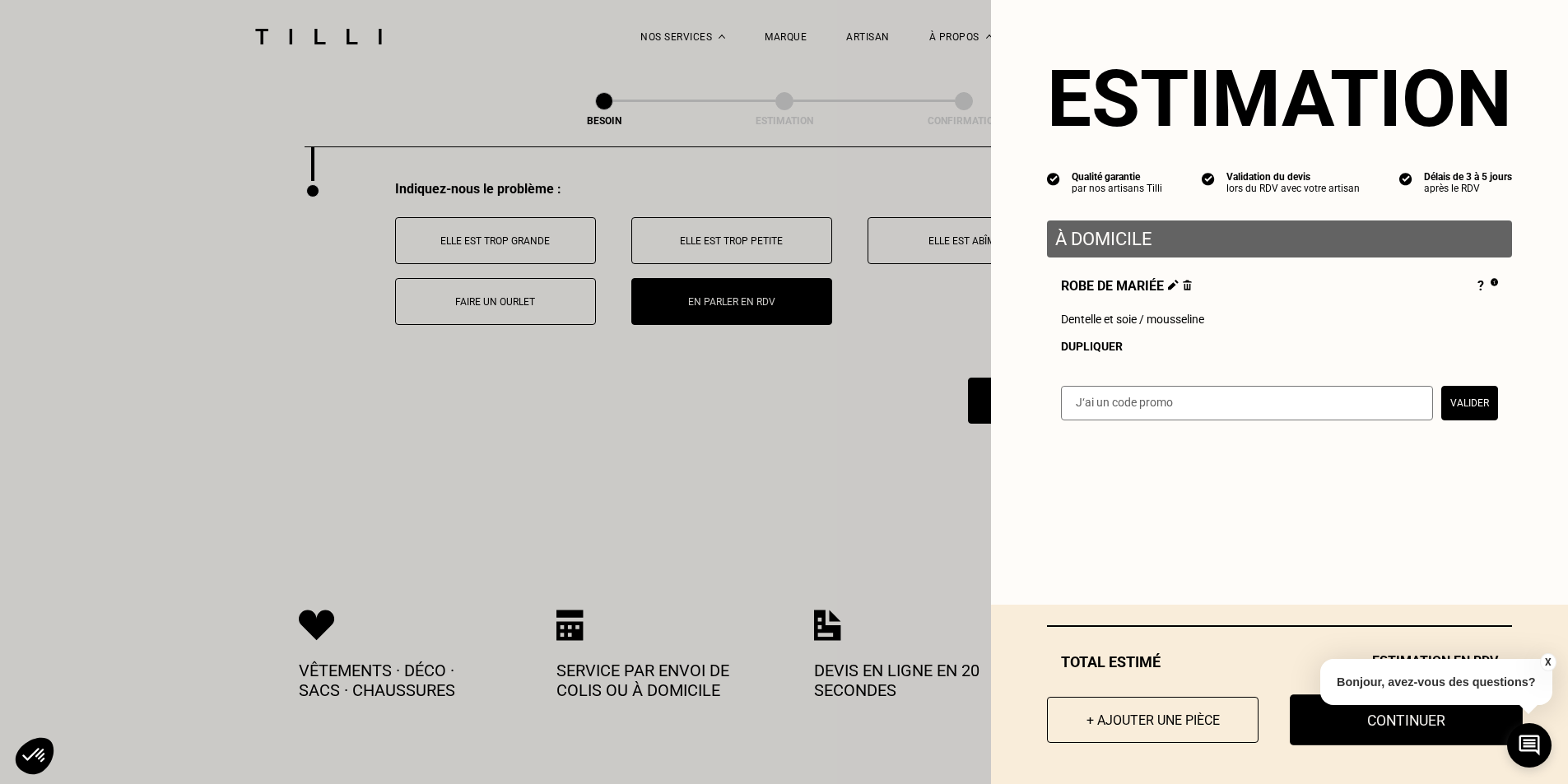
click at [1347, 723] on button "Continuer" at bounding box center [1405, 720] width 233 height 51
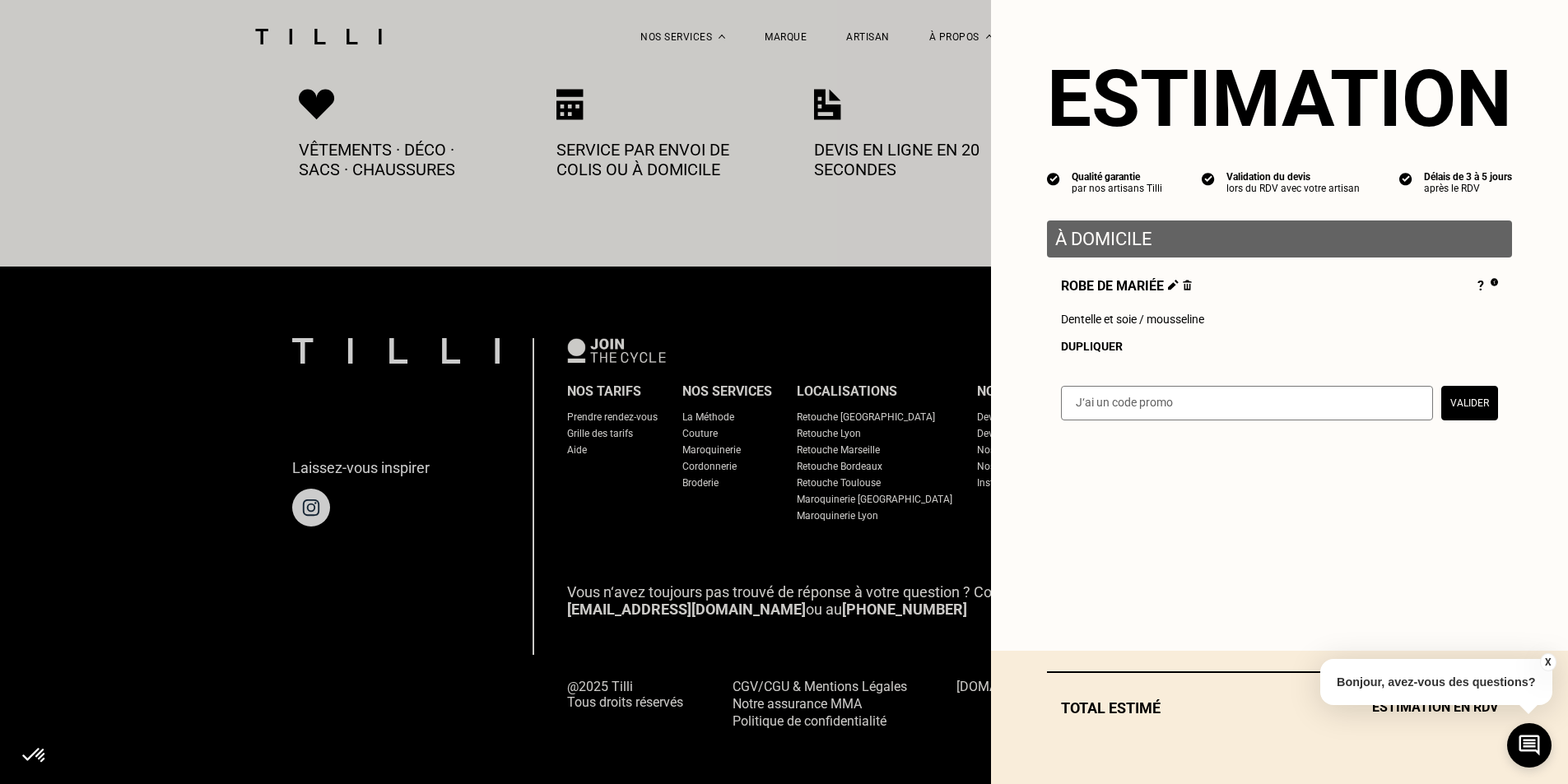
select select "FR"
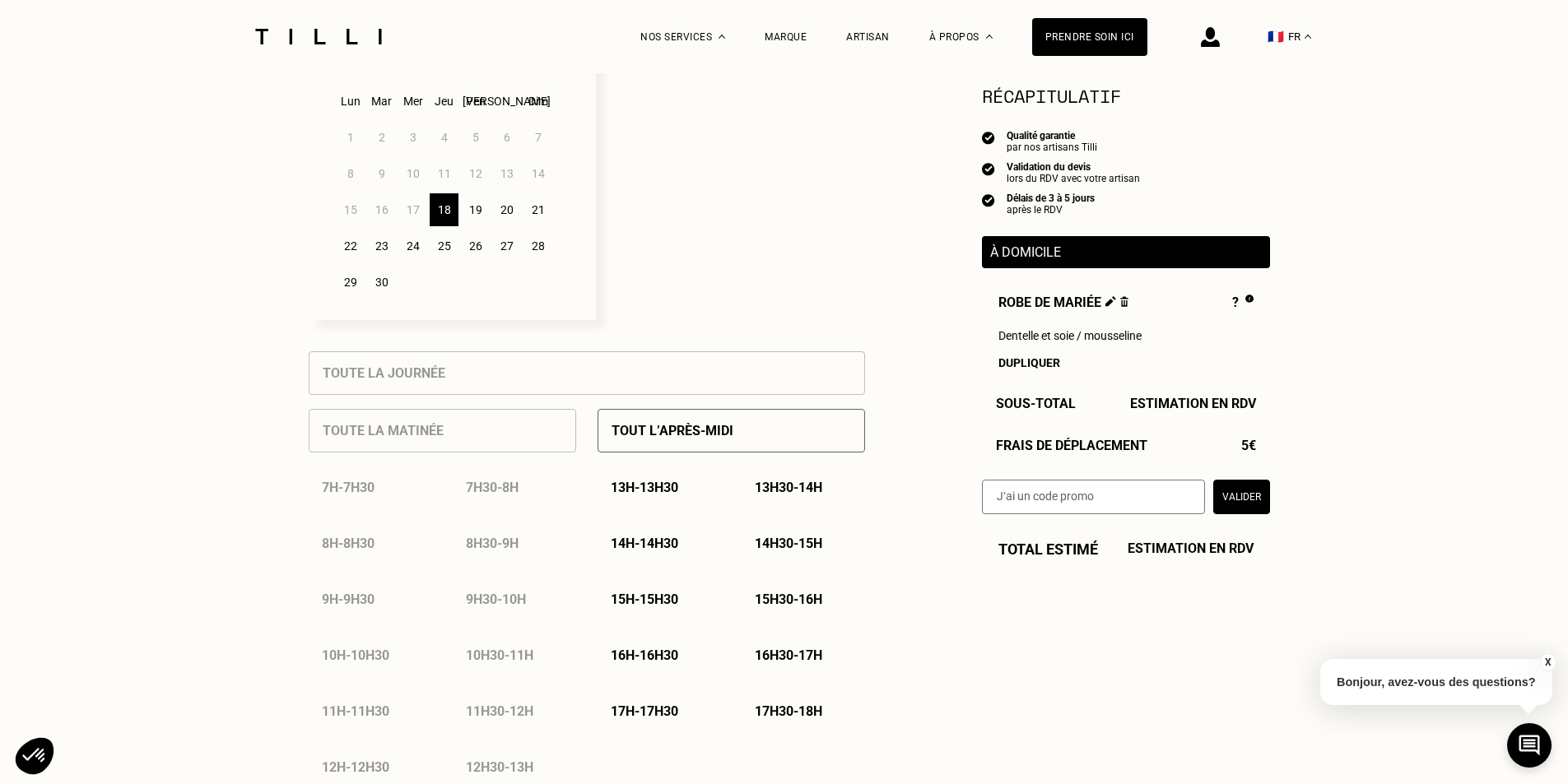
scroll to position [488, 0]
click at [793, 494] on p "13h30 - 14h" at bounding box center [789, 487] width 68 height 15
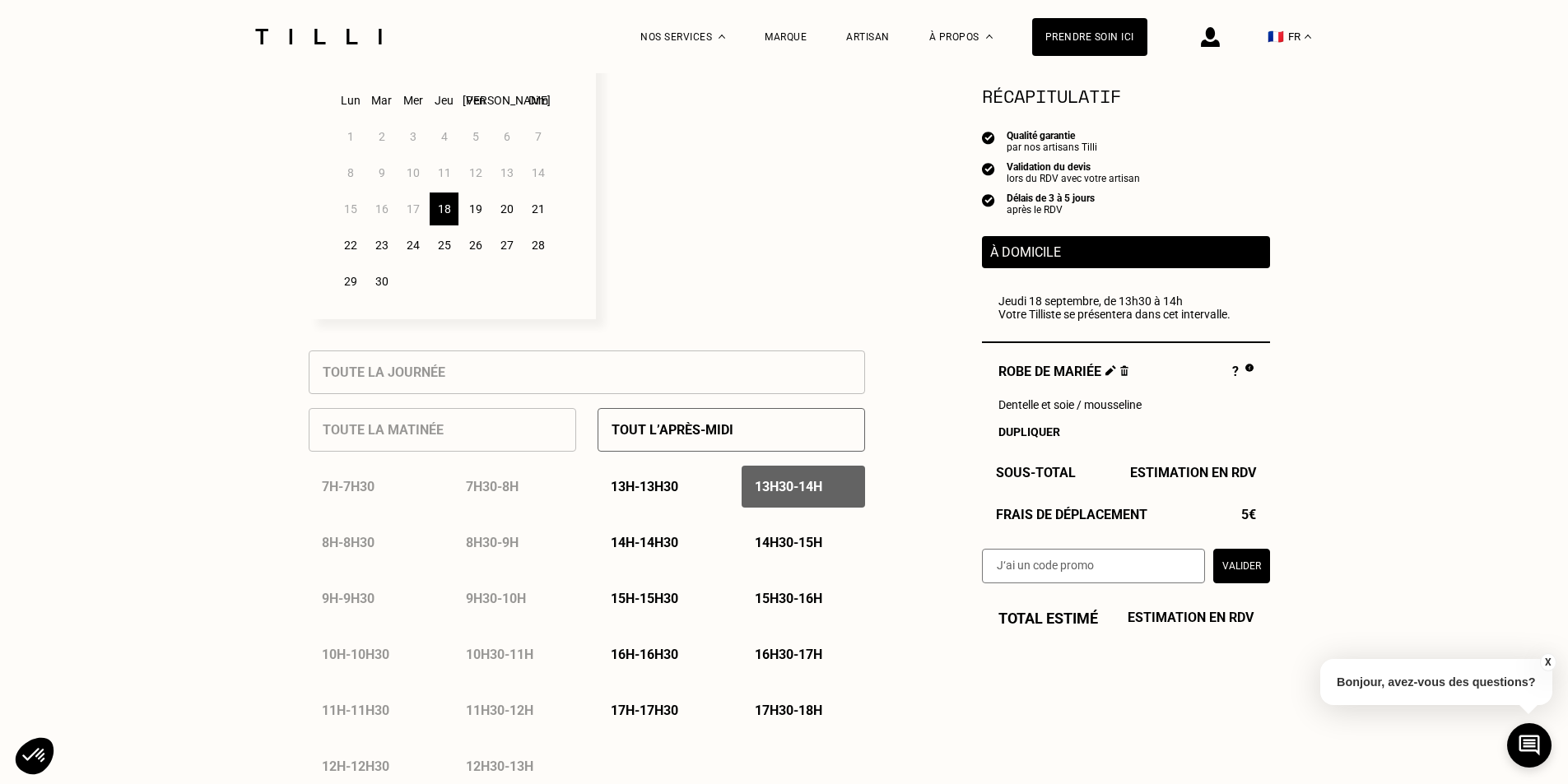
click at [667, 484] on div "13h - 13h30" at bounding box center [659, 486] width 124 height 42
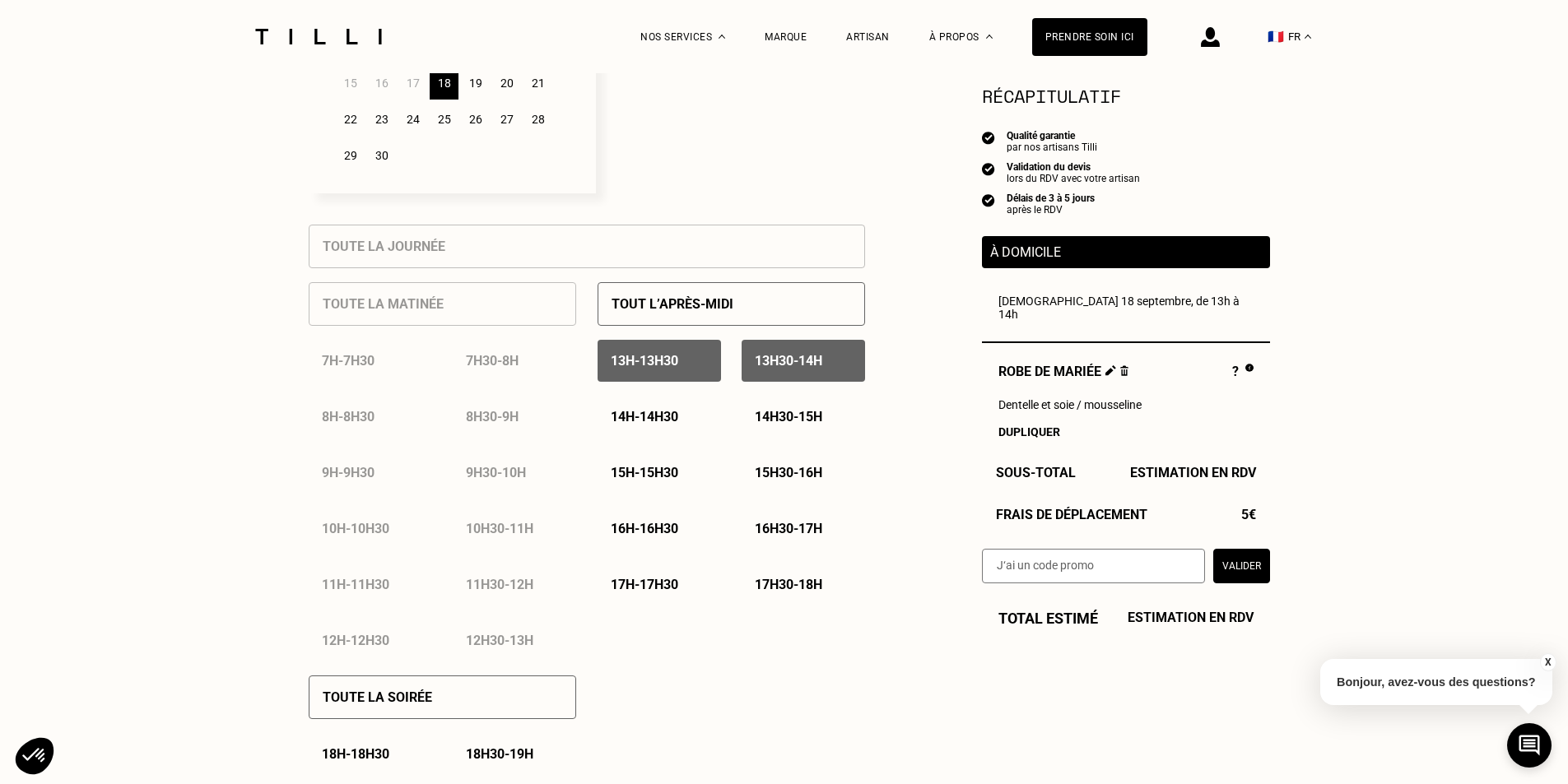
click at [787, 363] on p "13h30 - 14h" at bounding box center [789, 361] width 68 height 15
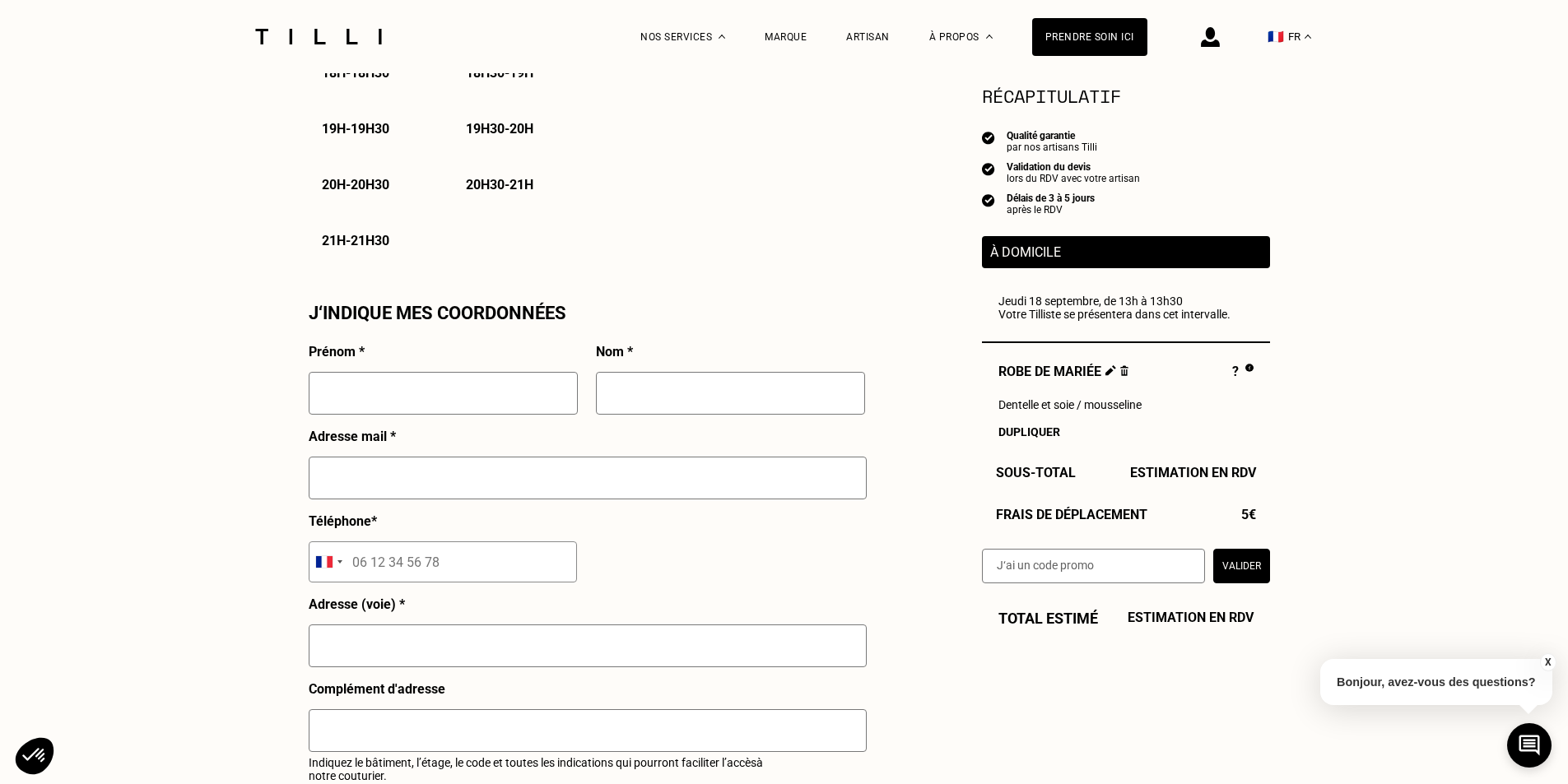
scroll to position [1297, 0]
click at [448, 397] on input "text" at bounding box center [443, 392] width 269 height 43
type input "Marwa"
type input "SENHAJI"
type input "[EMAIL_ADDRESS][DOMAIN_NAME]"
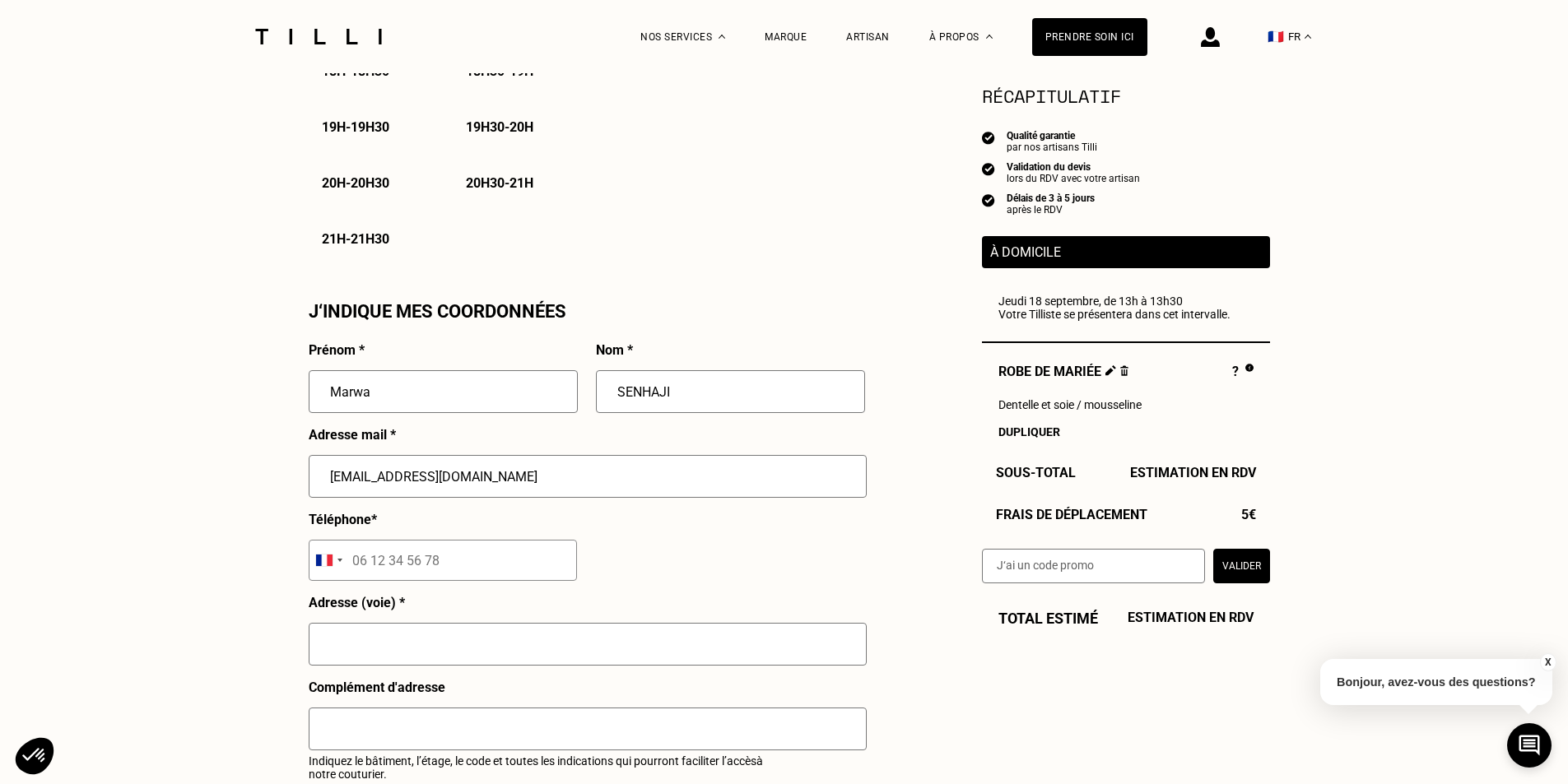
type input "06 50 60 48 84"
type input "[STREET_ADDRESS]"
type input "[GEOGRAPHIC_DATA]"
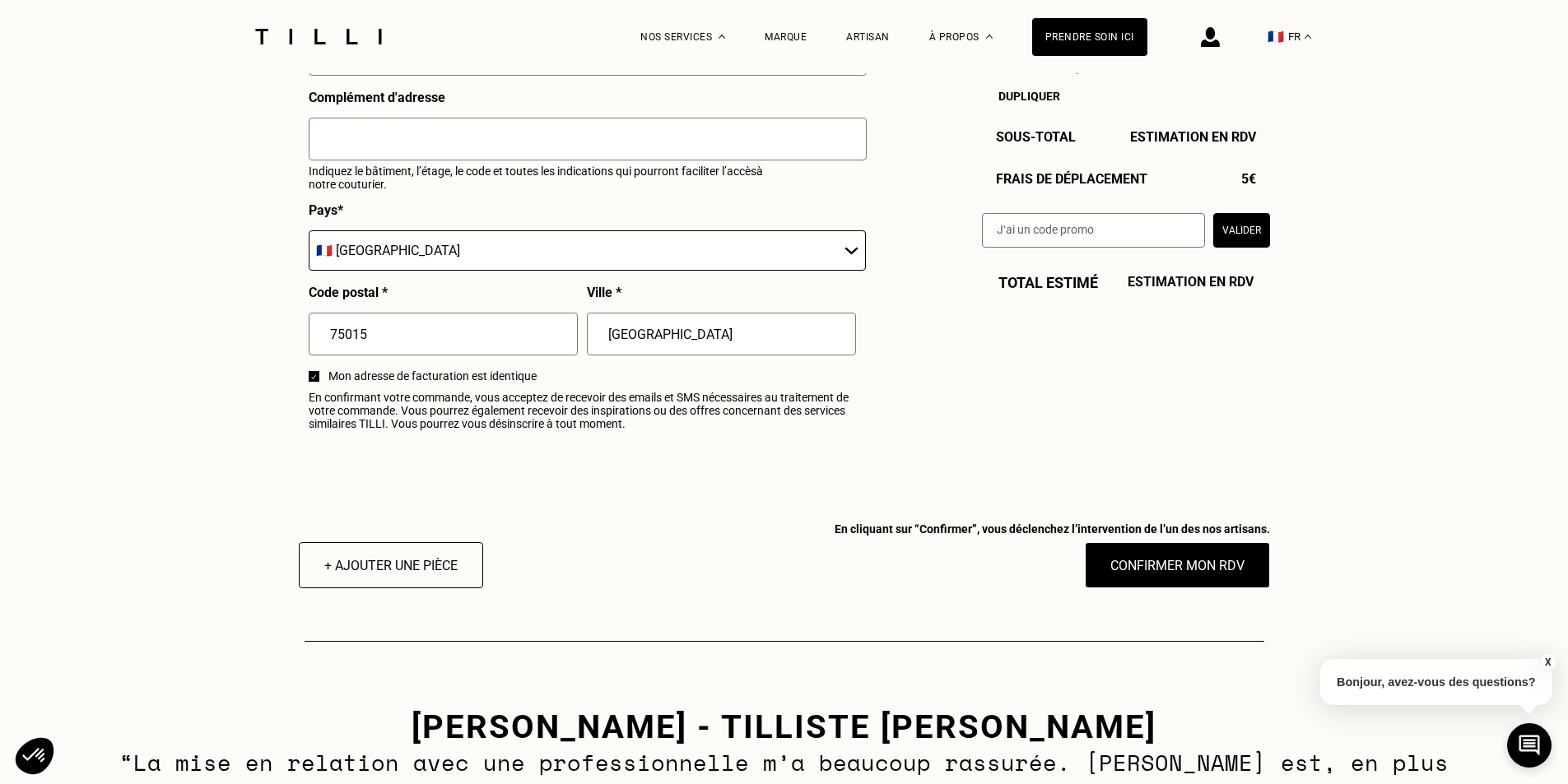
scroll to position [1904, 0]
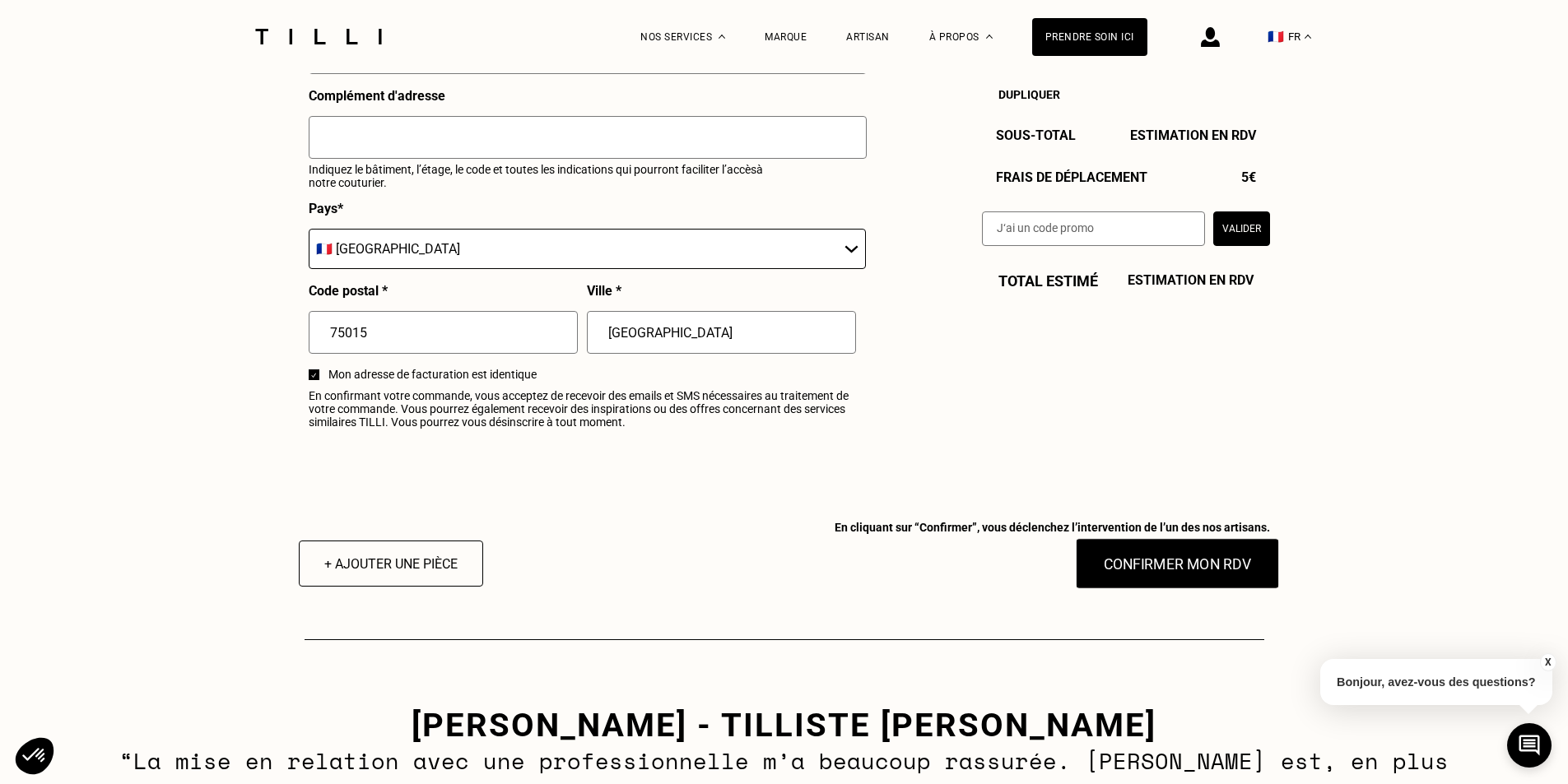
click at [1211, 583] on button "Confirmer mon RDV" at bounding box center [1176, 563] width 204 height 51
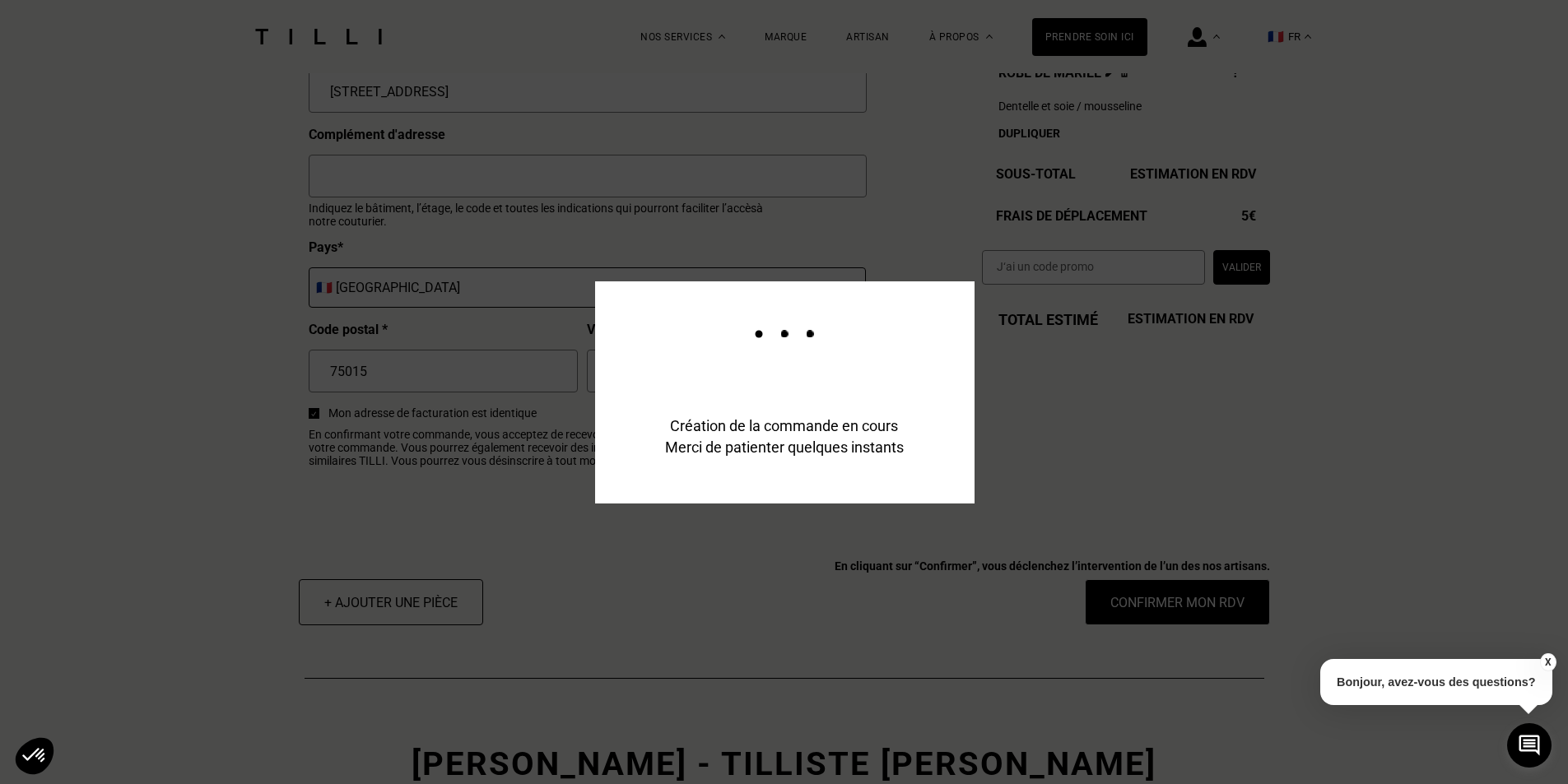
scroll to position [1944, 0]
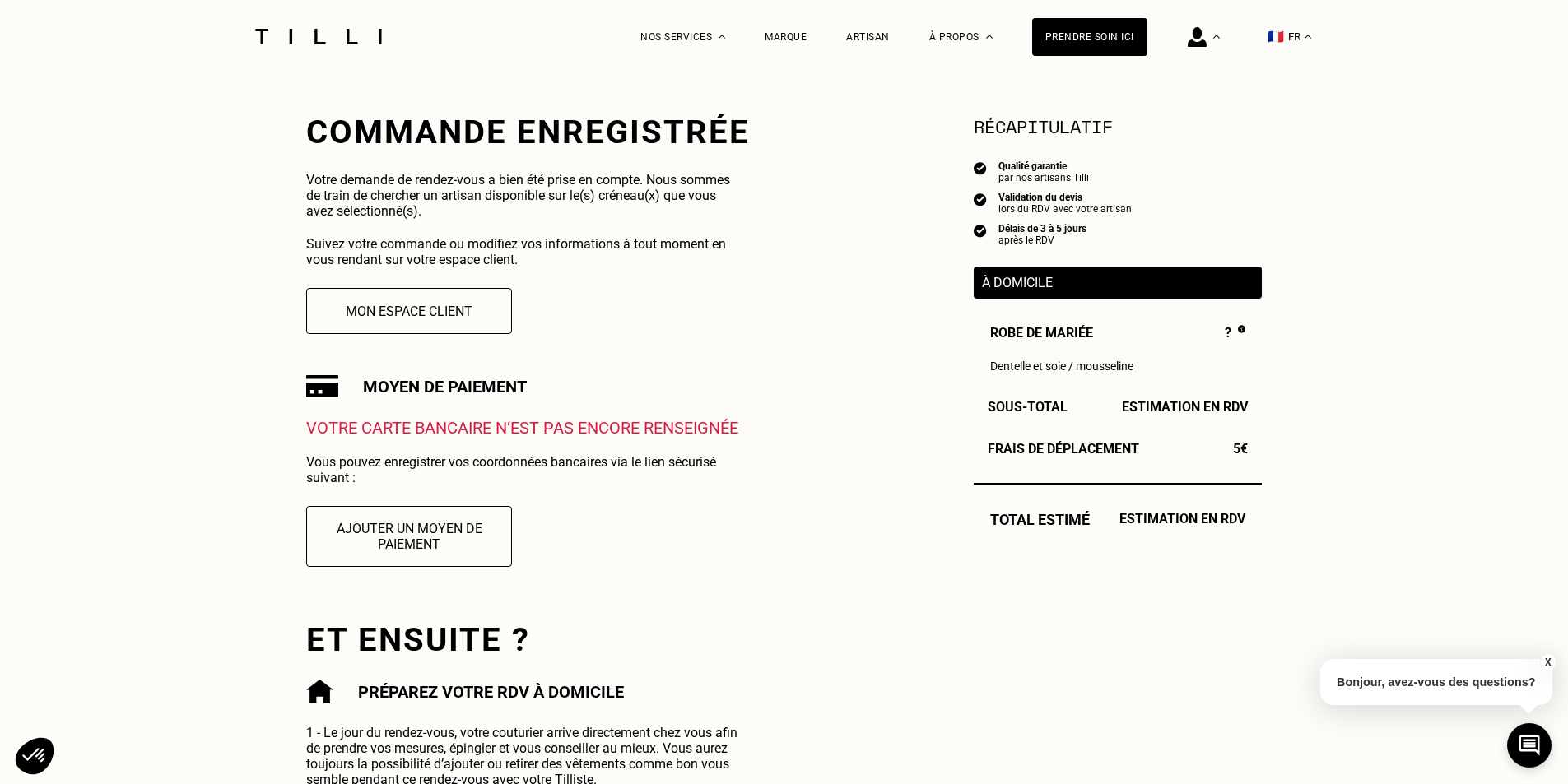
scroll to position [286, 0]
click at [437, 535] on button "Ajouter un moyen de paiement" at bounding box center [409, 535] width 226 height 67
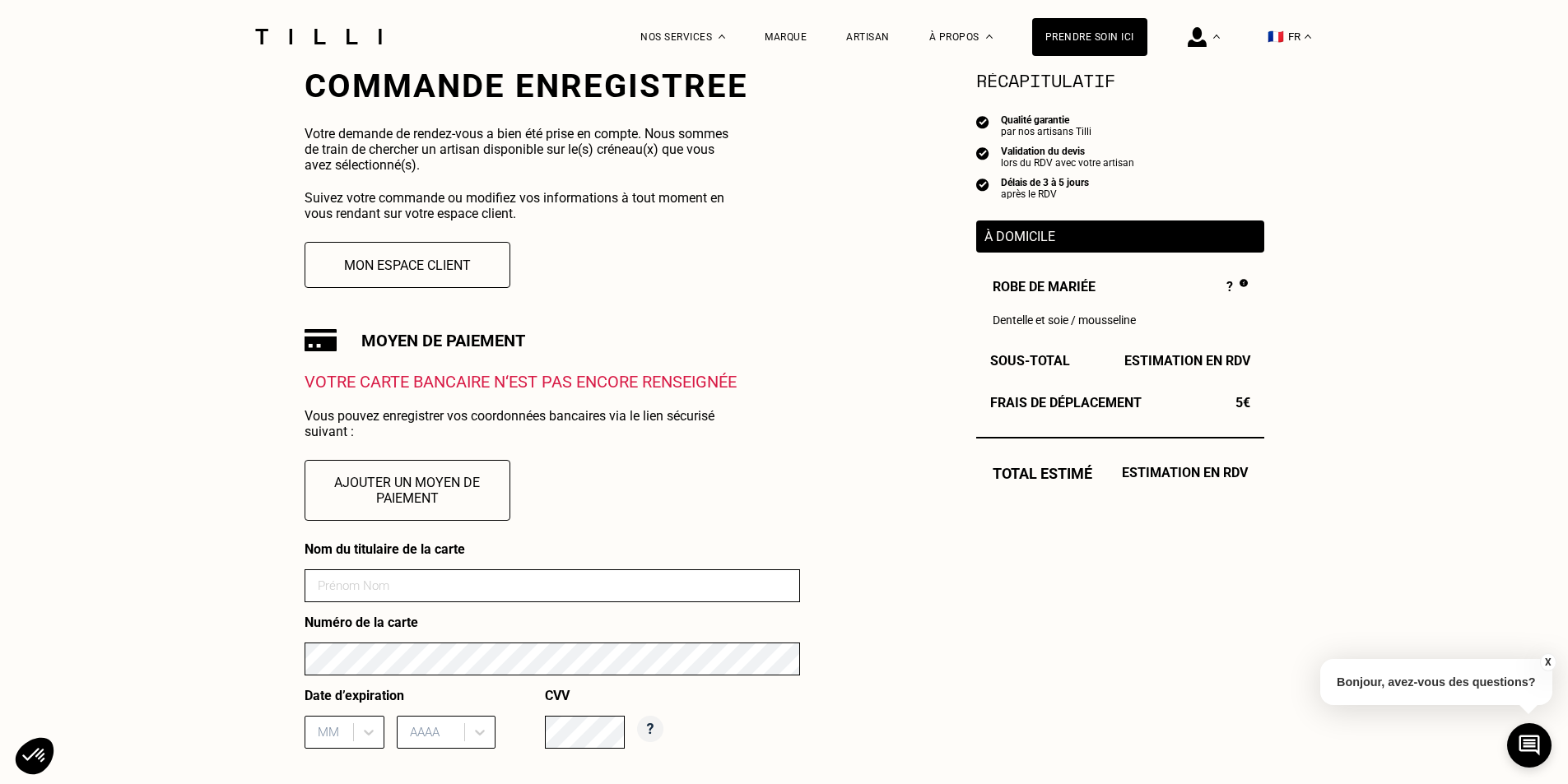
scroll to position [332, 0]
click at [437, 601] on input at bounding box center [553, 585] width 496 height 33
type input "SENHAJI"
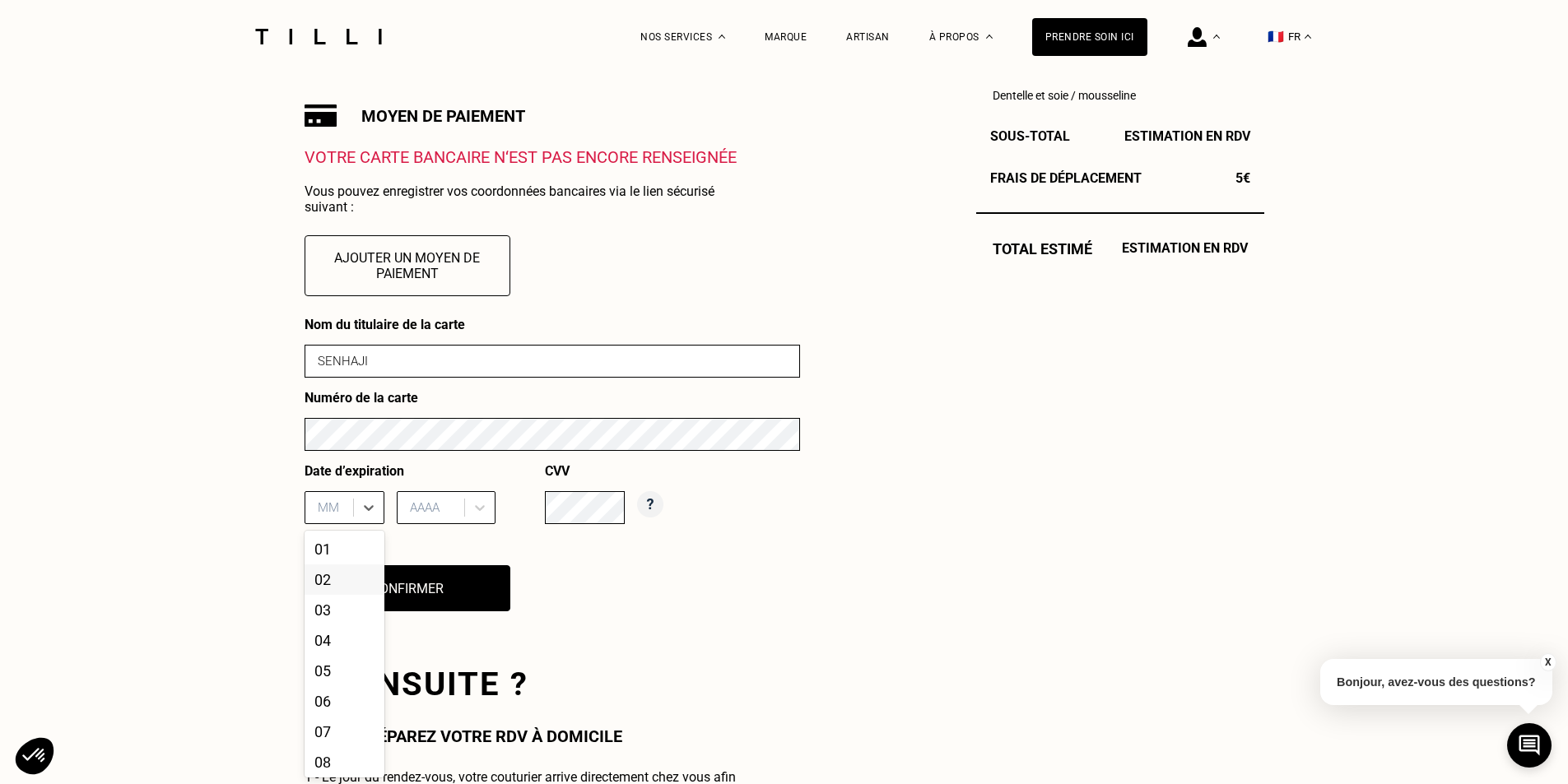
click at [336, 525] on div "12 results available. Use Up and Down to choose options, press Enter to select …" at bounding box center [345, 508] width 79 height 33
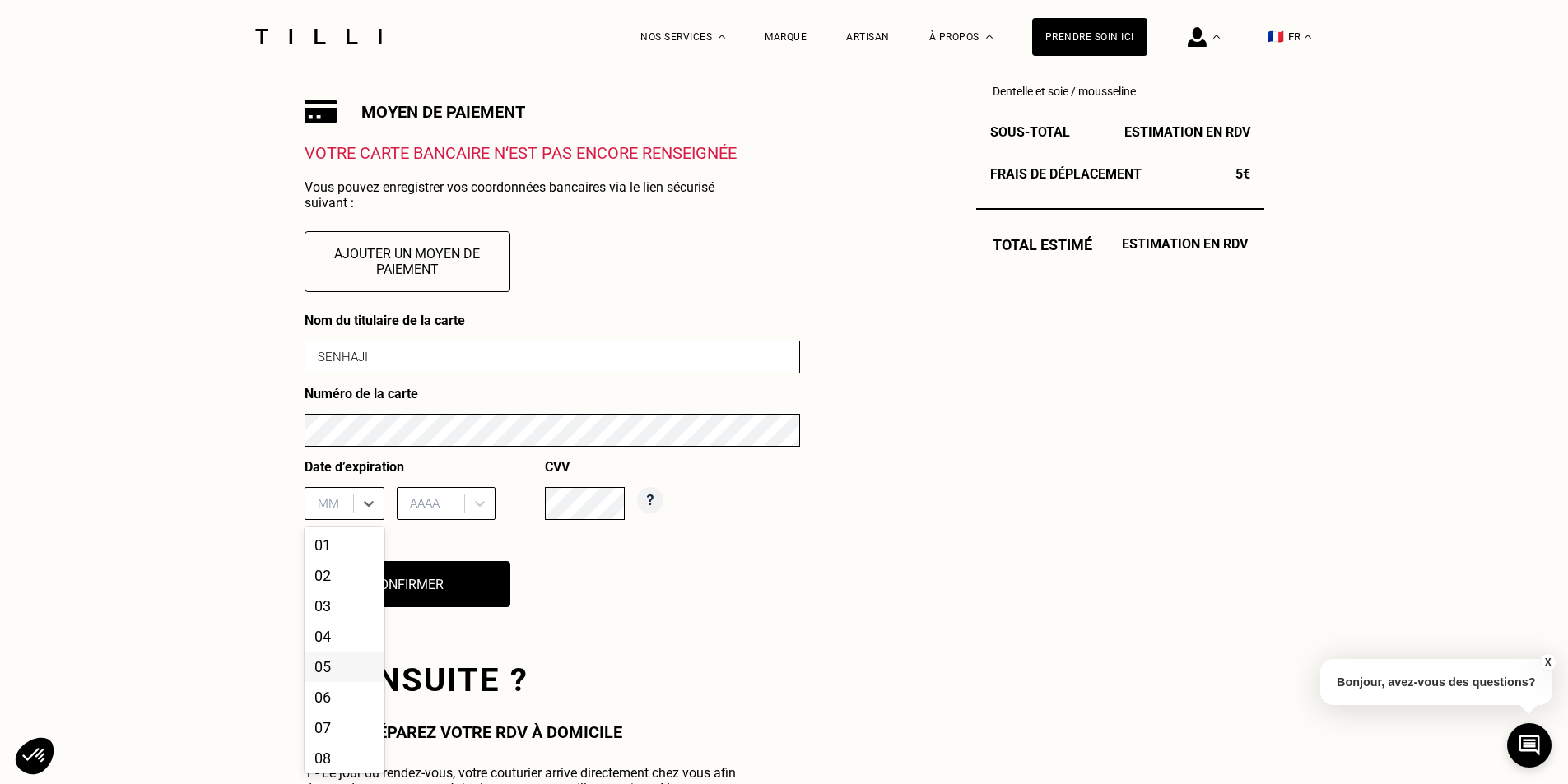
click at [340, 667] on div "05" at bounding box center [345, 666] width 79 height 30
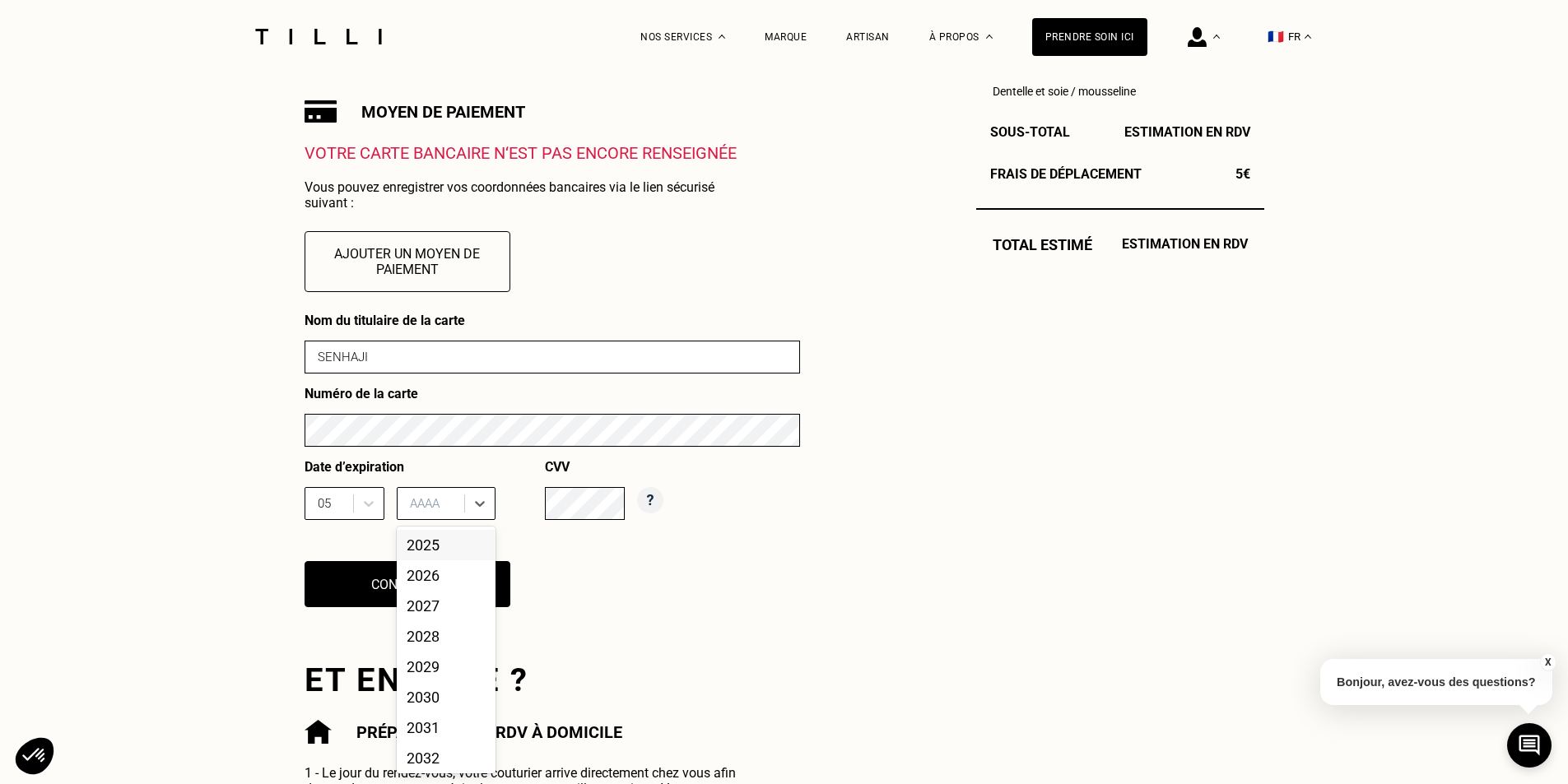
click at [444, 513] on div at bounding box center [433, 503] width 46 height 18
click at [449, 608] on div "2027" at bounding box center [446, 605] width 99 height 30
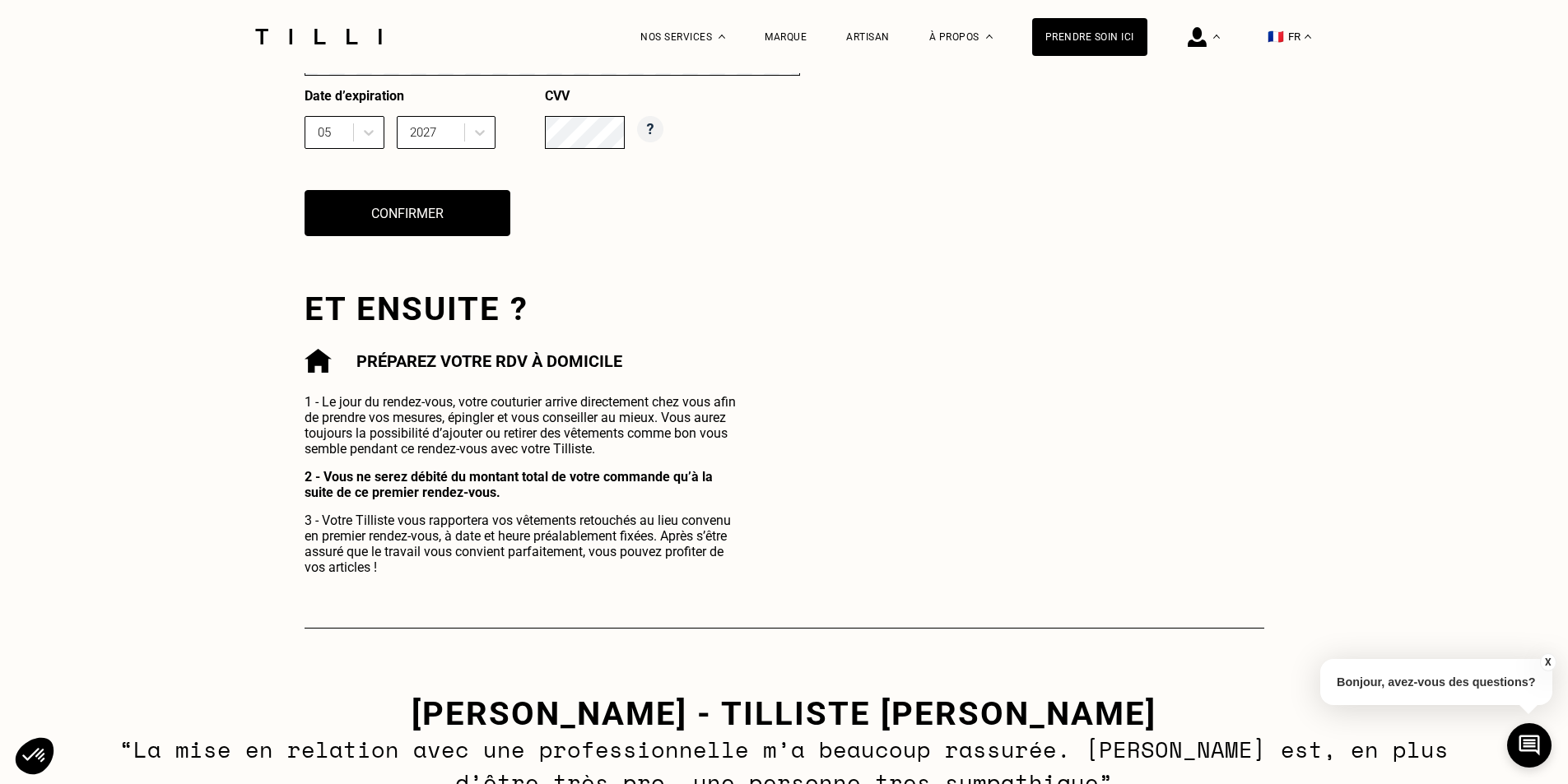
scroll to position [939, 0]
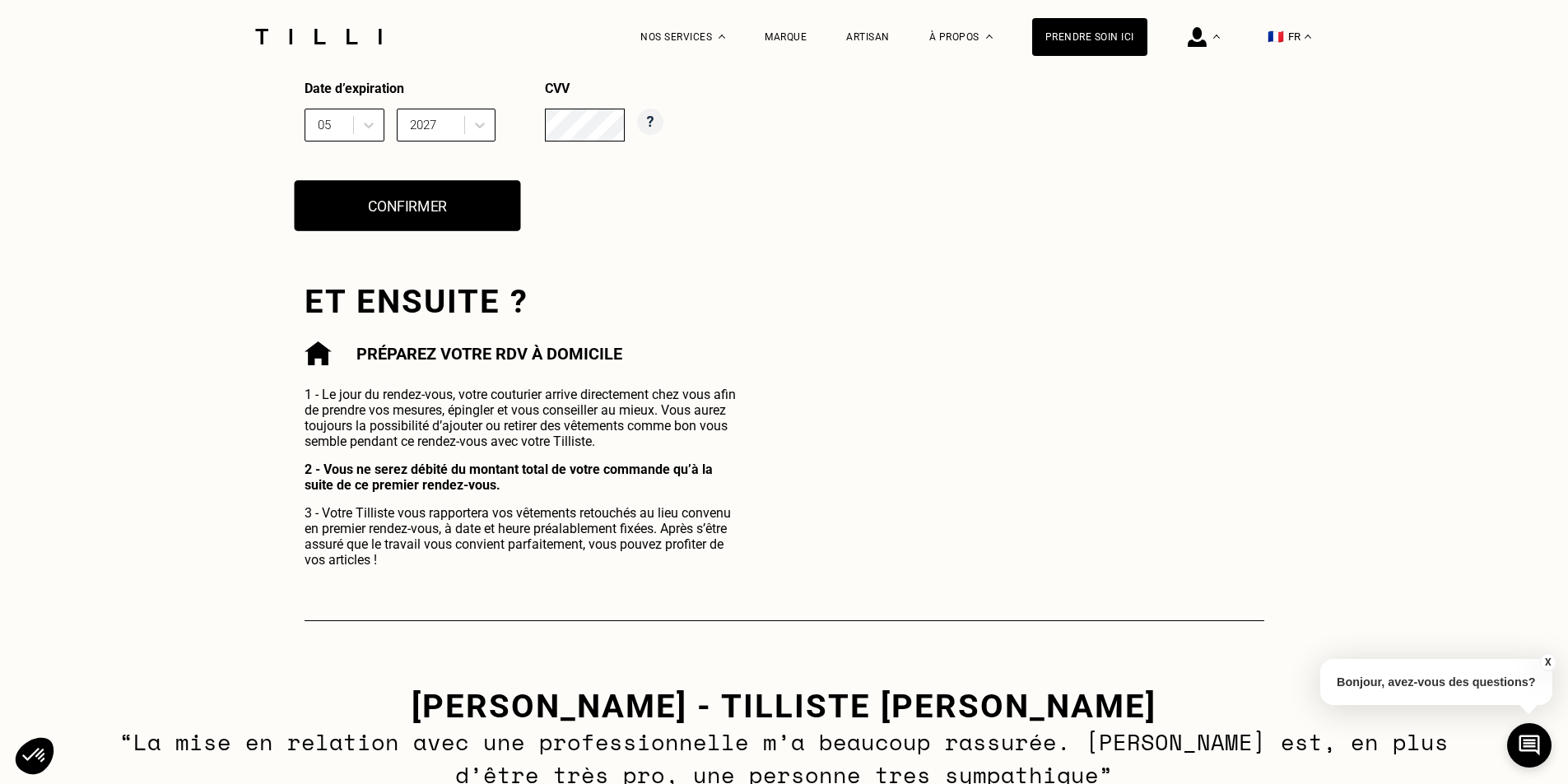
click at [370, 225] on button "Confirmer" at bounding box center [407, 205] width 226 height 51
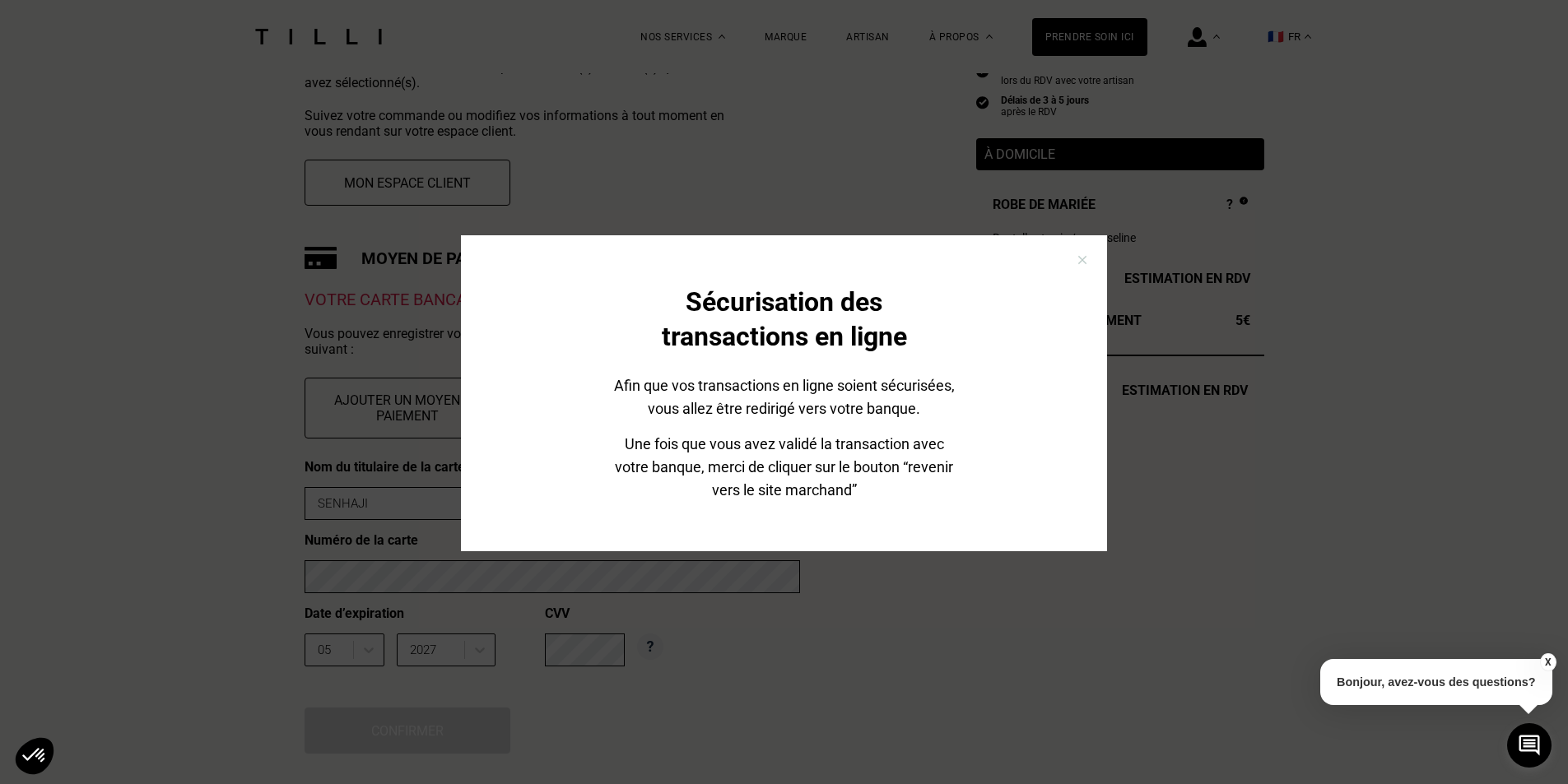
scroll to position [413, 0]
